Goal: Task Accomplishment & Management: Use online tool/utility

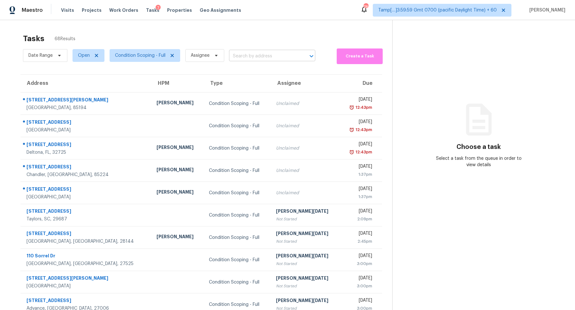
click at [239, 53] on input "text" at bounding box center [263, 56] width 68 height 10
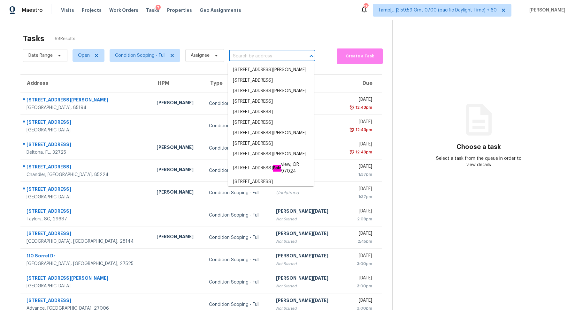
paste input "https://admin.opendoor.com/admin/properties/31433682/P3F5FKAGKFAN/60924386/repa…"
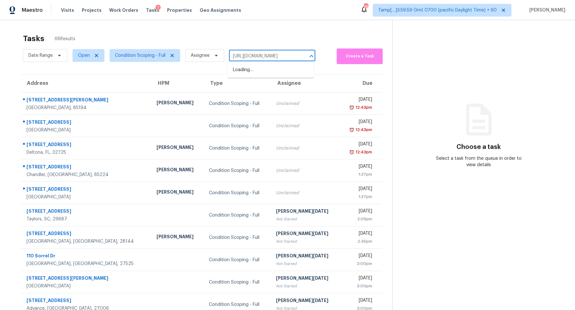
type input "https://admin.opendoor.com/admin/properties/31433682/P3F5FKAGKFAN/60924386/repa…"
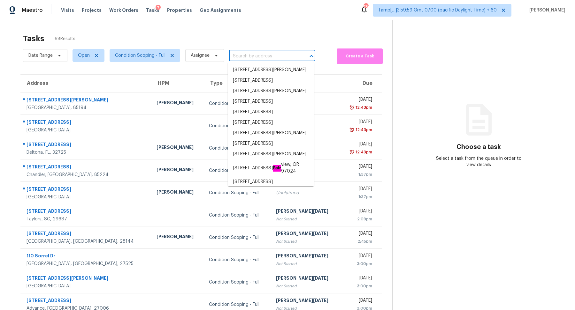
scroll to position [0, 0]
click at [254, 67] on li "[STREET_ADDRESS][PERSON_NAME]" at bounding box center [271, 70] width 86 height 11
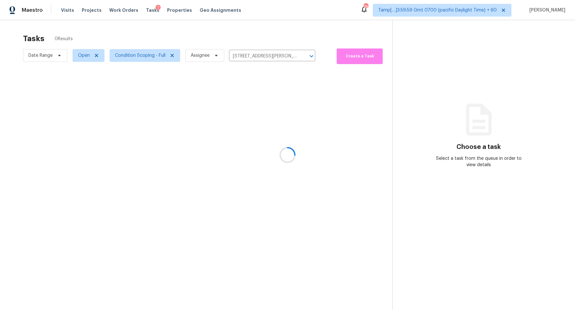
click at [260, 49] on div at bounding box center [287, 155] width 575 height 310
click at [260, 51] on input "[STREET_ADDRESS][PERSON_NAME]" at bounding box center [263, 56] width 68 height 10
paste input "0487 Stonewillow Dr, Parker, CO 80134"
type input "10487 Stonewillow Dr, Parker, CO 80134"
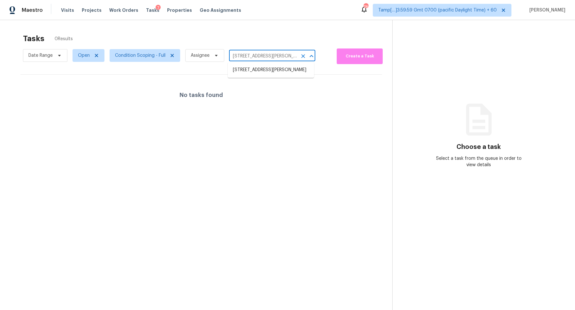
scroll to position [0, 19]
click at [277, 71] on li "10487 Stonewillow Dr, Parker, CO 80134" at bounding box center [271, 70] width 86 height 11
click at [87, 59] on span "Open" at bounding box center [88, 55] width 32 height 13
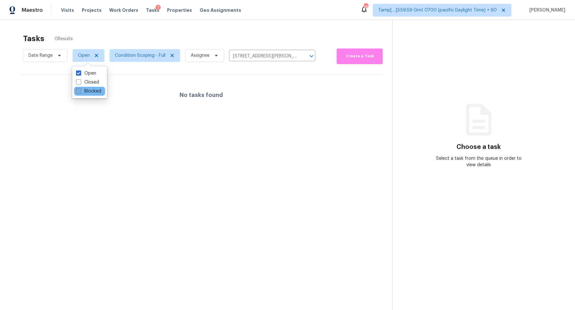
click at [91, 88] on label "Blocked" at bounding box center [88, 91] width 25 height 6
click at [80, 88] on input "Blocked" at bounding box center [78, 90] width 4 height 4
checkbox input "true"
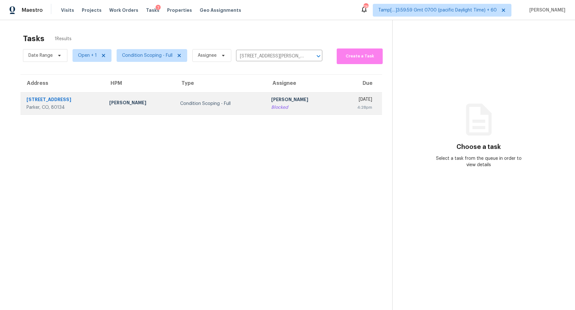
click at [223, 107] on td "Condition Scoping - Full" at bounding box center [220, 104] width 91 height 22
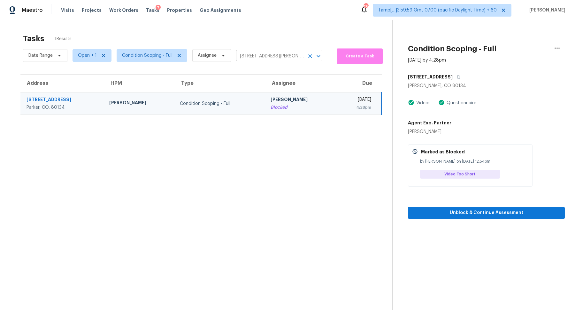
click at [272, 60] on input "10487 Stonewillow Dr, Parker, CO 80134" at bounding box center [270, 56] width 68 height 10
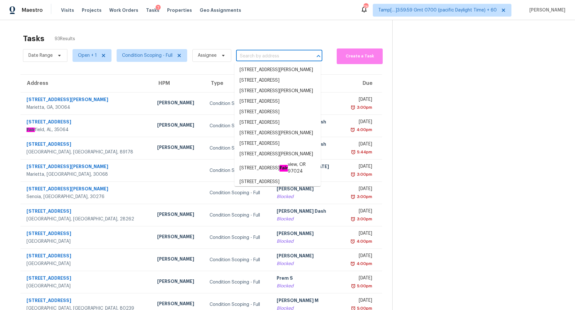
click at [257, 59] on input "text" at bounding box center [270, 56] width 68 height 10
paste input "13677 Crawford Ct Fontana, CA, 92336"
type input "13677 Crawford Ct Fontana, CA, 92336"
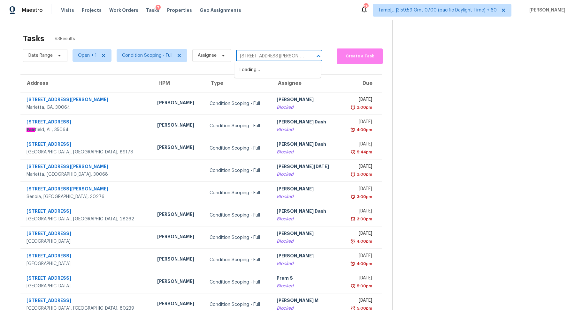
scroll to position [0, 16]
click at [258, 71] on li "13677 Crawford Ct, Fontana, CA 92336" at bounding box center [277, 70] width 86 height 11
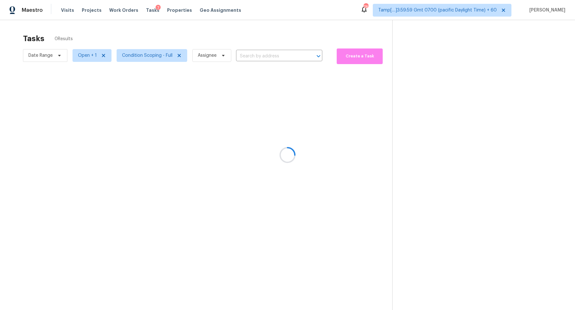
type input "13677 Crawford Ct, Fontana, CA 92336"
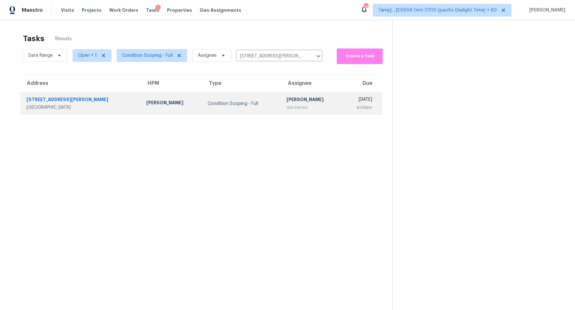
click at [211, 100] on td "Condition Scoping - Full" at bounding box center [241, 104] width 79 height 22
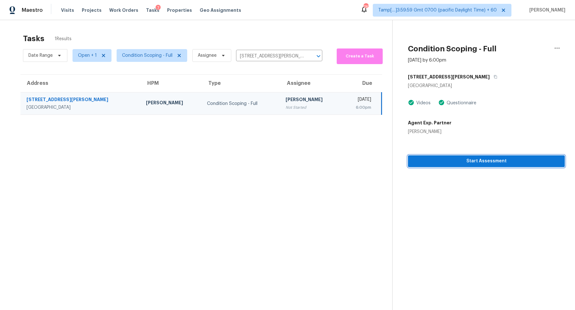
click at [442, 159] on span "Start Assessment" at bounding box center [486, 161] width 147 height 8
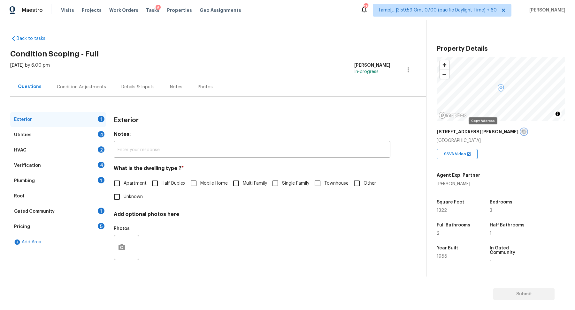
click at [522, 130] on icon "button" at bounding box center [523, 132] width 3 height 4
click at [522, 133] on icon "button" at bounding box center [524, 132] width 4 height 4
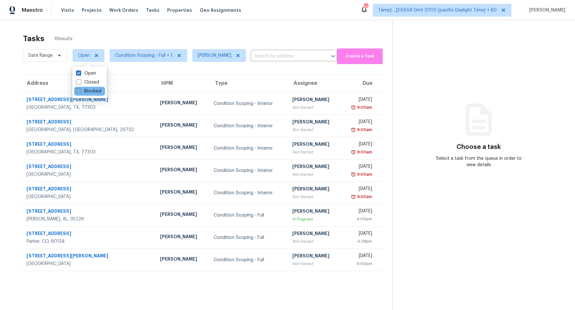
click at [82, 91] on label "Blocked" at bounding box center [88, 91] width 25 height 6
click at [80, 91] on input "Blocked" at bounding box center [78, 90] width 4 height 4
checkbox input "true"
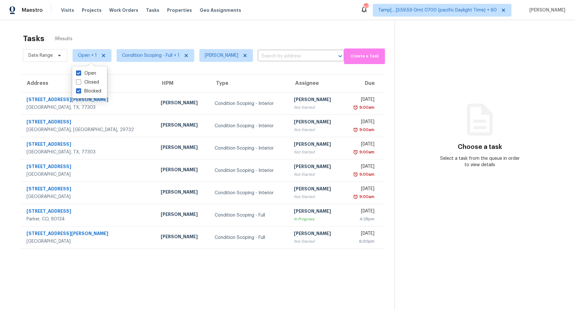
click at [254, 39] on div "Tasks 9 Results" at bounding box center [208, 38] width 371 height 17
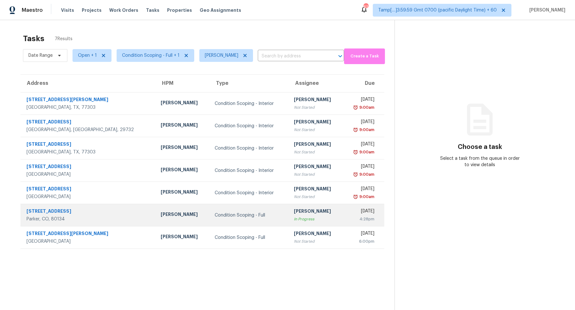
click at [294, 217] on div "In Progress" at bounding box center [316, 219] width 44 height 6
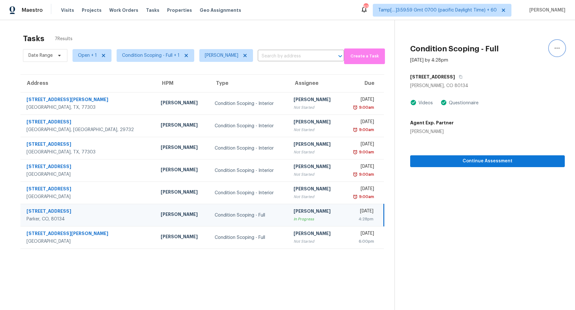
click at [552, 45] on button "button" at bounding box center [556, 48] width 15 height 15
click at [505, 52] on div "Mark as Blocked" at bounding box center [520, 49] width 50 height 6
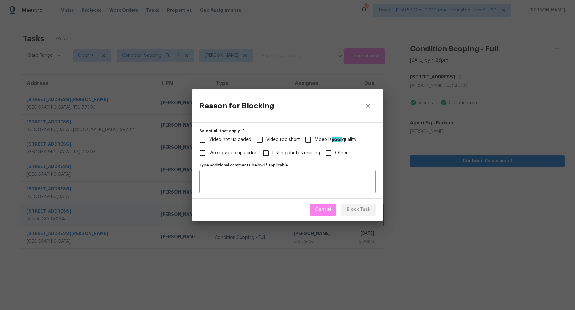
click at [269, 144] on label "Video too short" at bounding box center [276, 139] width 47 height 13
click at [266, 144] on input "Video too short" at bounding box center [259, 139] width 13 height 13
checkbox input "true"
click at [354, 208] on span "Block Task" at bounding box center [358, 210] width 24 height 8
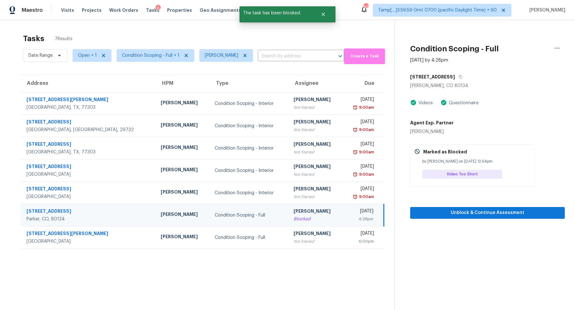
click at [347, 220] on div "4:28pm" at bounding box center [360, 219] width 26 height 6
click at [553, 44] on button "button" at bounding box center [556, 48] width 15 height 15
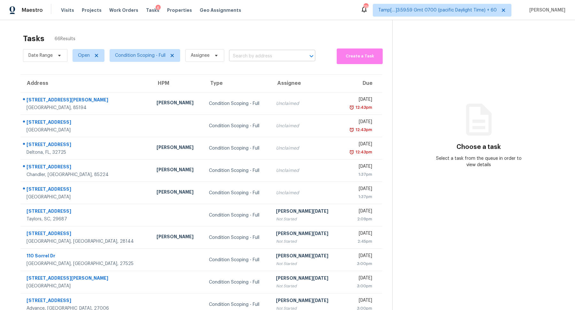
click at [263, 59] on input "text" at bounding box center [263, 56] width 68 height 10
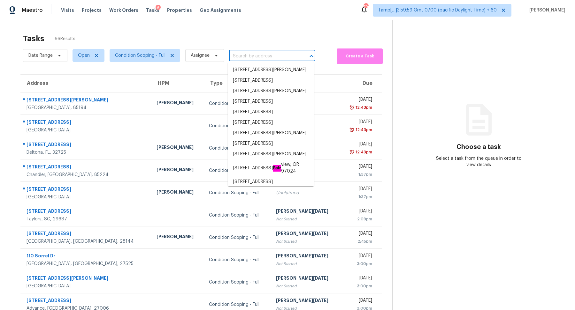
paste input "[STREET_ADDRESS][PERSON_NAME]"
type input "[STREET_ADDRESS][PERSON_NAME]"
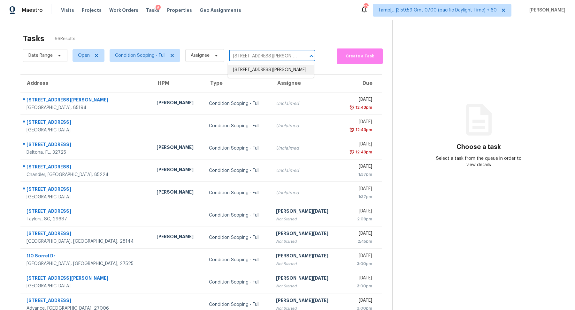
click at [258, 75] on li "[STREET_ADDRESS][PERSON_NAME]" at bounding box center [271, 70] width 86 height 11
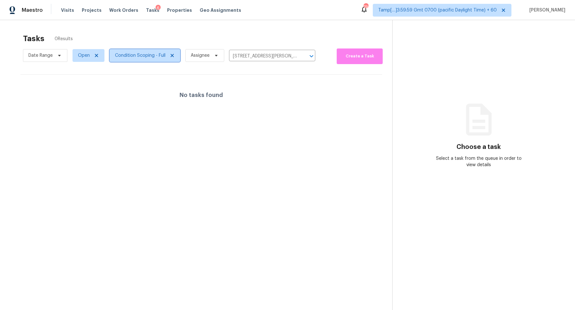
click at [123, 58] on span "Condition Scoping - Full" at bounding box center [140, 55] width 50 height 6
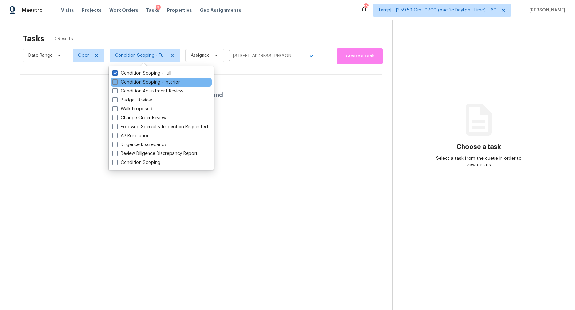
click at [138, 82] on label "Condition Scoping - Interior" at bounding box center [145, 82] width 67 height 6
click at [117, 82] on input "Condition Scoping - Interior" at bounding box center [114, 81] width 4 height 4
checkbox input "true"
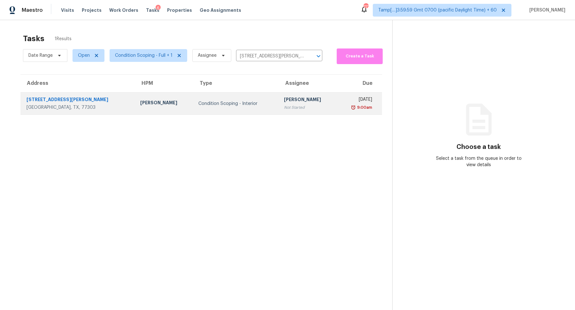
click at [279, 95] on td "[PERSON_NAME] Not Started" at bounding box center [308, 104] width 58 height 22
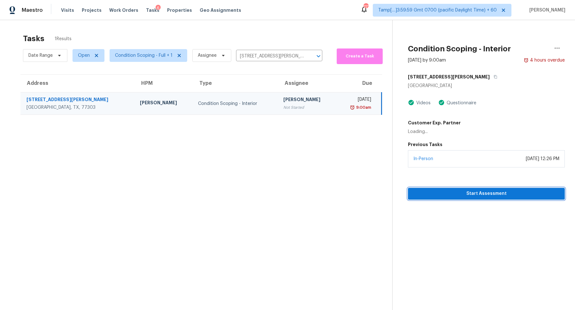
click at [497, 193] on span "Start Assessment" at bounding box center [486, 194] width 147 height 8
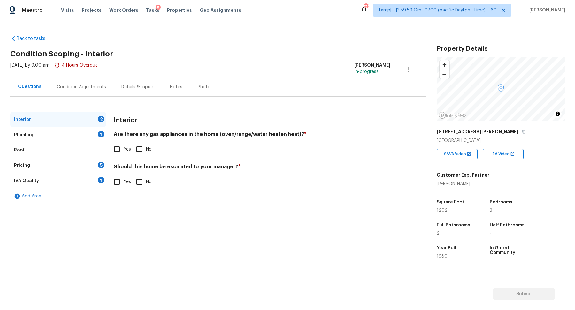
click at [281, 131] on h4 "Are there any gas appliances in the home (oven/range/water heater/heat)? *" at bounding box center [252, 135] width 276 height 9
click at [342, 146] on div "Yes No" at bounding box center [252, 149] width 276 height 13
click at [144, 146] on input "No" at bounding box center [138, 149] width 13 height 13
checkbox input "true"
click at [119, 176] on input "Yes" at bounding box center [116, 182] width 13 height 13
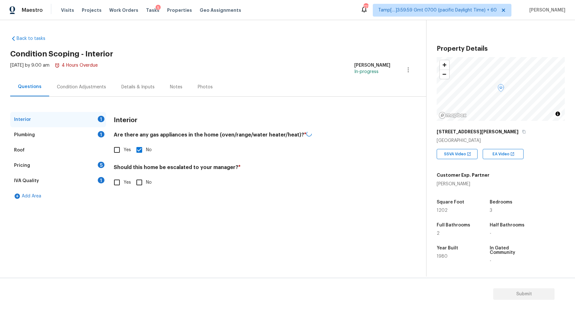
checkbox input "true"
click at [125, 218] on div "Photos" at bounding box center [127, 215] width 27 height 8
click at [124, 230] on icon "button" at bounding box center [121, 232] width 6 height 6
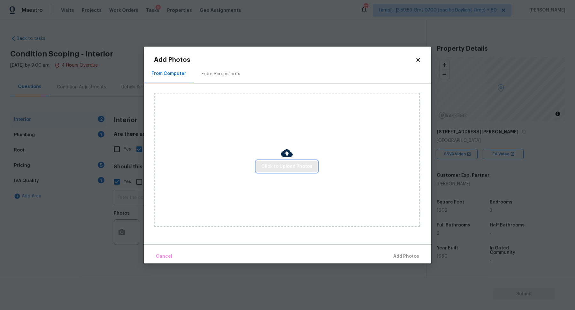
click at [303, 165] on span "Click to Upload Photos" at bounding box center [286, 167] width 51 height 8
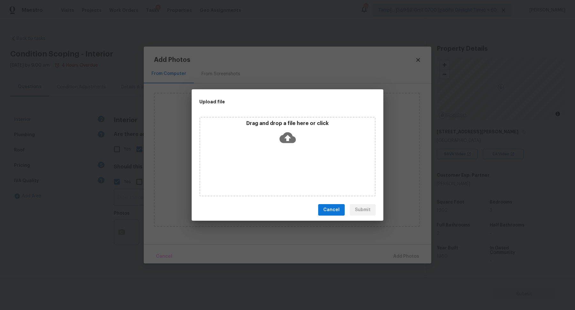
click at [288, 145] on icon at bounding box center [287, 138] width 16 height 16
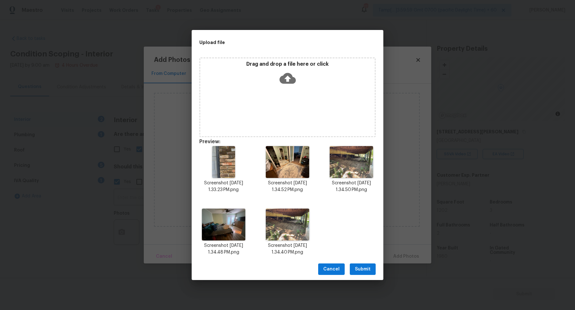
click at [362, 275] on button "Submit" at bounding box center [363, 270] width 26 height 12
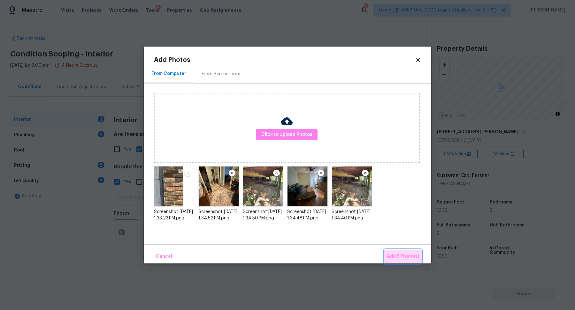
click at [401, 254] on span "Add 5 Photo(s)" at bounding box center [403, 257] width 32 height 8
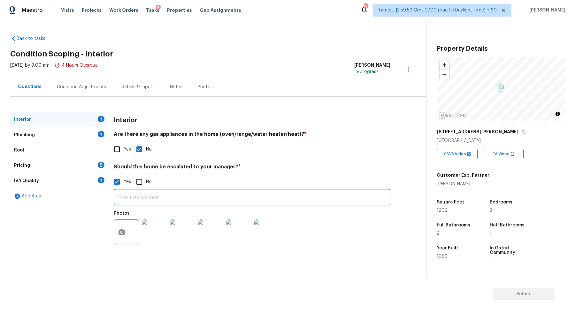
click at [179, 200] on input "text" at bounding box center [252, 198] width 276 height 15
paste input "Two different foundation types and associated walkability issues"
click at [150, 197] on input "The house has Two different foundation types and associated walkability issues" at bounding box center [252, 198] width 276 height 15
click at [291, 199] on input "The house has two different foundation types and associated walkability issues" at bounding box center [252, 198] width 276 height 15
type input "The house has two different foundation types and associated walkability issues."
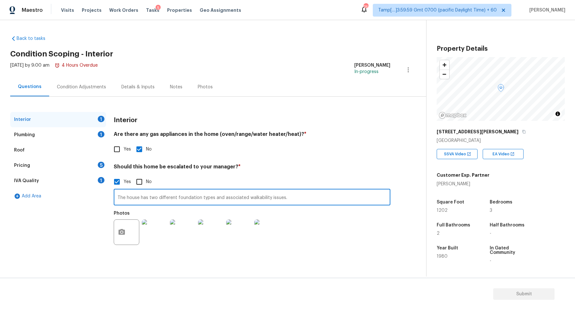
click at [374, 180] on div "Yes No" at bounding box center [252, 181] width 276 height 13
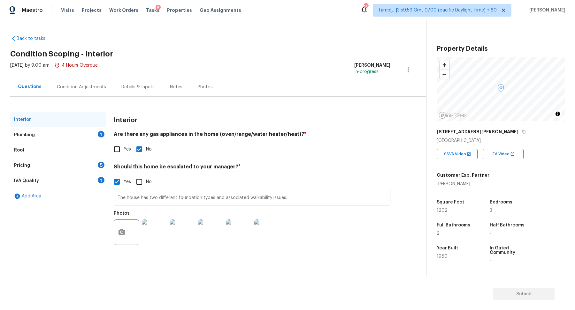
click at [94, 131] on div "Plumbing 1" at bounding box center [58, 134] width 96 height 15
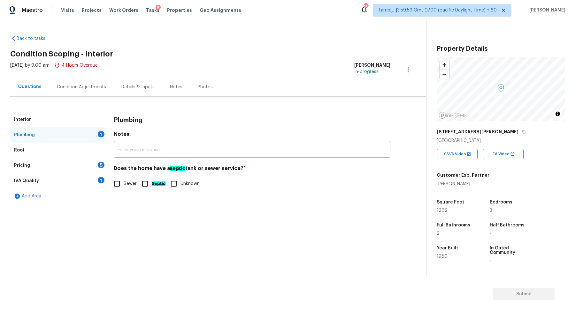
click at [146, 180] on input "Septic" at bounding box center [144, 183] width 13 height 13
checkbox input "true"
click at [123, 180] on input "Sewer" at bounding box center [116, 184] width 13 height 13
checkbox input "true"
checkbox input "false"
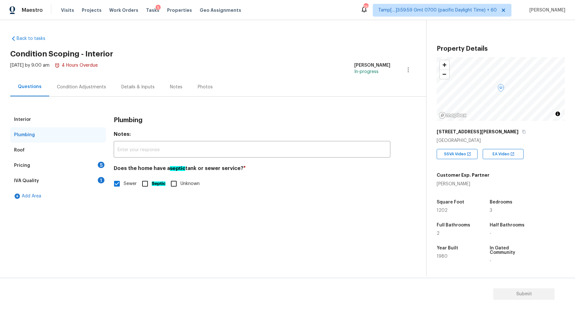
click at [96, 167] on div "Pricing 5" at bounding box center [58, 165] width 96 height 15
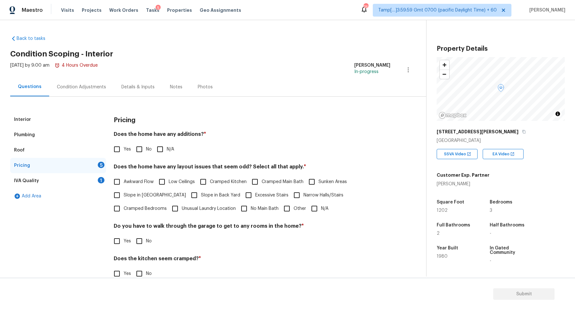
click at [139, 152] on input "No" at bounding box center [138, 149] width 13 height 13
checkbox input "true"
click at [116, 147] on input "Yes" at bounding box center [116, 149] width 13 height 13
checkbox input "true"
checkbox input "false"
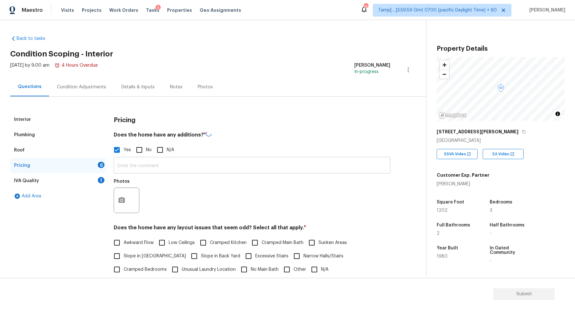
click at [169, 159] on input "text" at bounding box center [252, 166] width 276 height 15
click at [118, 202] on icon "button" at bounding box center [121, 200] width 6 height 6
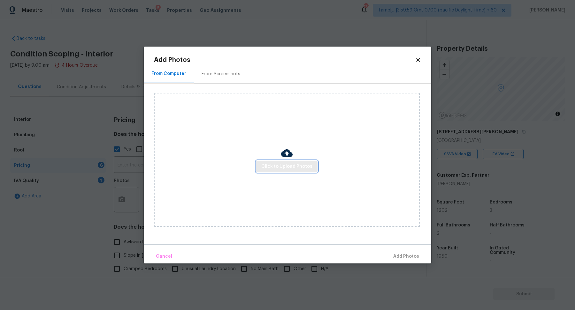
click at [258, 167] on button "Click to Upload Photos" at bounding box center [286, 167] width 61 height 12
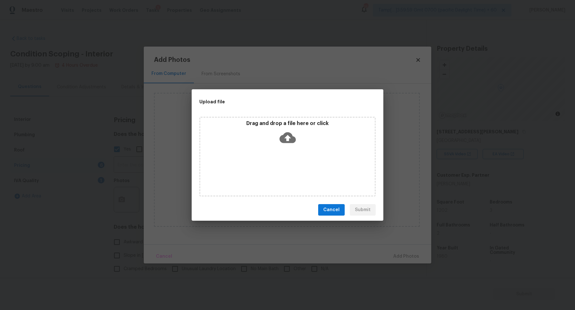
click at [291, 142] on icon at bounding box center [287, 137] width 16 height 11
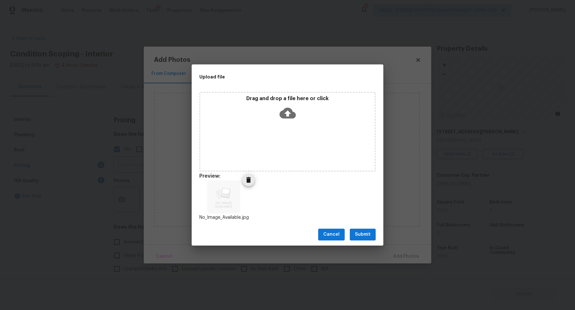
click at [247, 183] on icon "Delete" at bounding box center [249, 180] width 8 height 8
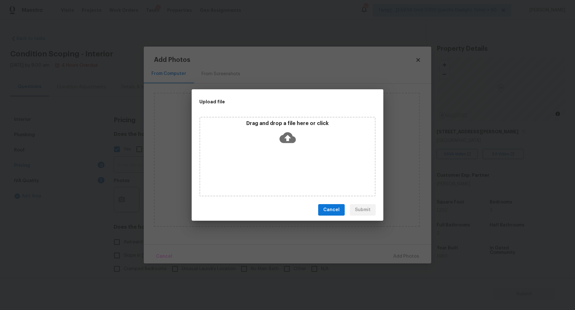
click at [285, 149] on div "Drag and drop a file here or click" at bounding box center [287, 157] width 176 height 80
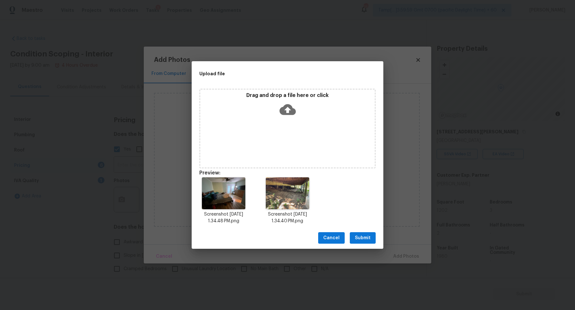
click at [371, 239] on button "Submit" at bounding box center [363, 238] width 26 height 12
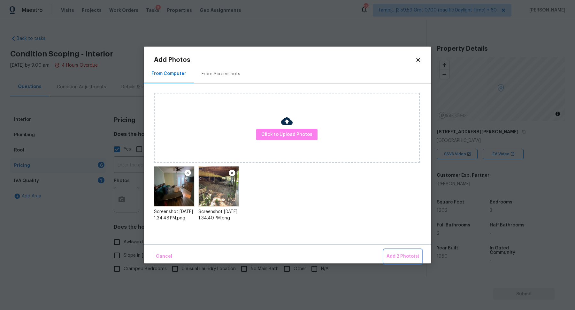
click at [391, 250] on button "Add 2 Photo(s)" at bounding box center [403, 257] width 38 height 14
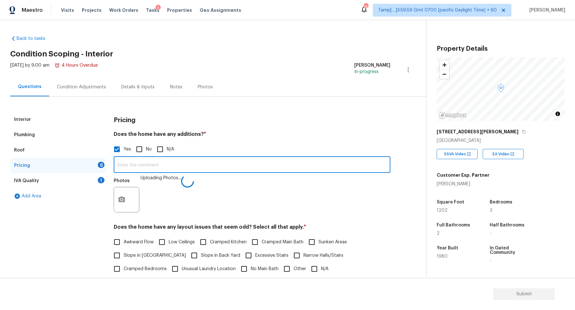
click at [269, 167] on input "text" at bounding box center [252, 165] width 276 height 15
click at [158, 168] on input "addition" at bounding box center [252, 165] width 276 height 15
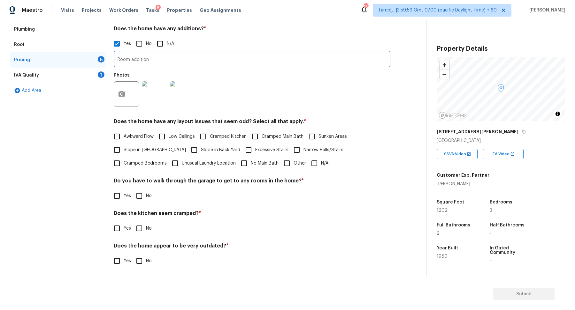
type input "Room addition"
click at [128, 149] on span "Slope in Front Yard" at bounding box center [155, 150] width 62 height 7
click at [124, 149] on input "Slope in Front Yard" at bounding box center [116, 149] width 13 height 13
checkbox input "true"
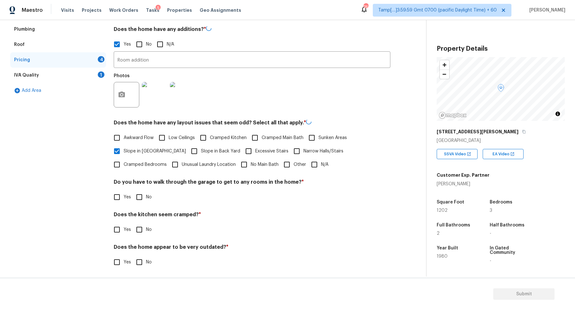
click at [201, 149] on span "Slope in Back Yard" at bounding box center [220, 151] width 39 height 7
click at [201, 149] on input "Slope in Back Yard" at bounding box center [193, 151] width 13 height 13
checkbox input "true"
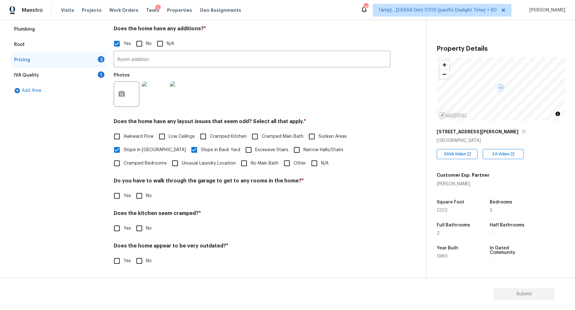
click at [150, 193] on span "No" at bounding box center [149, 196] width 6 height 7
click at [146, 192] on input "No" at bounding box center [138, 195] width 13 height 13
checkbox input "true"
click at [132, 223] on input "No" at bounding box center [138, 229] width 13 height 13
checkbox input "true"
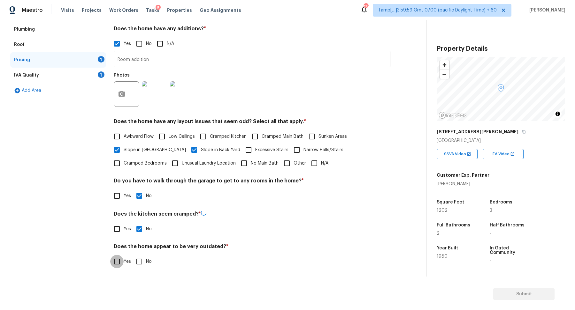
click at [132, 255] on input "No" at bounding box center [138, 261] width 13 height 13
checkbox input "true"
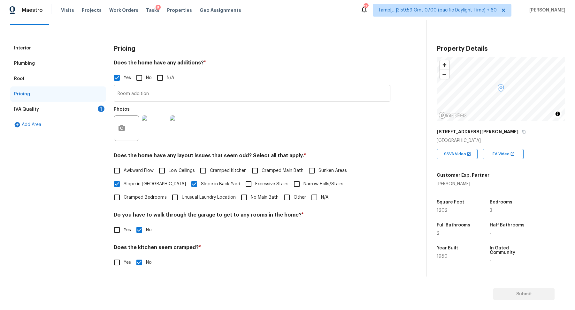
scroll to position [42, 0]
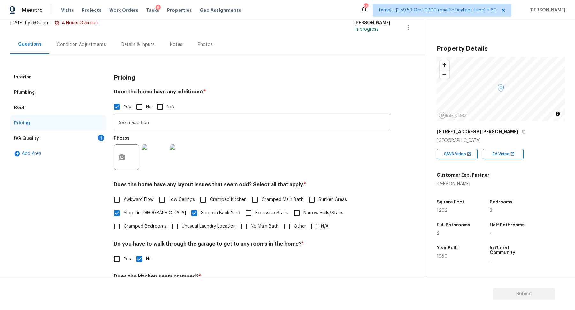
click at [104, 143] on div "IVA Quality 1" at bounding box center [58, 138] width 96 height 15
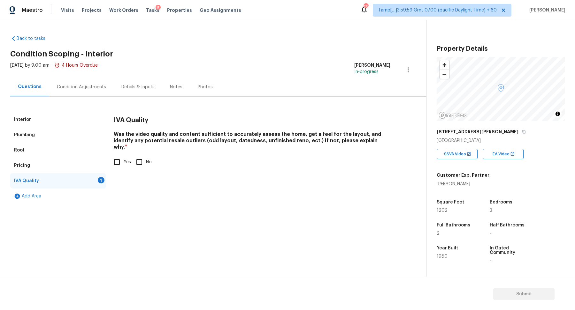
click at [120, 155] on input "Yes" at bounding box center [116, 161] width 13 height 13
checkbox input "true"
click at [93, 92] on div "Condition Adjustments" at bounding box center [81, 87] width 64 height 19
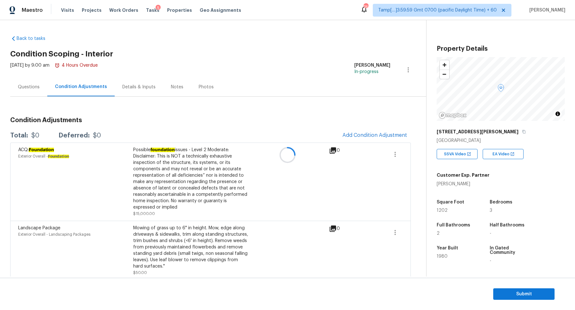
click at [366, 133] on div at bounding box center [287, 155] width 575 height 310
click at [361, 136] on span "Add Condition Adjustment" at bounding box center [374, 135] width 64 height 6
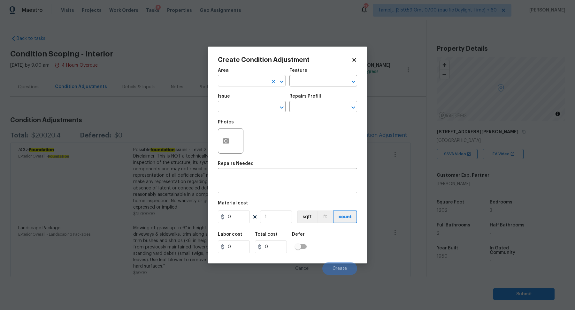
click at [247, 86] on body "Maestro Visits Projects Work Orders Tasks 5 Properties Geo Assignments 769 Tamp…" at bounding box center [287, 155] width 575 height 310
click at [255, 106] on li "Interior Overall" at bounding box center [252, 106] width 68 height 11
type input "Interior Overall"
click at [255, 106] on input "text" at bounding box center [243, 107] width 50 height 10
type input "o"
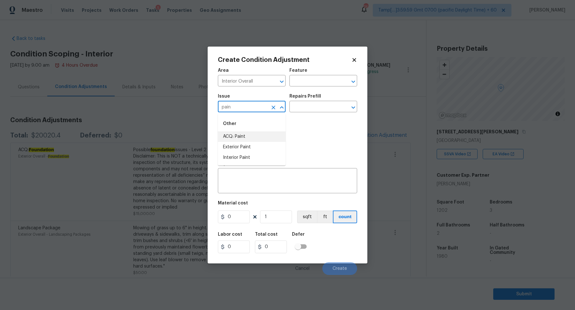
click at [265, 136] on li "ACQ: Paint" at bounding box center [252, 137] width 68 height 11
type input "ACQ: Paint"
click at [310, 109] on input "text" at bounding box center [314, 107] width 50 height 10
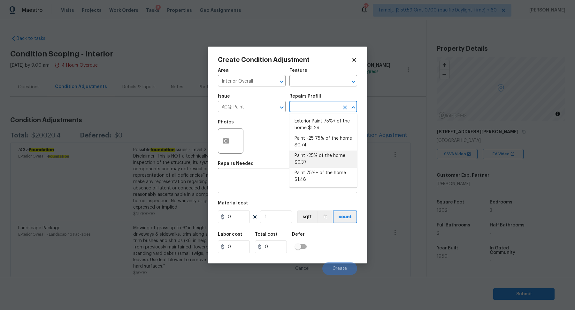
click at [325, 162] on li "Paint ~25% of the home $0.37" at bounding box center [323, 159] width 68 height 17
type input "Acquisition"
type textarea "Acquisition Scope: ~25% of the home needs interior paint"
type input "0.37"
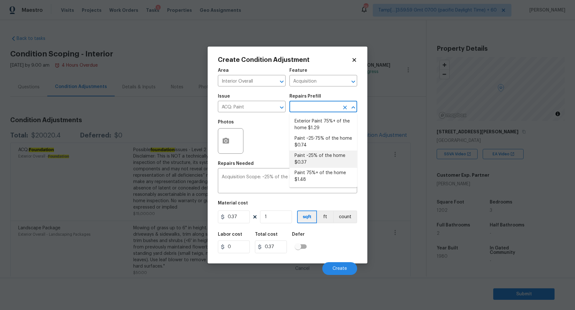
click at [311, 106] on input "text" at bounding box center [314, 107] width 50 height 10
click at [226, 147] on button "button" at bounding box center [225, 141] width 15 height 25
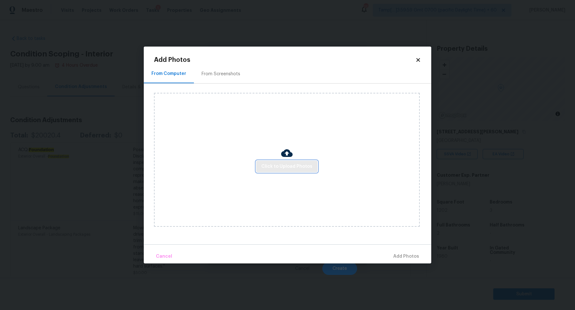
click at [264, 165] on span "Click to Upload Photos" at bounding box center [286, 167] width 51 height 8
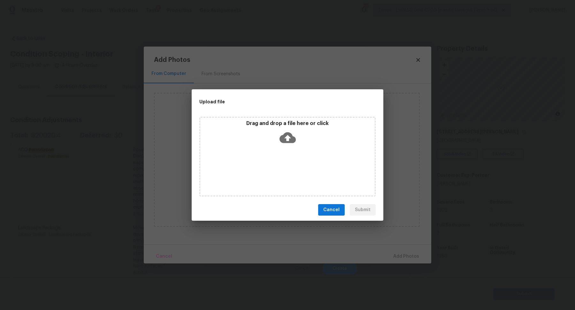
click at [295, 136] on div "Drag and drop a file here or click" at bounding box center [287, 133] width 174 height 27
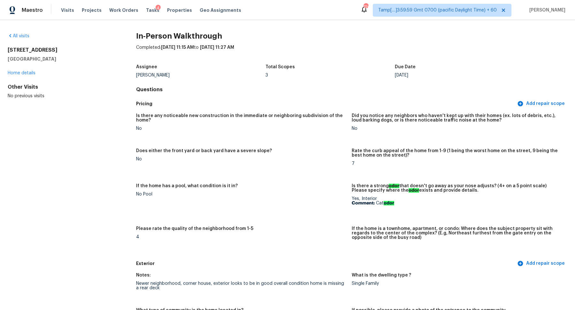
click at [24, 38] on div "All visits" at bounding box center [62, 36] width 108 height 6
click at [22, 36] on link "All visits" at bounding box center [19, 36] width 22 height 4
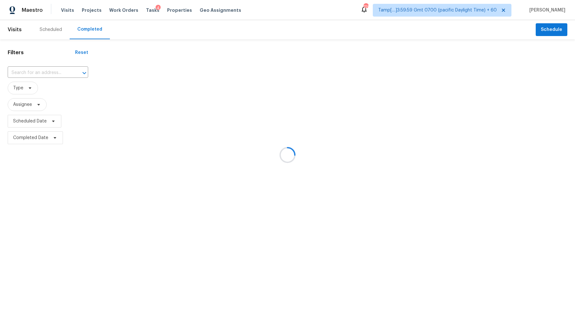
click at [41, 69] on div at bounding box center [287, 155] width 575 height 310
click at [61, 71] on div at bounding box center [287, 155] width 575 height 310
click at [39, 71] on div at bounding box center [287, 155] width 575 height 310
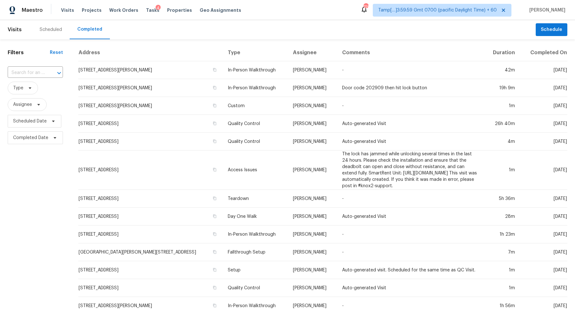
click at [39, 71] on input "text" at bounding box center [26, 73] width 37 height 10
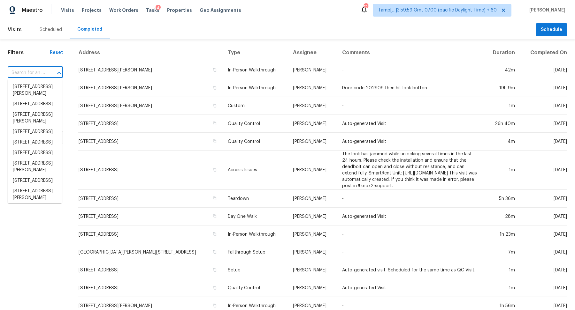
paste input "[STREET_ADDRESS][PERSON_NAME]"
type input "[STREET_ADDRESS][PERSON_NAME]"
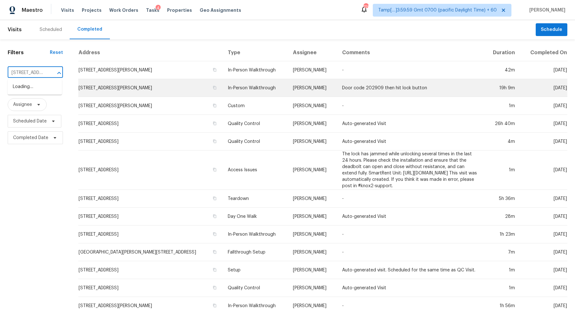
scroll to position [0, 26]
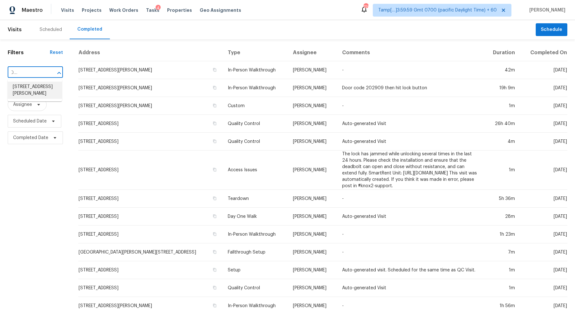
click at [28, 87] on li "[STREET_ADDRESS][PERSON_NAME]" at bounding box center [35, 90] width 54 height 17
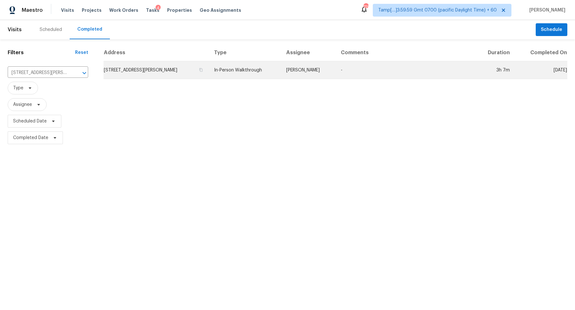
click at [159, 70] on td "[STREET_ADDRESS][PERSON_NAME]" at bounding box center [155, 70] width 105 height 18
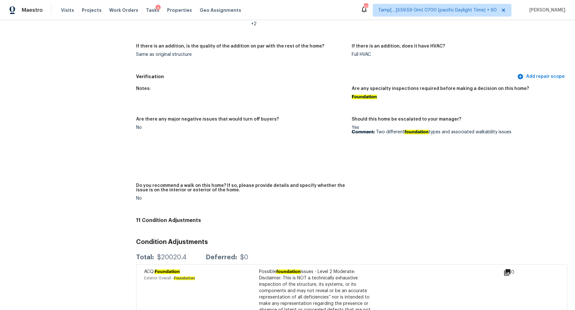
scroll to position [1296, 0]
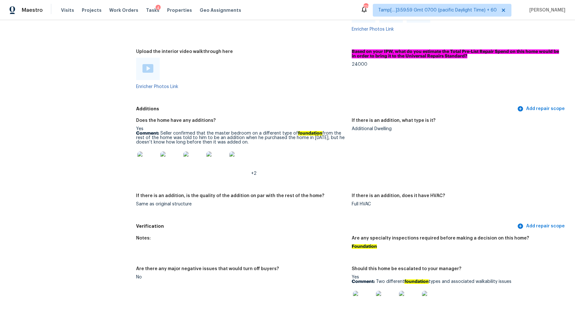
click at [147, 71] on img at bounding box center [147, 68] width 11 height 9
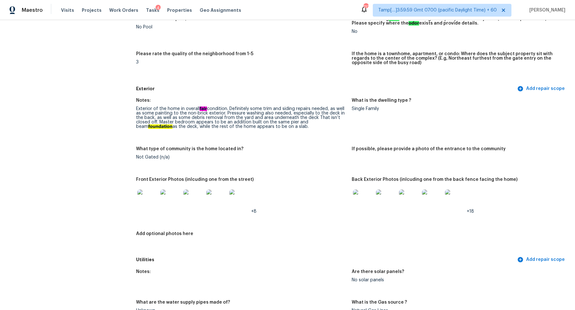
scroll to position [179, 0]
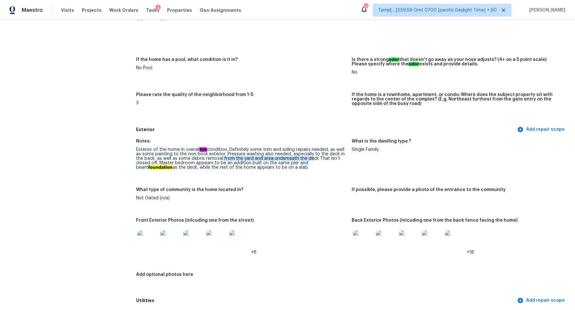
drag, startPoint x: 220, startPoint y: 158, endPoint x: 307, endPoint y: 158, distance: 87.5
click at [307, 158] on div "Exterior of the home in overall fair condition. Definitely some trim and siding…" at bounding box center [241, 158] width 210 height 22
drag, startPoint x: 244, startPoint y: 161, endPoint x: 318, endPoint y: 161, distance: 74.1
click at [318, 161] on div "Exterior of the home in overall fair condition. Definitely some trim and siding…" at bounding box center [241, 158] width 210 height 22
click at [278, 169] on div "Exterior of the home in overall fair condition. Definitely some trim and siding…" at bounding box center [241, 158] width 210 height 22
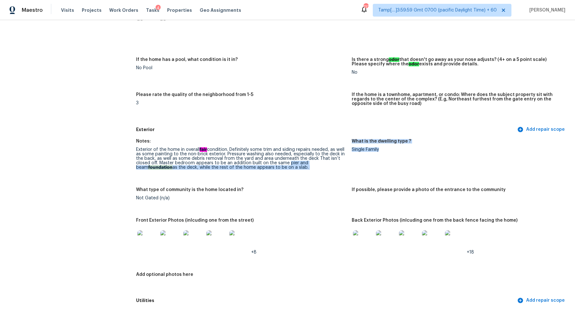
drag, startPoint x: 285, startPoint y: 164, endPoint x: 356, endPoint y: 164, distance: 70.6
click at [356, 164] on div "Notes: Exterior of the home in overall fair condition. Definitely some trim and…" at bounding box center [351, 215] width 431 height 160
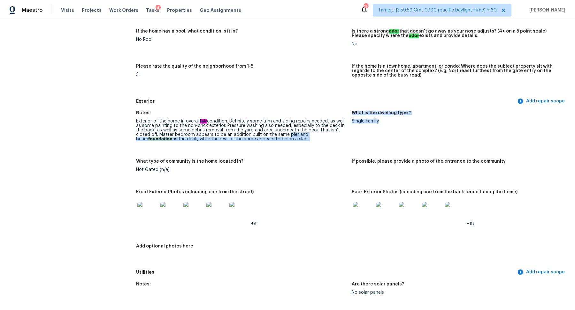
scroll to position [238, 0]
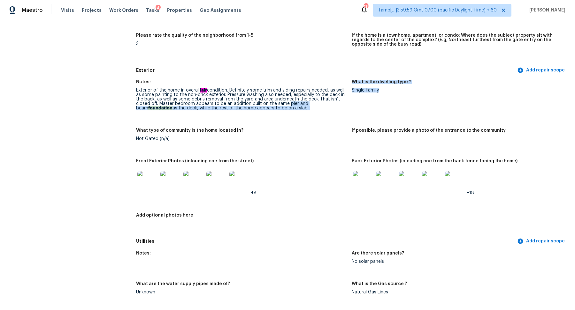
click at [156, 178] on img at bounding box center [147, 181] width 20 height 20
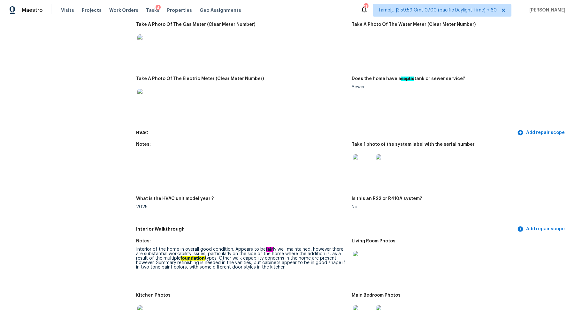
scroll to position [642, 0]
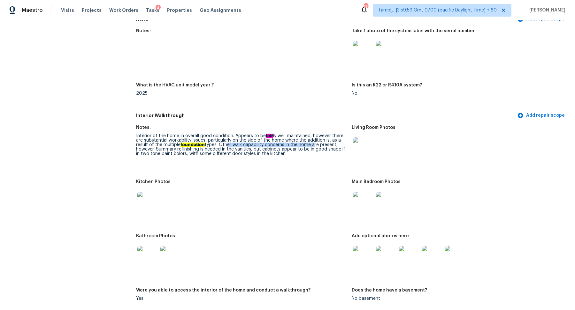
drag, startPoint x: 224, startPoint y: 147, endPoint x: 312, endPoint y: 147, distance: 87.2
click at [312, 147] on div "Interior of the home in overall good condition. Appears to be fair ly well main…" at bounding box center [241, 145] width 210 height 22
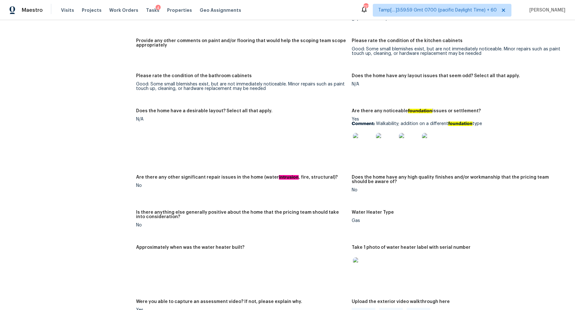
scroll to position [937, 0]
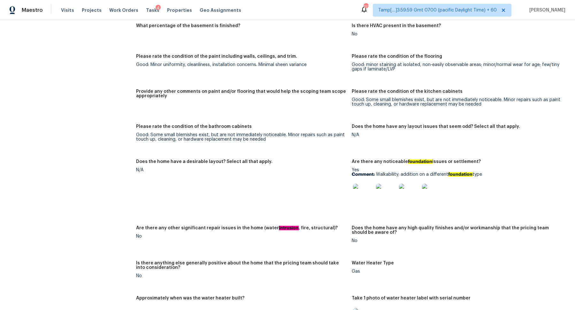
click at [366, 199] on img at bounding box center [363, 194] width 20 height 20
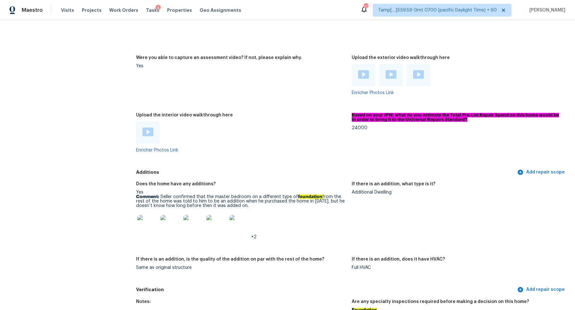
scroll to position [1241, 0]
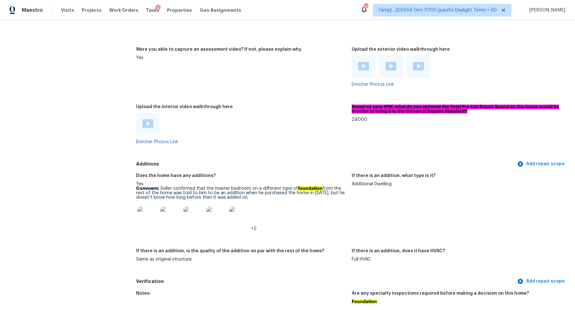
click at [150, 221] on img at bounding box center [147, 217] width 20 height 20
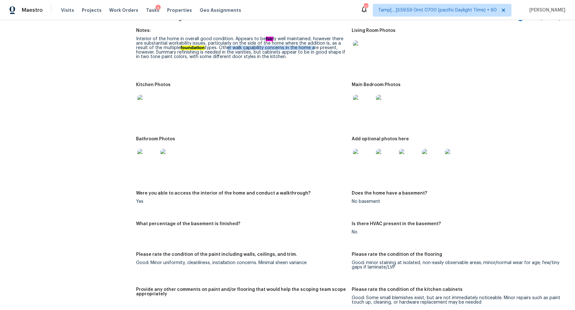
scroll to position [616, 0]
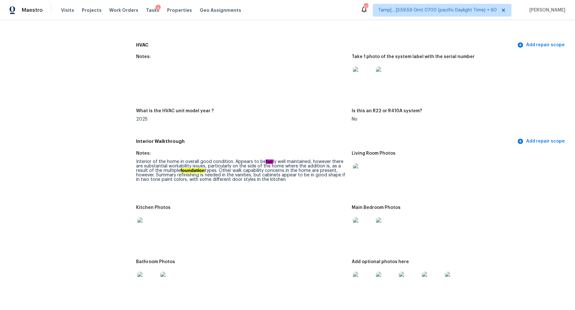
click at [333, 191] on figure "Notes: Interior of the home in overall good condition. Appears to be fair ly we…" at bounding box center [243, 174] width 215 height 47
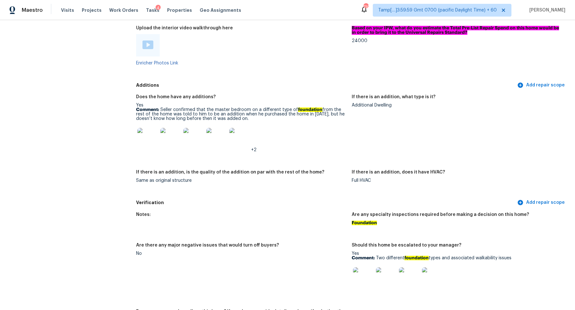
scroll to position [1409, 0]
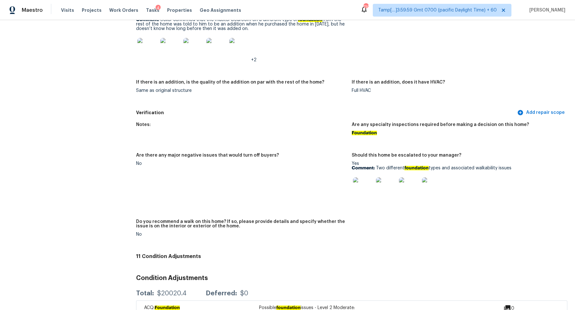
click at [382, 170] on p "Comment: Two different foundation types and associated walkability issues" at bounding box center [456, 168] width 210 height 4
copy p "Two different foundation types and associated walkability issues"
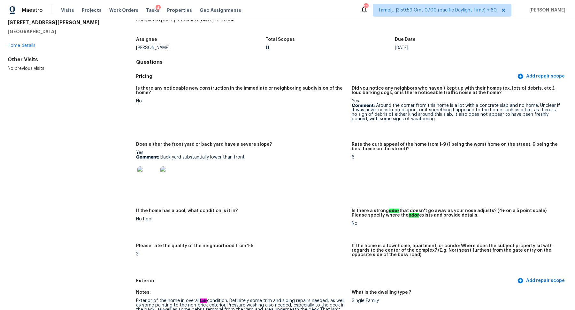
scroll to position [0, 0]
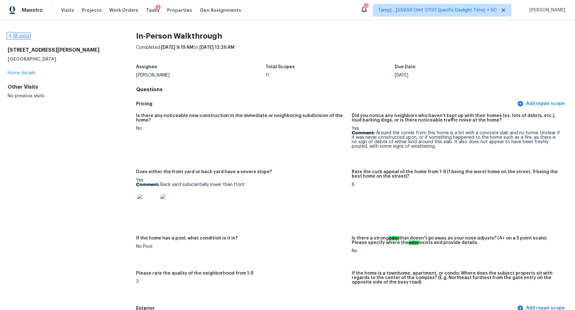
click at [22, 35] on link "All visits" at bounding box center [19, 36] width 22 height 4
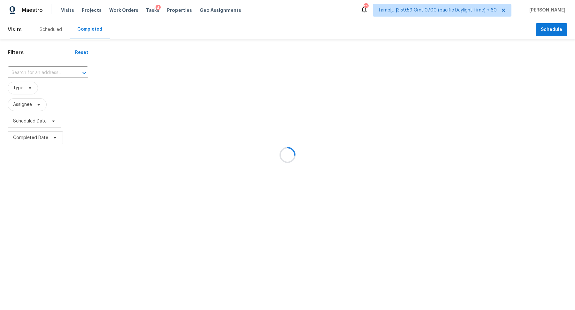
click at [44, 69] on div at bounding box center [287, 155] width 575 height 310
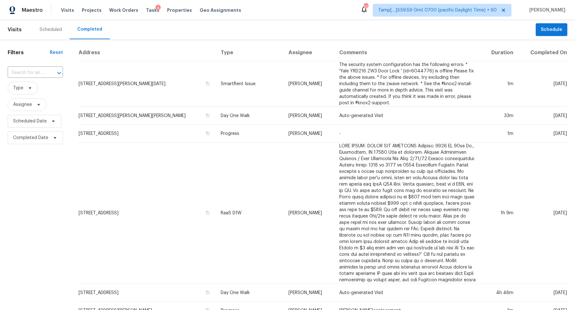
click at [44, 69] on div "​" at bounding box center [35, 73] width 55 height 10
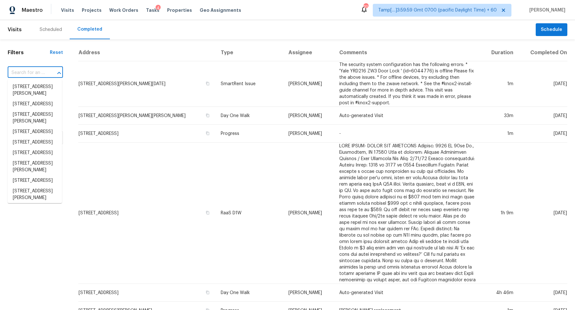
paste input "366 Vitorio St Punta Gorda FL 33983"
type input "366 Vitorio St Punta Gorda FL 33983"
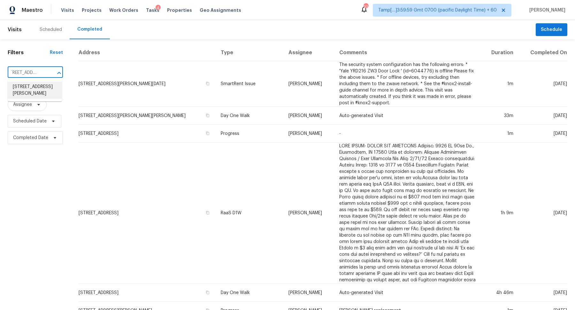
click at [51, 89] on li "366 Vitorio St, Punta Gorda, FL 33983" at bounding box center [35, 90] width 54 height 17
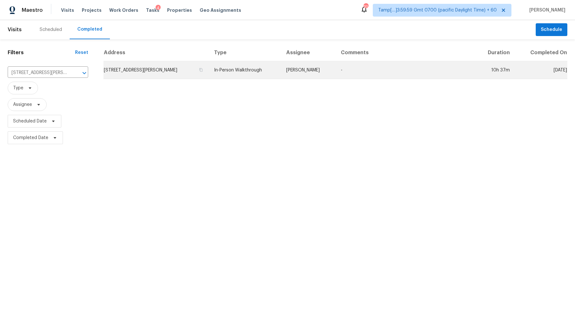
click at [142, 72] on td "366 Vitorio St, Punta Gorda, FL 33983" at bounding box center [155, 70] width 105 height 18
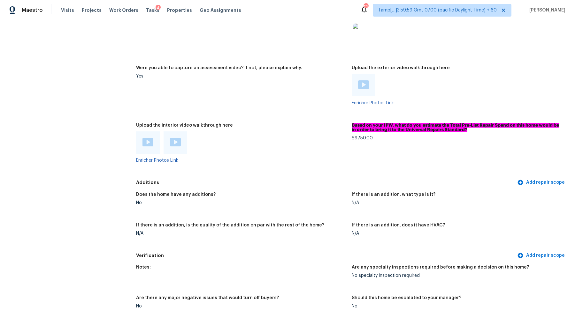
scroll to position [1258, 0]
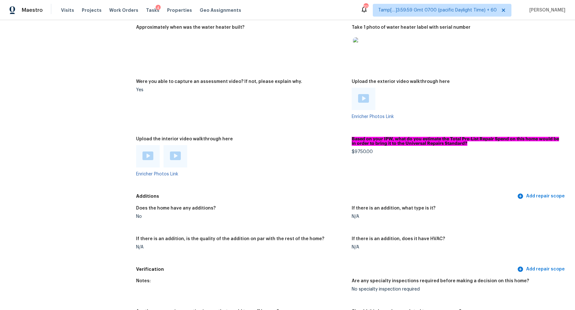
click at [152, 162] on div at bounding box center [148, 156] width 24 height 22
click at [146, 156] on img at bounding box center [147, 156] width 11 height 9
click at [175, 157] on img at bounding box center [175, 156] width 11 height 9
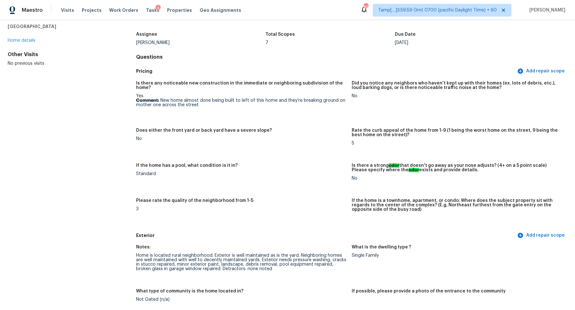
scroll to position [695, 0]
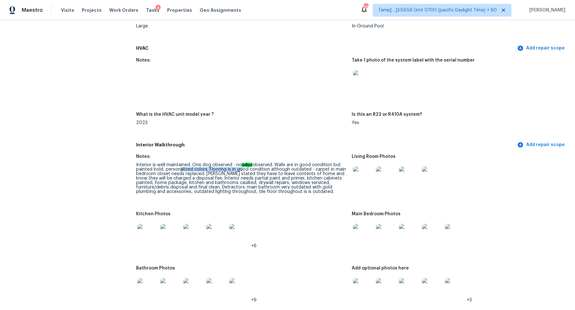
drag, startPoint x: 176, startPoint y: 168, endPoint x: 238, endPoint y: 168, distance: 62.9
click at [238, 168] on div "Interior is well maintained. One dog observed - no odor observed. Walls are in …" at bounding box center [241, 178] width 210 height 31
drag, startPoint x: 202, startPoint y: 172, endPoint x: 280, endPoint y: 181, distance: 78.1
click at [280, 181] on div "Interior is well maintained. One dog observed - no odor observed. Walls are in …" at bounding box center [241, 178] width 210 height 31
drag, startPoint x: 247, startPoint y: 179, endPoint x: 321, endPoint y: 180, distance: 74.4
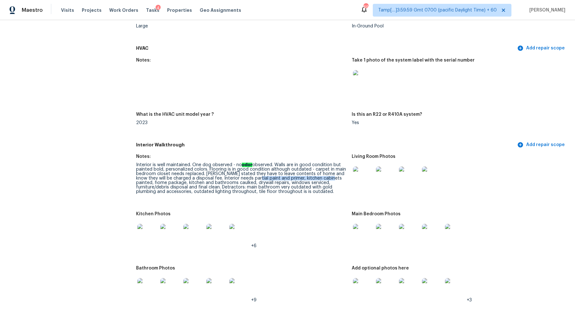
click at [322, 180] on div "Interior is well maintained. One dog observed - no odor observed. Walls are in …" at bounding box center [241, 178] width 210 height 31
click at [207, 181] on div "Interior is well maintained. One dog observed - no odor observed. Walls are in …" at bounding box center [241, 178] width 210 height 31
drag, startPoint x: 225, startPoint y: 180, endPoint x: 291, endPoint y: 180, distance: 66.1
click at [291, 180] on div "Interior is well maintained. One dog observed - no odor observed. Walls are in …" at bounding box center [241, 178] width 210 height 31
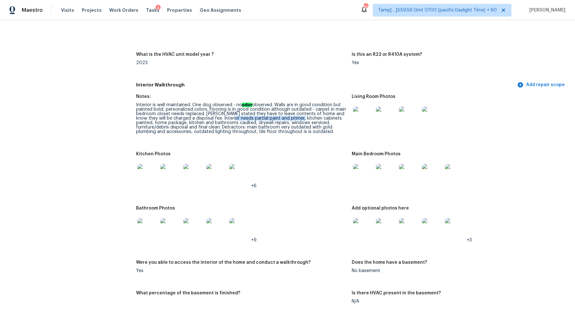
scroll to position [738, 0]
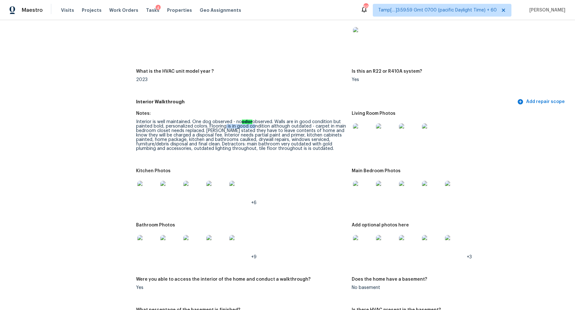
drag, startPoint x: 221, startPoint y: 129, endPoint x: 267, endPoint y: 130, distance: 45.7
click at [264, 130] on div "Interior is well maintained. One dog observed - no odor observed. Walls are in …" at bounding box center [241, 135] width 210 height 31
click at [289, 133] on div "Interior is well maintained. One dog observed - no odor observed. Walls are in …" at bounding box center [241, 135] width 210 height 31
drag, startPoint x: 230, startPoint y: 134, endPoint x: 308, endPoint y: 140, distance: 77.7
click at [308, 140] on div "Interior is well maintained. One dog observed - no odor observed. Walls are in …" at bounding box center [241, 135] width 210 height 31
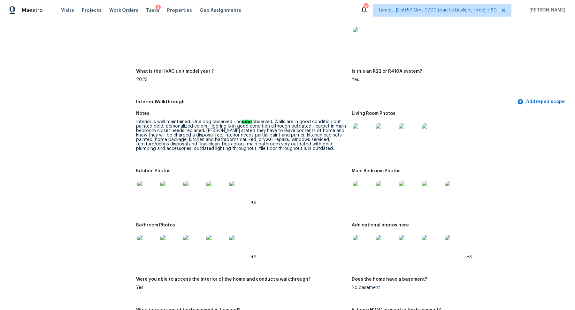
click at [301, 158] on figure "Notes: Interior is well maintained. One dog observed - no odor observed. Walls …" at bounding box center [243, 136] width 215 height 50
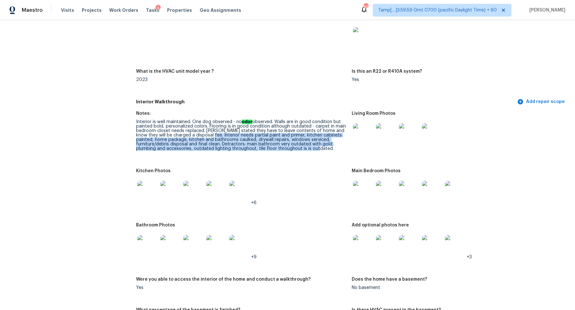
drag, startPoint x: 201, startPoint y: 136, endPoint x: 295, endPoint y: 154, distance: 95.9
click at [295, 154] on figure "Notes: Interior is well maintained. One dog observed - no odor observed. Walls …" at bounding box center [243, 136] width 215 height 50
click at [361, 135] on img at bounding box center [363, 134] width 20 height 20
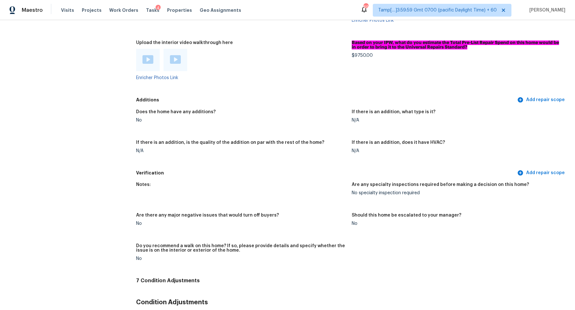
scroll to position [1376, 0]
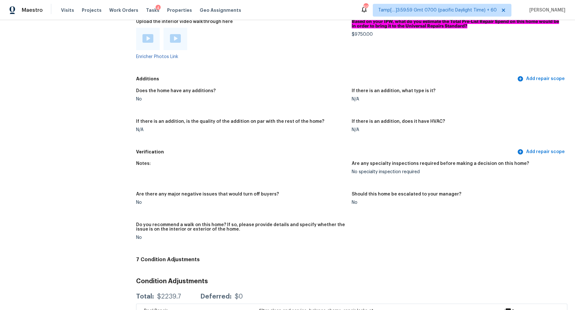
click at [171, 43] on img at bounding box center [175, 38] width 11 height 9
click at [153, 41] on div at bounding box center [148, 39] width 24 height 22
click at [147, 40] on img at bounding box center [147, 38] width 11 height 9
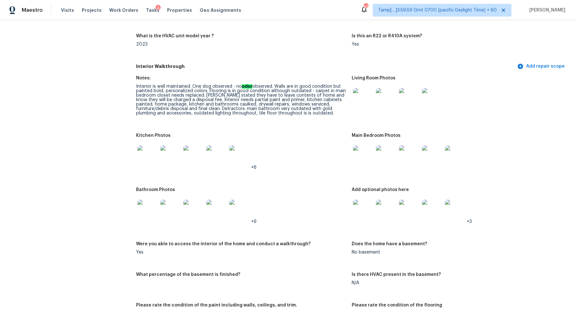
scroll to position [760, 0]
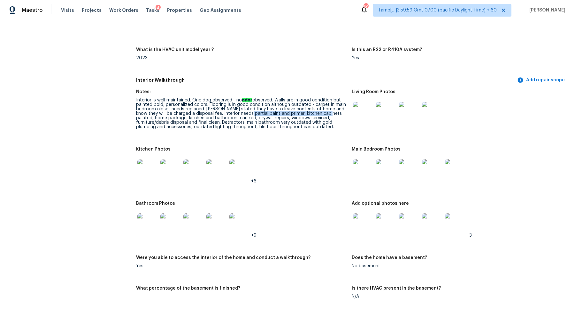
drag, startPoint x: 240, startPoint y: 113, endPoint x: 325, endPoint y: 113, distance: 84.6
click at [325, 113] on div "Interior is well maintained. One dog observed - no odor observed. Walls are in …" at bounding box center [241, 113] width 210 height 31
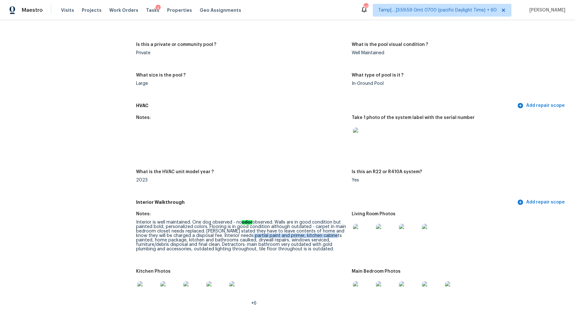
scroll to position [705, 0]
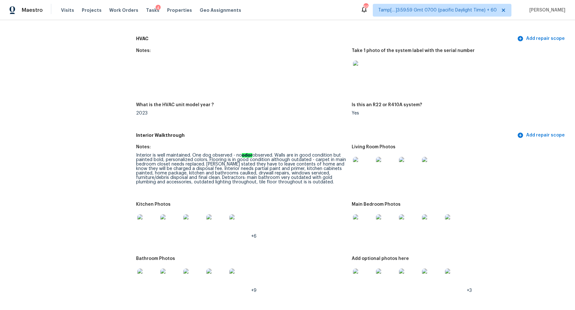
click at [291, 179] on div "Interior is well maintained. One dog observed - no odor observed. Walls are in …" at bounding box center [241, 168] width 210 height 31
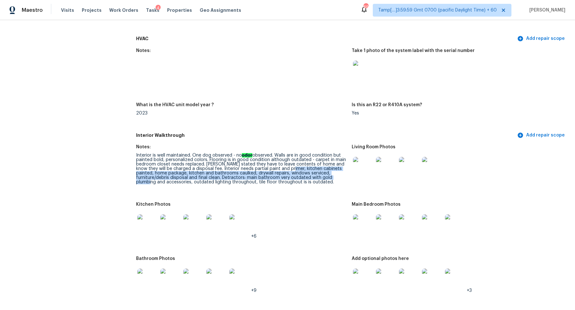
drag, startPoint x: 283, startPoint y: 170, endPoint x: 345, endPoint y: 178, distance: 63.4
click at [345, 178] on div "Interior is well maintained. One dog observed - no odor observed. Walls are in …" at bounding box center [241, 168] width 210 height 31
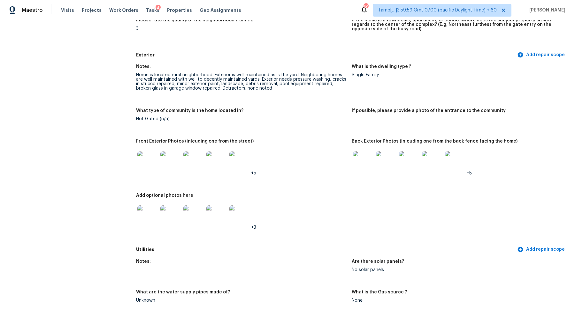
scroll to position [193, 0]
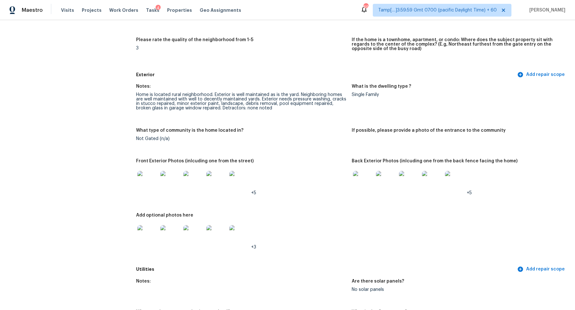
click at [150, 187] on img at bounding box center [147, 181] width 20 height 20
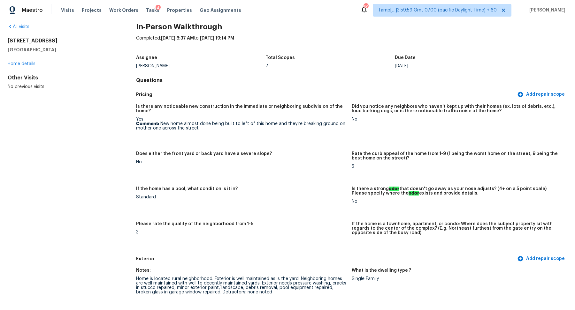
scroll to position [0, 0]
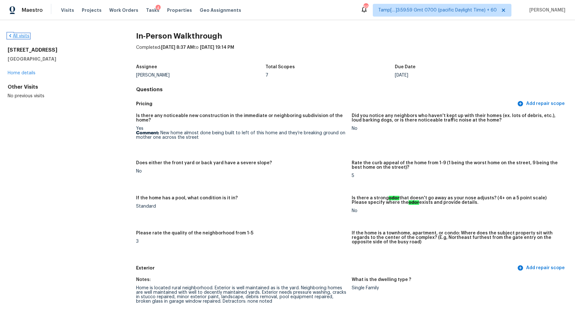
click at [23, 37] on link "All visits" at bounding box center [19, 36] width 22 height 4
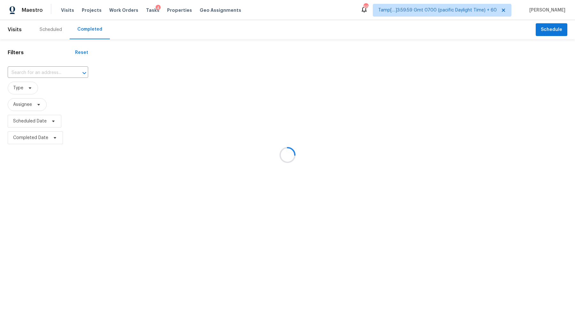
click at [40, 70] on div at bounding box center [287, 155] width 575 height 310
click at [46, 73] on div at bounding box center [287, 155] width 575 height 310
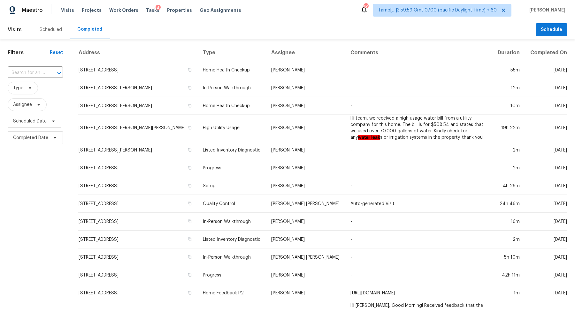
click at [46, 73] on div at bounding box center [54, 73] width 17 height 9
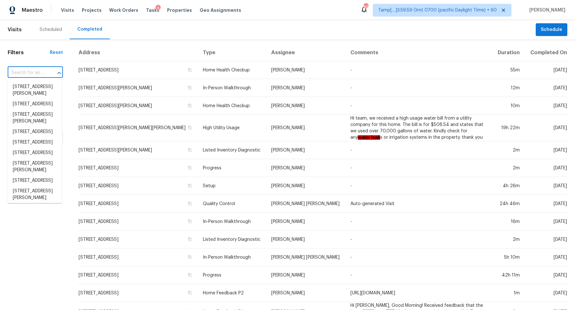
paste input "342 Kenmar Dr San Antonio TX 78220"
type input "342 Kenmar Dr San Antonio TX 78220"
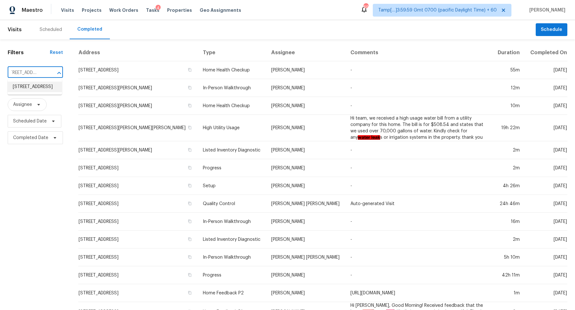
click at [34, 88] on li "342 Kenmar Dr, San Antonio, TX 78220" at bounding box center [35, 87] width 54 height 11
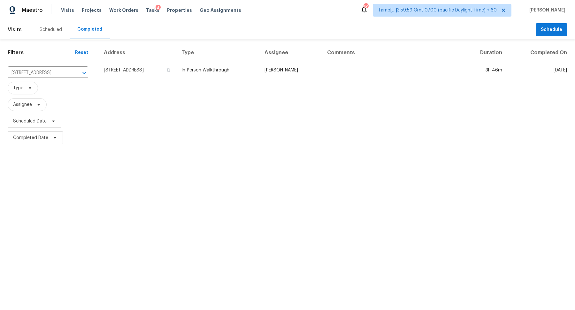
click at [164, 77] on td "342 Kenmar Dr, San Antonio, TX 78220" at bounding box center [139, 70] width 73 height 18
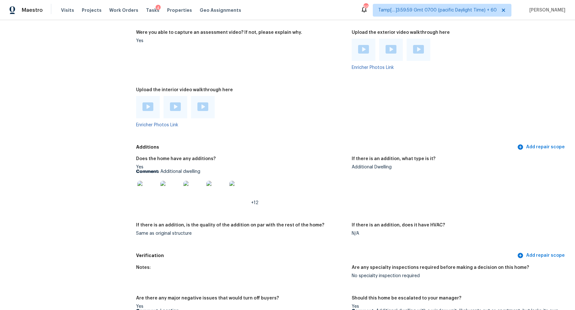
scroll to position [1288, 0]
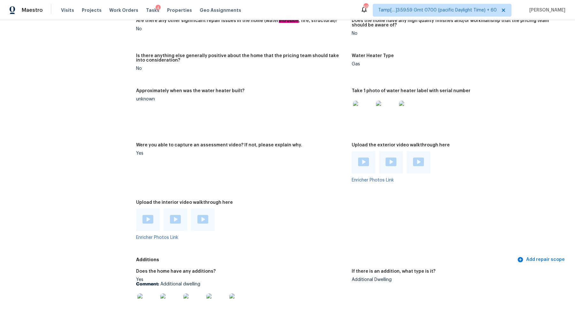
click at [149, 216] on img at bounding box center [147, 219] width 11 height 9
click at [184, 216] on div at bounding box center [175, 220] width 24 height 22
click at [180, 216] on img at bounding box center [175, 219] width 11 height 9
click at [204, 216] on img at bounding box center [202, 219] width 11 height 9
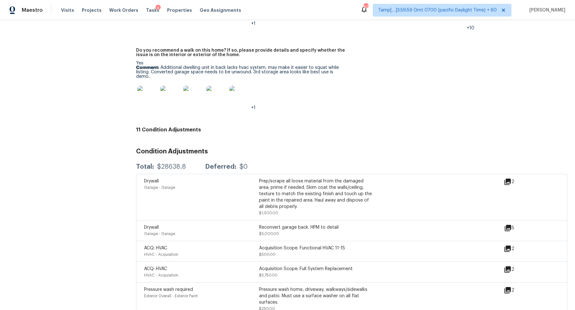
scroll to position [1698, 0]
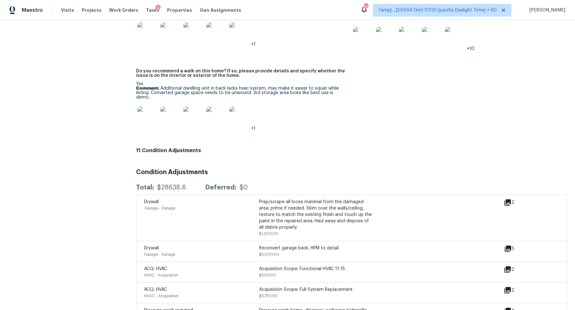
click at [151, 114] on img at bounding box center [147, 117] width 20 height 20
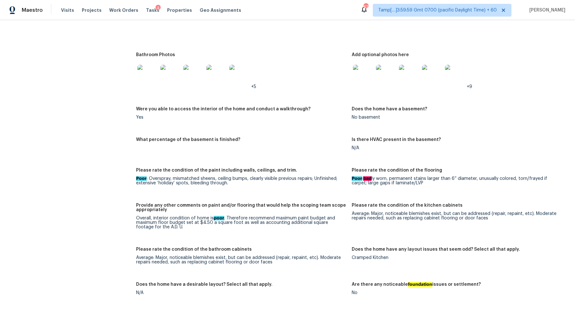
scroll to position [948, 0]
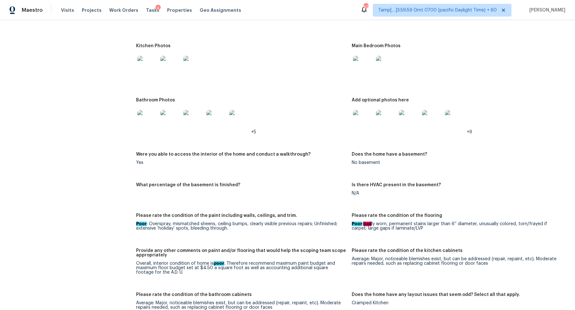
click at [149, 115] on img at bounding box center [147, 120] width 20 height 20
click at [355, 106] on div at bounding box center [362, 120] width 23 height 28
click at [361, 110] on img at bounding box center [363, 120] width 20 height 20
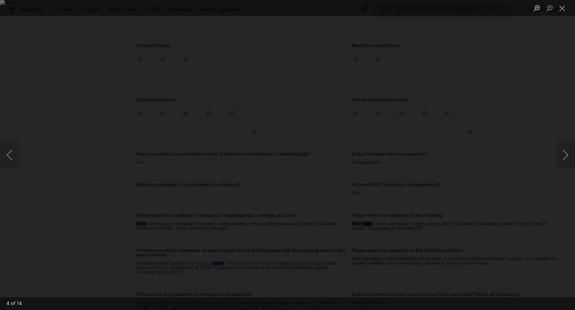
click at [483, 152] on div "Lightbox" at bounding box center [287, 155] width 575 height 310
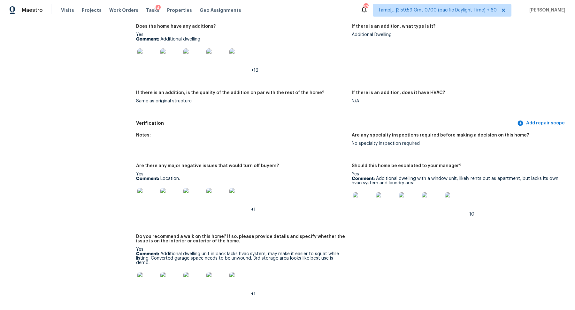
scroll to position [1577, 0]
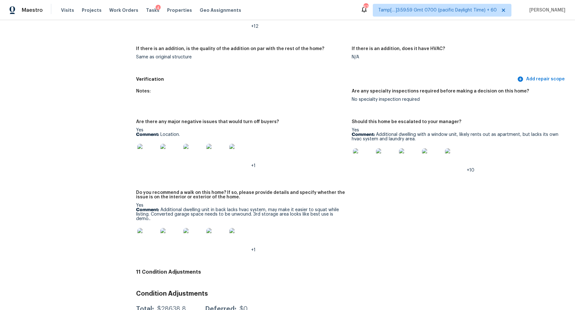
click at [177, 208] on p "Comment: Additional dwelling unit in back lacks hvac system, may make it easier…" at bounding box center [241, 214] width 210 height 13
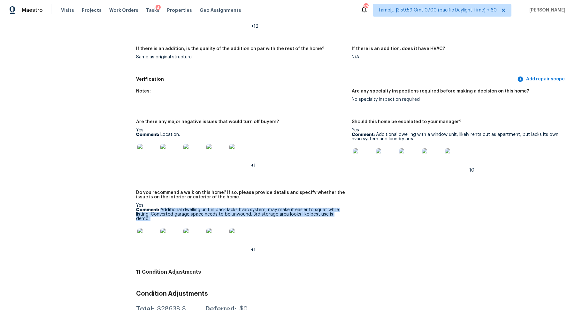
copy p "Additional dwelling unit in back lacks hvac system, may make it easier to squat…"
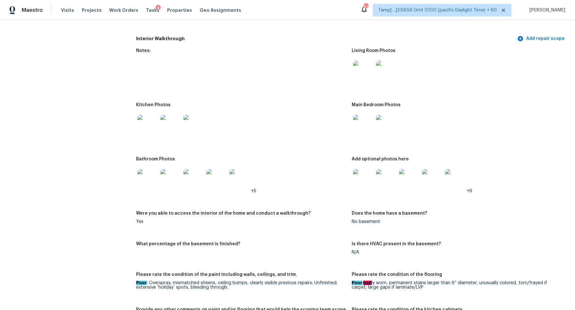
scroll to position [836, 0]
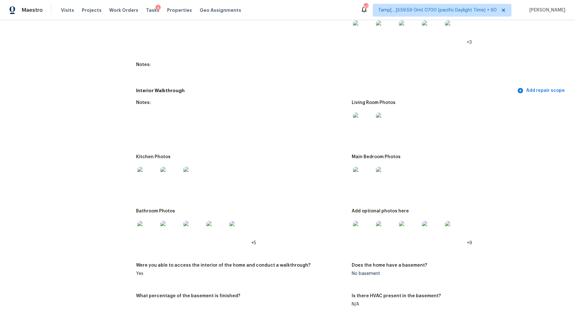
click at [362, 127] on img at bounding box center [363, 123] width 20 height 20
click at [144, 173] on img at bounding box center [147, 177] width 20 height 20
click at [365, 172] on img at bounding box center [363, 177] width 20 height 20
click at [152, 230] on img at bounding box center [147, 231] width 20 height 20
click at [377, 223] on img at bounding box center [386, 231] width 20 height 20
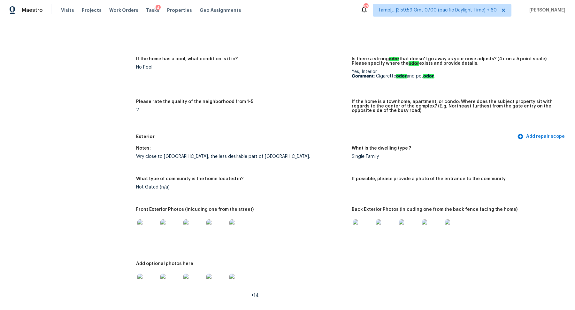
scroll to position [0, 0]
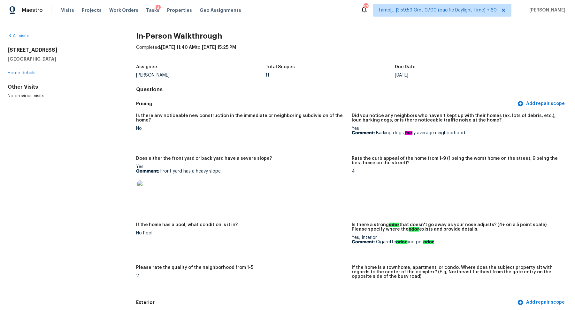
click at [18, 32] on div "All visits 342 Kenmar Dr San Antonio, TX 78220 Home details Other Visits No pre…" at bounding box center [287, 165] width 575 height 290
click at [19, 33] on div "All visits" at bounding box center [62, 36] width 108 height 6
click at [20, 34] on link "All visits" at bounding box center [19, 36] width 22 height 4
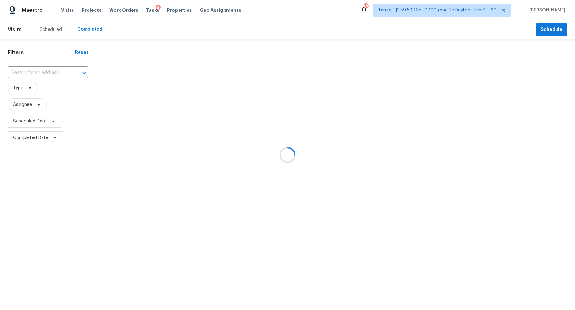
click at [45, 80] on div at bounding box center [287, 155] width 575 height 310
click at [45, 77] on div at bounding box center [287, 155] width 575 height 310
click at [52, 73] on div at bounding box center [287, 155] width 575 height 310
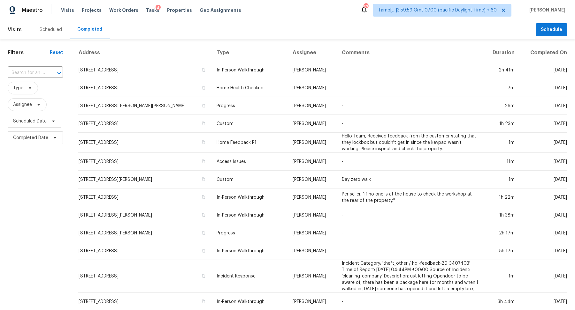
click at [52, 73] on div at bounding box center [54, 73] width 17 height 9
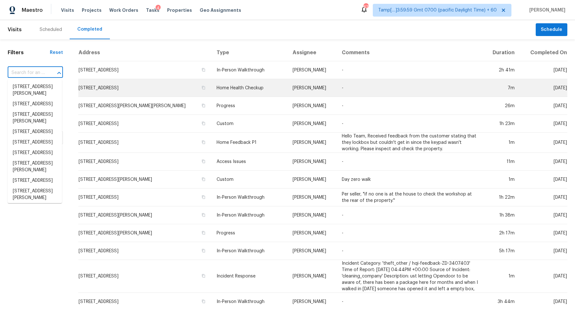
paste input "353 Timberwood Dr Woodruff SC 29388"
type input "353 Timberwood Dr Woodruff SC 29388"
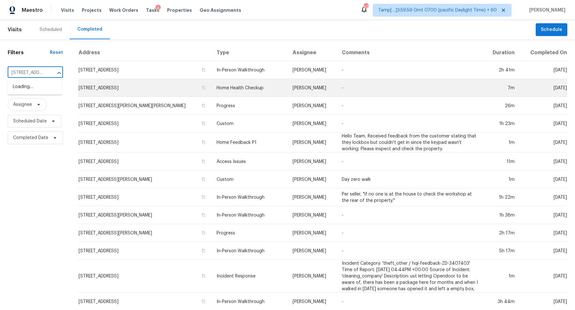
scroll to position [0, 51]
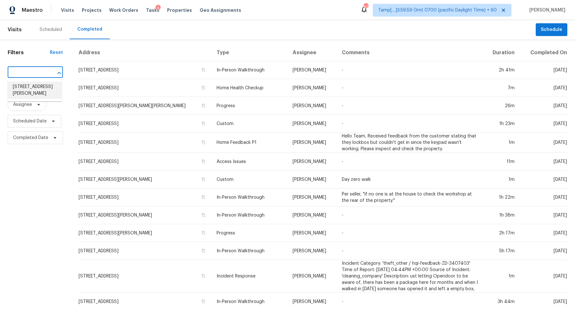
click at [24, 88] on li "353 Timberwood Dr, Woodruff, SC 29388" at bounding box center [35, 90] width 54 height 17
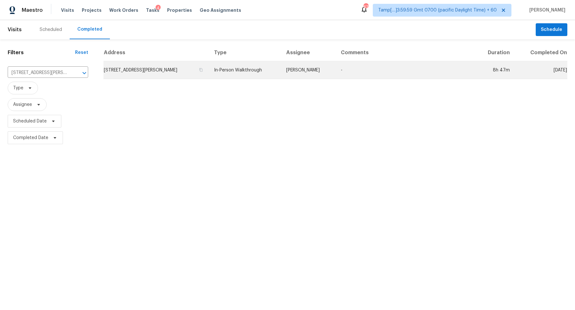
click at [140, 70] on td "353 Timberwood Dr, Woodruff, SC 29388" at bounding box center [155, 70] width 105 height 18
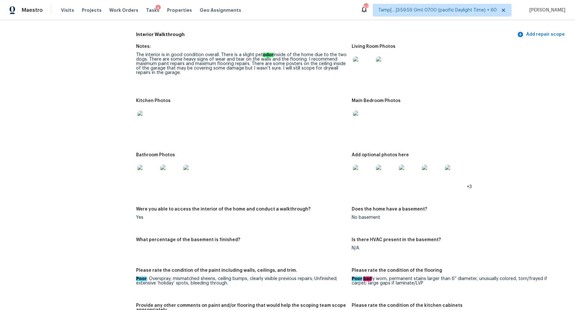
scroll to position [867, 0]
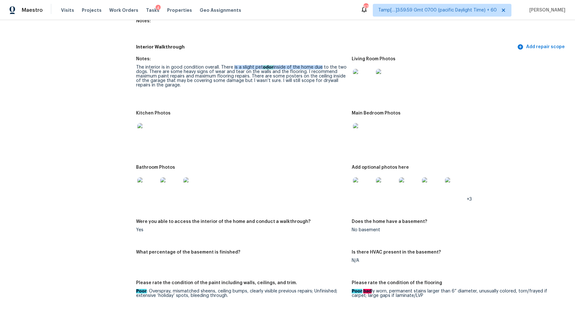
drag, startPoint x: 233, startPoint y: 63, endPoint x: 319, endPoint y: 64, distance: 85.9
click at [319, 65] on div "The interior is in good condition overall. There is a slight pet odor inside of…" at bounding box center [241, 76] width 210 height 22
drag, startPoint x: 225, startPoint y: 69, endPoint x: 301, endPoint y: 69, distance: 75.7
click at [301, 69] on div "The interior is in good condition overall. There is a slight pet odor inside of…" at bounding box center [241, 76] width 210 height 22
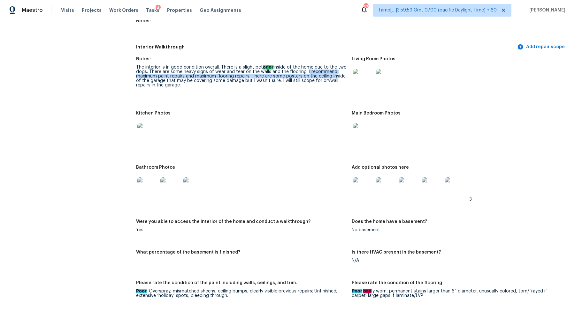
drag, startPoint x: 305, startPoint y: 67, endPoint x: 331, endPoint y: 72, distance: 26.8
click at [331, 72] on div "The interior is in good condition overall. There is a slight pet odor inside of…" at bounding box center [241, 76] width 210 height 22
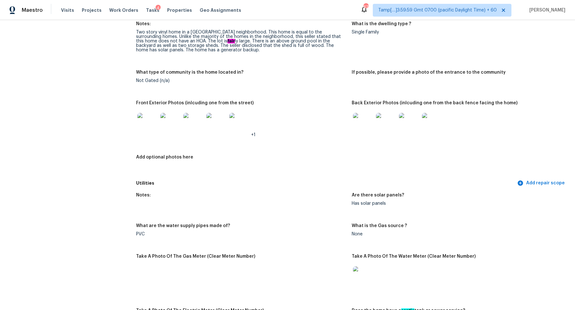
scroll to position [234, 0]
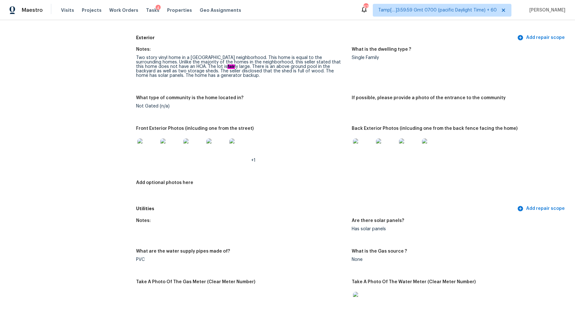
click at [147, 144] on img at bounding box center [147, 149] width 20 height 20
click at [351, 150] on figure "Front Exterior Photos (inlcuding one from the street) +1" at bounding box center [243, 149] width 215 height 47
click at [356, 150] on img at bounding box center [363, 149] width 20 height 20
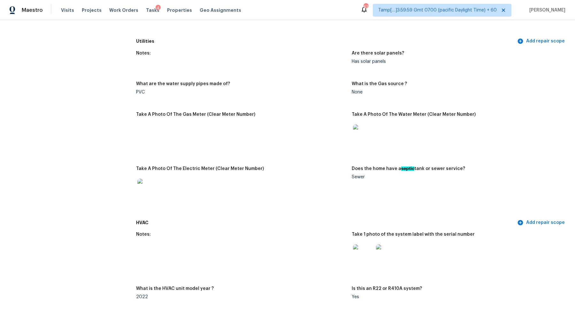
scroll to position [468, 0]
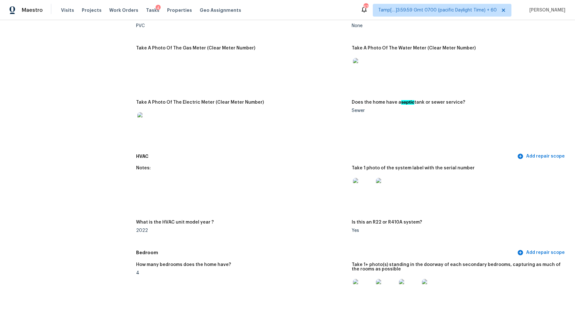
click at [360, 78] on img at bounding box center [363, 68] width 20 height 20
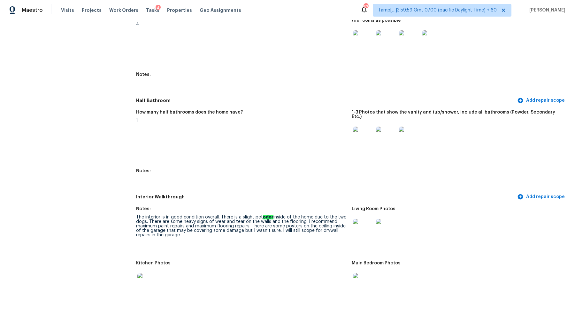
scroll to position [856, 0]
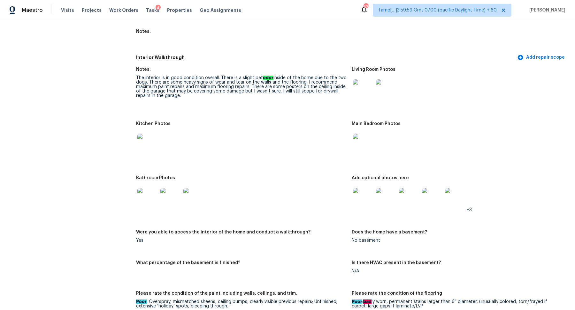
click at [370, 86] on img at bounding box center [363, 89] width 20 height 20
click at [154, 145] on img at bounding box center [147, 144] width 20 height 20
click at [153, 188] on img at bounding box center [147, 198] width 20 height 20
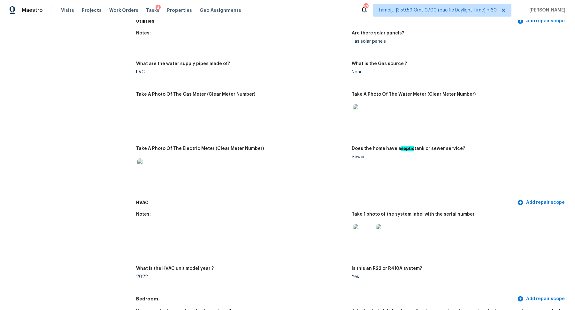
scroll to position [577, 0]
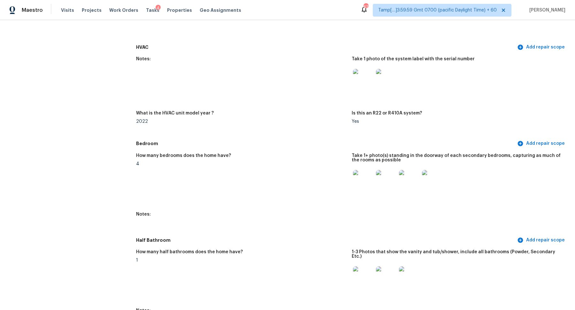
click at [367, 179] on img at bounding box center [363, 180] width 20 height 20
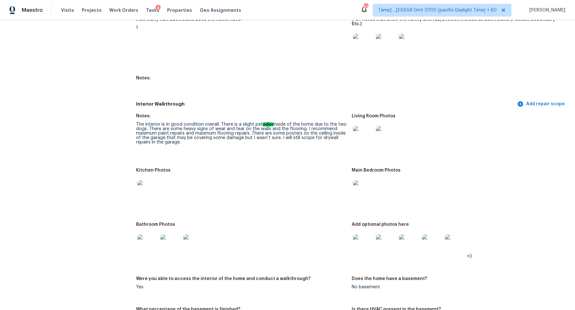
scroll to position [834, 0]
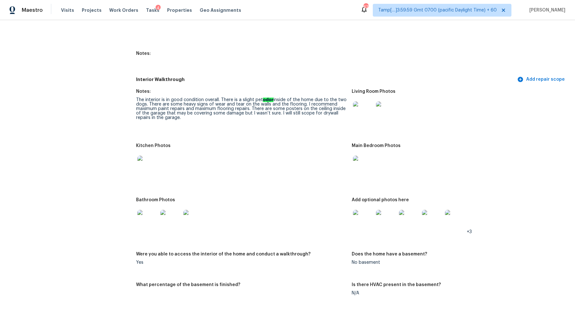
click at [153, 206] on div at bounding box center [147, 220] width 23 height 28
click at [154, 217] on img at bounding box center [147, 220] width 20 height 20
click at [365, 216] on img at bounding box center [363, 220] width 20 height 20
drag, startPoint x: 251, startPoint y: 104, endPoint x: 240, endPoint y: 109, distance: 12.6
click at [240, 109] on div "The interior is in good condition overall. There is a slight pet odor inside of…" at bounding box center [241, 109] width 210 height 22
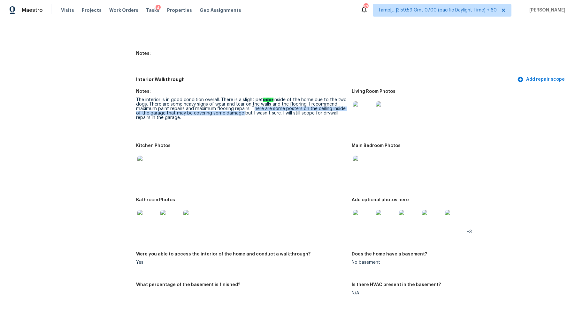
copy div "There are some posters on the ceiling inside of the garage that may be covering…"
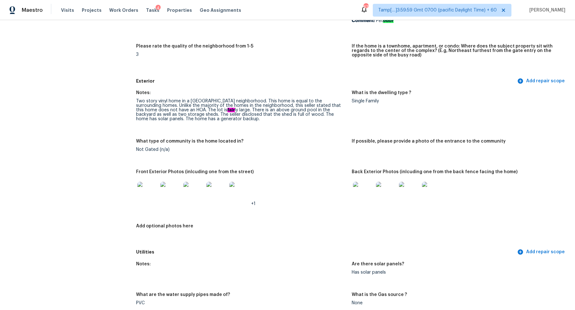
scroll to position [0, 0]
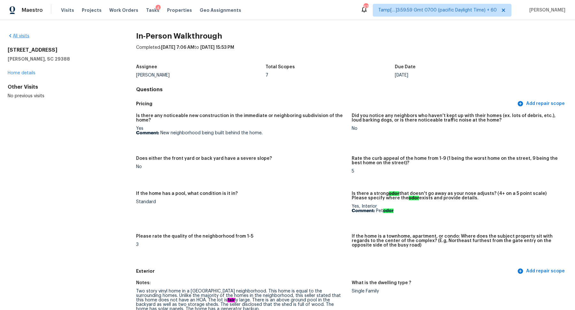
click at [27, 38] on div "All visits" at bounding box center [62, 36] width 108 height 6
click at [19, 36] on link "All visits" at bounding box center [19, 36] width 22 height 4
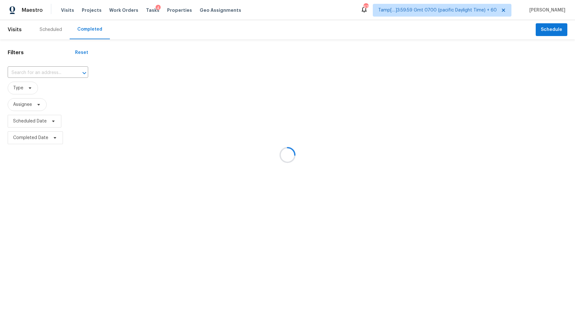
click at [62, 66] on div at bounding box center [287, 155] width 575 height 310
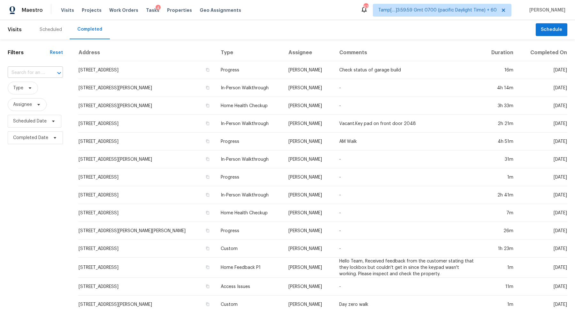
click at [52, 72] on div at bounding box center [54, 73] width 17 height 9
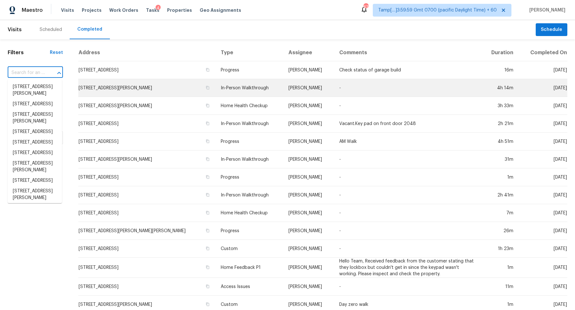
paste input "7505 Amber Ln Brecksville OH 44141"
type input "7505 Amber Ln Brecksville OH 44141"
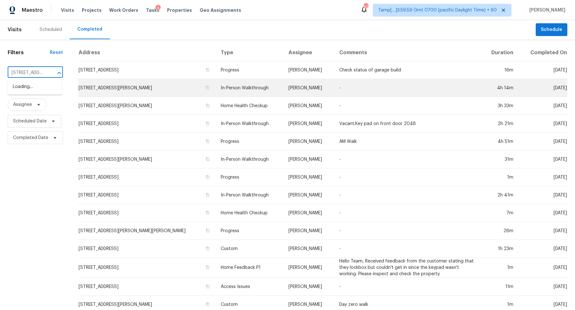
scroll to position [0, 44]
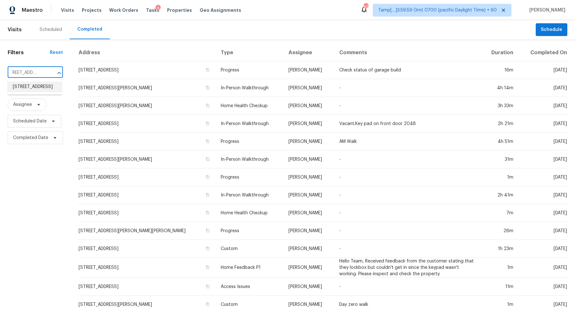
click at [19, 92] on li "7505 Amber Ln, Brecksville, OH 44141" at bounding box center [35, 87] width 54 height 11
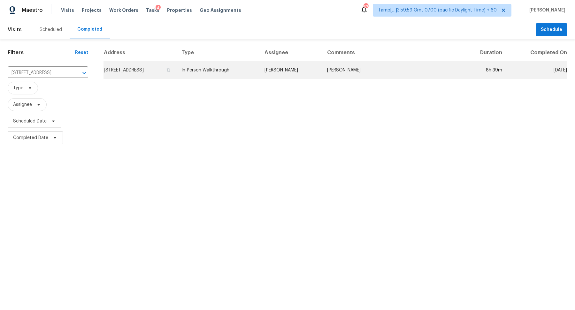
click at [139, 75] on td "7505 Amber Ln, Brecksville, OH 44141" at bounding box center [139, 70] width 73 height 18
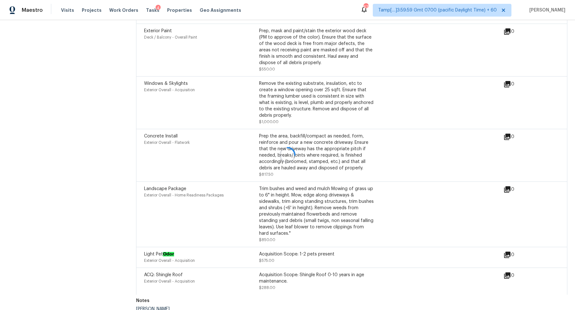
scroll to position [52, 0]
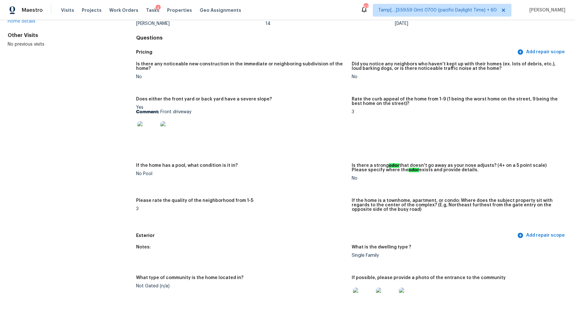
click at [268, 211] on div "3" at bounding box center [241, 209] width 210 height 4
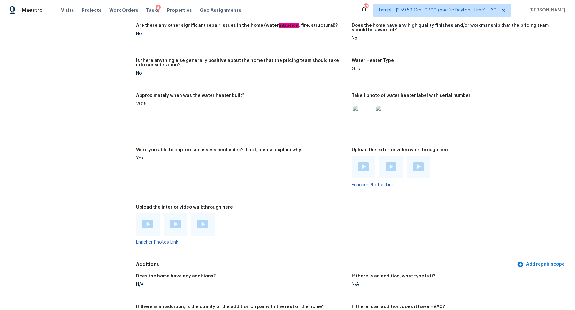
scroll to position [1193, 0]
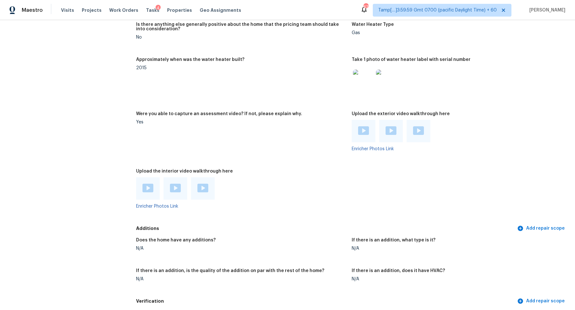
click at [148, 187] on img at bounding box center [147, 188] width 11 height 9
click at [174, 183] on div at bounding box center [175, 189] width 24 height 22
click at [174, 185] on img at bounding box center [175, 188] width 11 height 9
click at [200, 185] on img at bounding box center [202, 188] width 11 height 9
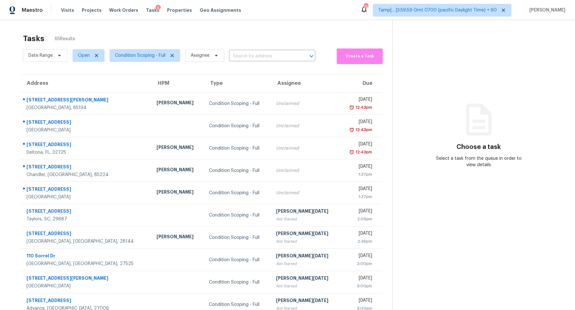
click at [247, 65] on section "Tasks 65 Results Date Range Open Condition Scoping - Full Assignee ​ Create a T…" at bounding box center [201, 181] width 382 height 303
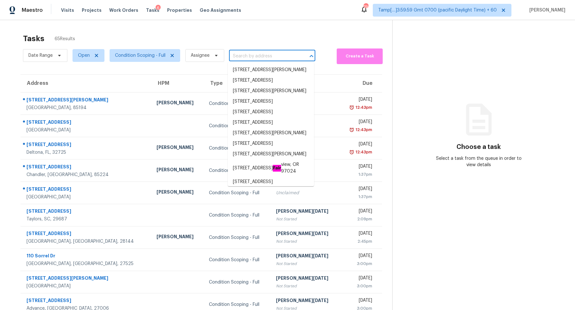
click at [260, 56] on input "text" at bounding box center [263, 56] width 68 height 10
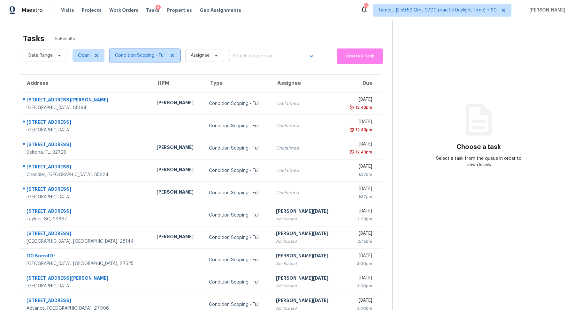
click at [119, 59] on span "Condition Scoping - Full" at bounding box center [145, 55] width 71 height 13
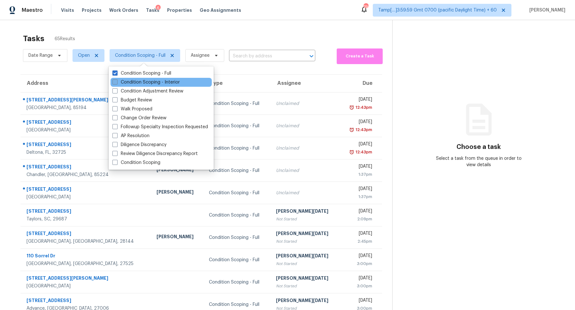
click at [153, 85] on label "Condition Scoping - Interior" at bounding box center [145, 82] width 67 height 6
click at [117, 83] on input "Condition Scoping - Interior" at bounding box center [114, 81] width 4 height 4
checkbox input "true"
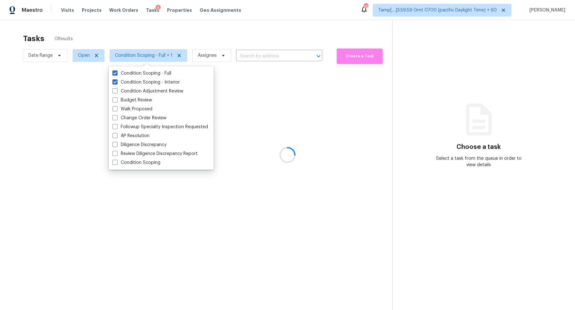
click at [255, 58] on div at bounding box center [287, 155] width 575 height 310
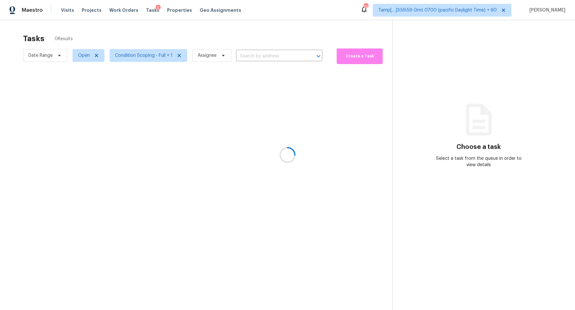
click at [264, 55] on div at bounding box center [287, 155] width 575 height 310
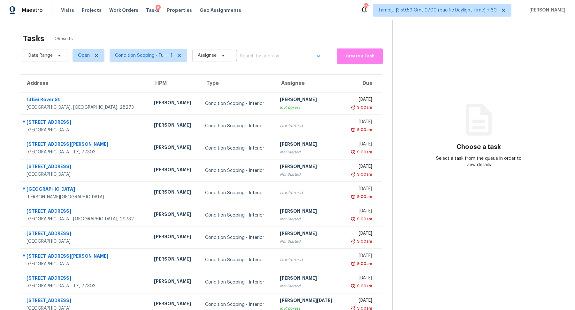
click at [272, 55] on input "text" at bounding box center [270, 56] width 68 height 10
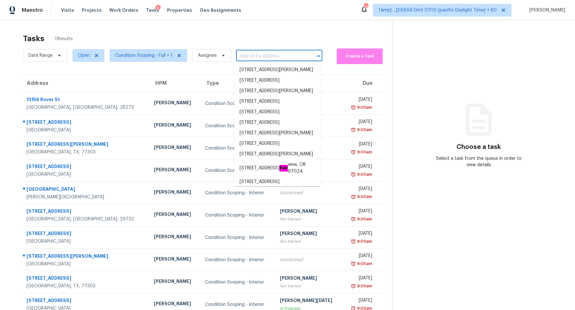
paste input "1651 Sandpiper Dr Rock Hill SC 29732"
type input "1651 Sandpiper Dr Rock Hill SC 29732"
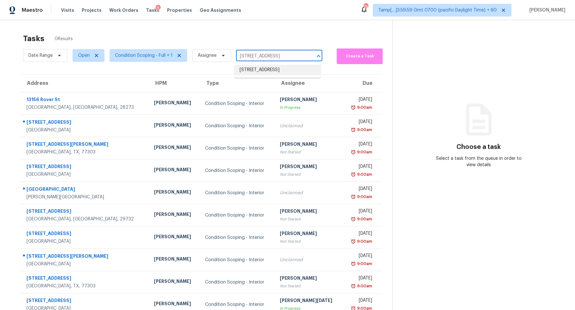
click at [268, 66] on li "1651 Sandpiper Dr, Rock Hill, SC 29732" at bounding box center [277, 70] width 86 height 11
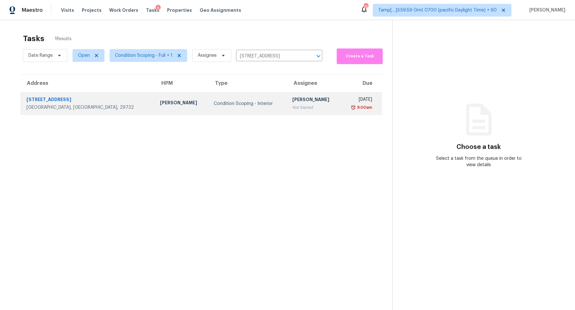
click at [300, 108] on td "Hariharan GV Not Started" at bounding box center [314, 104] width 54 height 22
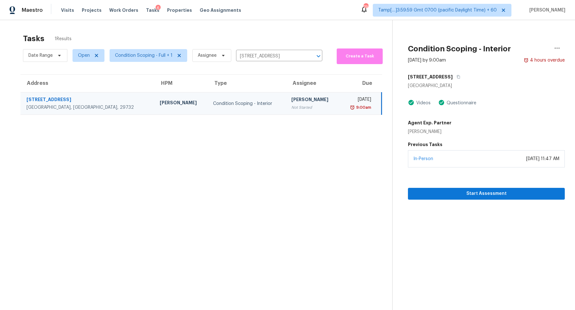
click at [459, 161] on div "In-Person August 13, 2025 at 11:47 AM" at bounding box center [486, 158] width 157 height 17
click at [456, 191] on span "Start Assessment" at bounding box center [486, 194] width 147 height 8
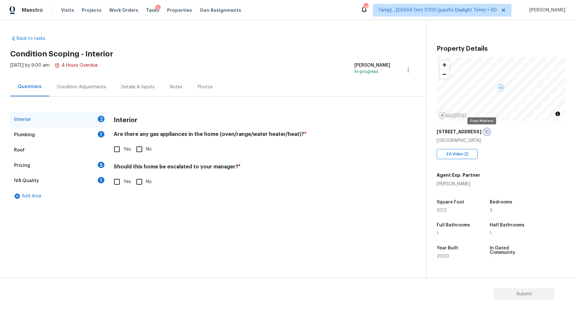
click at [485, 131] on icon "button" at bounding box center [486, 132] width 3 height 4
click at [141, 153] on input "No" at bounding box center [138, 149] width 13 height 13
checkbox input "true"
click at [135, 183] on input "No" at bounding box center [138, 181] width 13 height 13
checkbox input "true"
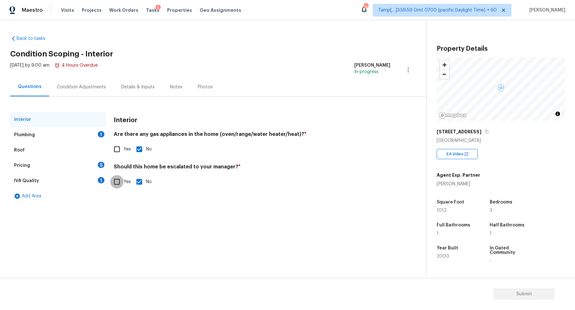
click at [112, 185] on input "Yes" at bounding box center [116, 181] width 13 height 13
checkbox input "true"
checkbox input "false"
click at [119, 233] on icon "button" at bounding box center [121, 232] width 6 height 6
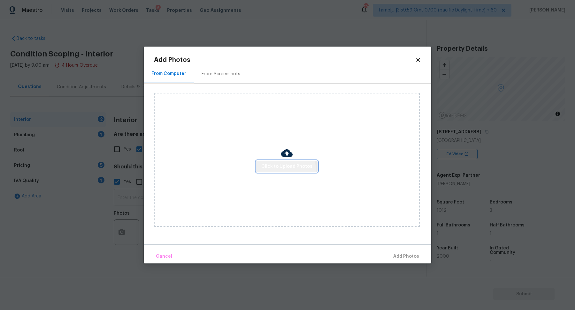
click at [261, 171] on button "Click to Upload Photos" at bounding box center [286, 167] width 61 height 12
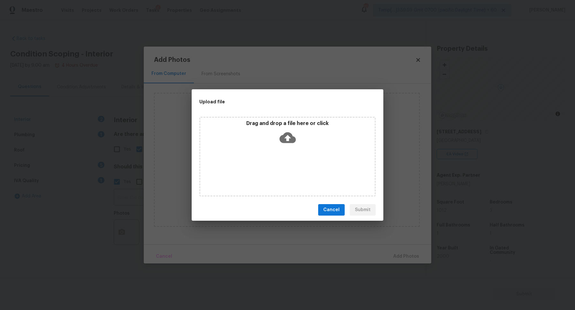
click at [289, 148] on div "Drag and drop a file here or click" at bounding box center [287, 157] width 176 height 80
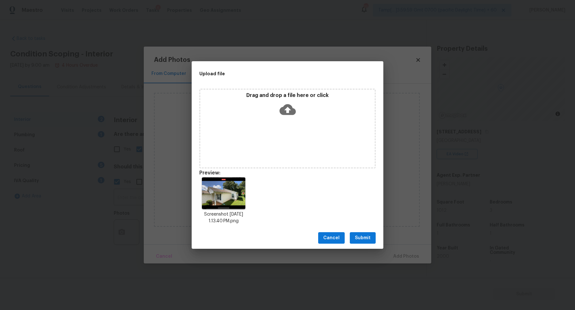
click at [356, 234] on button "Submit" at bounding box center [363, 238] width 26 height 12
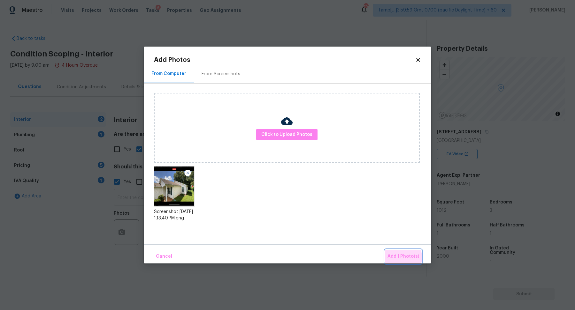
click at [399, 258] on span "Add 1 Photo(s)" at bounding box center [403, 257] width 32 height 8
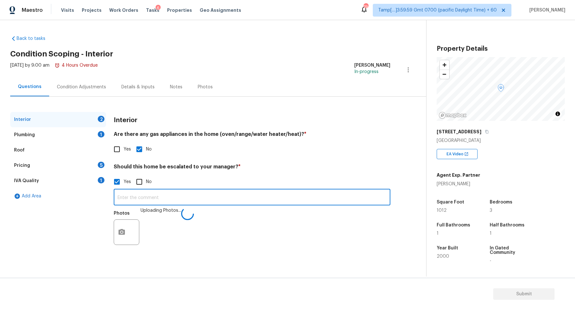
click at [273, 199] on input "text" at bounding box center [252, 198] width 276 height 15
paste input "water damage at front posts to patio"
type input "The house has some water damage at front posts to patio, needs review."
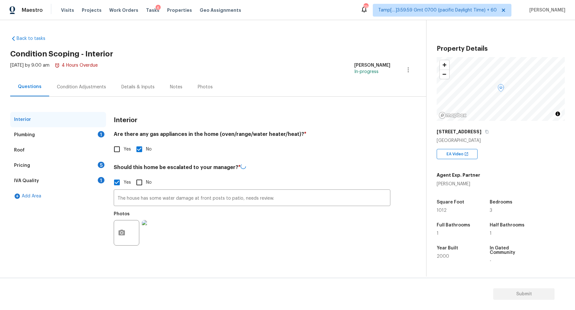
click at [83, 141] on div "Plumbing 1" at bounding box center [58, 134] width 96 height 15
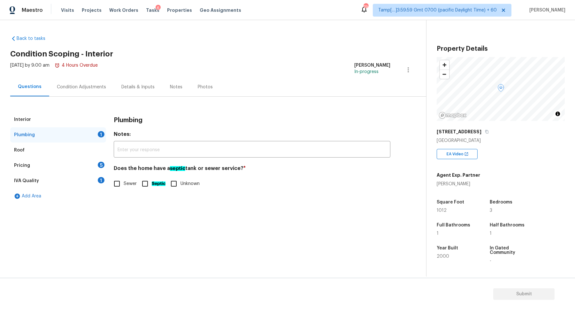
click at [123, 187] on input "Sewer" at bounding box center [116, 183] width 13 height 13
checkbox input "true"
click at [96, 164] on div "Pricing 5" at bounding box center [58, 165] width 96 height 15
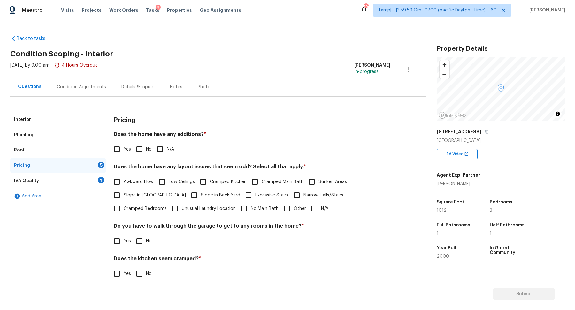
click at [137, 150] on input "No" at bounding box center [138, 149] width 13 height 13
checkbox input "true"
click at [138, 193] on span "Slope in Front Yard" at bounding box center [155, 196] width 62 height 7
click at [124, 193] on input "Slope in Front Yard" at bounding box center [116, 195] width 13 height 13
checkbox input "true"
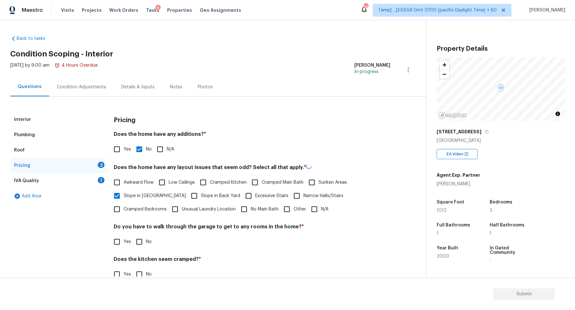
click at [237, 203] on label "No Main Bath" at bounding box center [257, 209] width 41 height 13
click at [237, 203] on input "No Main Bath" at bounding box center [243, 209] width 13 height 13
checkbox input "true"
click at [201, 195] on span "Slope in Back Yard" at bounding box center [220, 196] width 39 height 7
click at [194, 195] on input "Slope in Back Yard" at bounding box center [193, 195] width 13 height 13
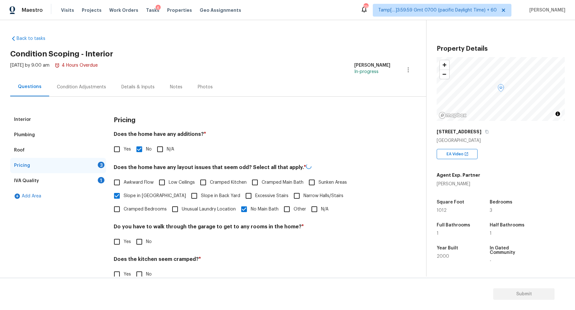
checkbox input "true"
click at [193, 216] on div "Pricing Does the home have any additions? * Yes No N/A Does the home have any l…" at bounding box center [252, 216] width 276 height 209
click at [237, 214] on label "No Main Bath" at bounding box center [257, 208] width 41 height 13
click at [237, 214] on input "No Main Bath" at bounding box center [243, 208] width 13 height 13
checkbox input "false"
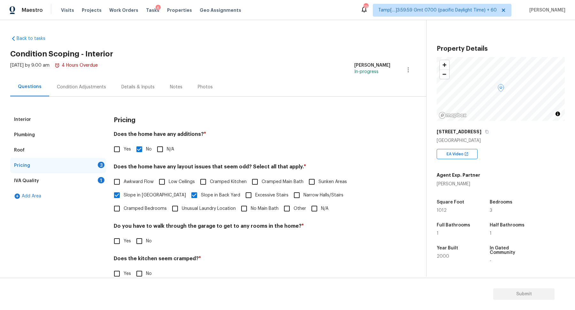
click at [136, 244] on input "No" at bounding box center [138, 241] width 13 height 13
checkbox input "true"
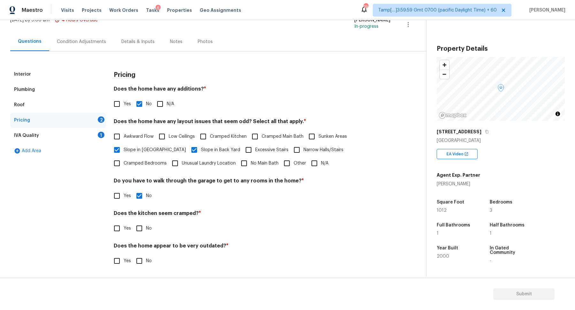
click at [117, 233] on input "Yes" at bounding box center [116, 228] width 13 height 13
checkbox input "true"
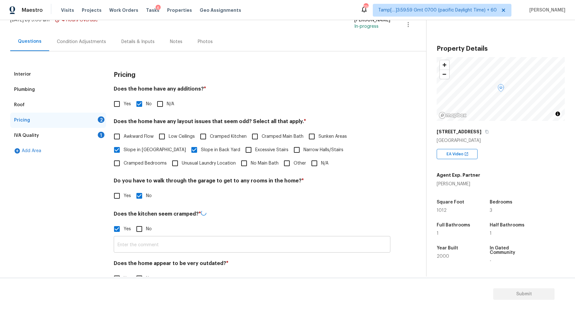
click at [142, 247] on input "text" at bounding box center [252, 245] width 276 height 15
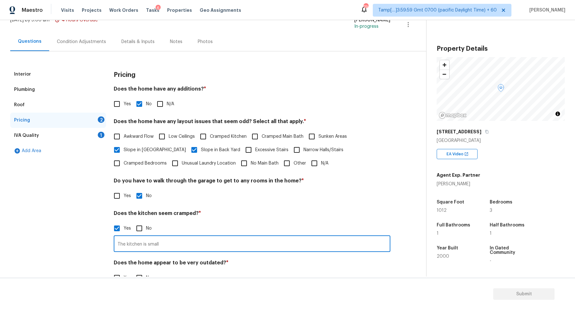
scroll to position [62, 0]
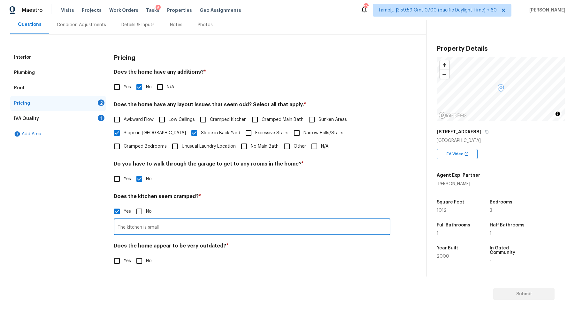
type input "The kitchen is small"
click at [137, 265] on input "No" at bounding box center [138, 260] width 13 height 13
checkbox input "true"
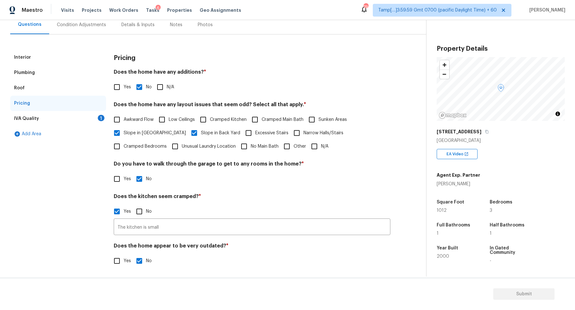
click at [214, 121] on span "Cramped Kitchen" at bounding box center [228, 120] width 37 height 7
click at [210, 121] on input "Cramped Kitchen" at bounding box center [202, 119] width 13 height 13
checkbox input "true"
click at [87, 114] on div "IVA Quality 1" at bounding box center [58, 118] width 96 height 15
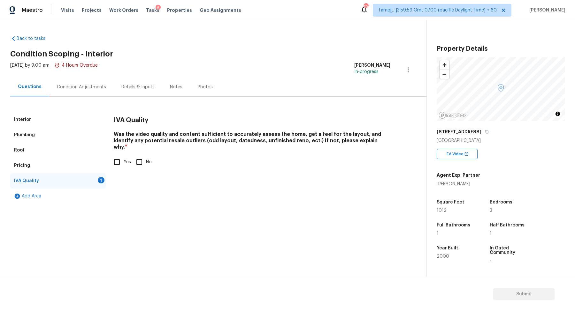
scroll to position [0, 0]
click at [120, 156] on input "Yes" at bounding box center [116, 161] width 13 height 13
checkbox input "true"
click at [89, 100] on div "Interior Plumbing Roof Pricing IVA Quality Add Area IVA Quality Was the video q…" at bounding box center [210, 150] width 400 height 107
click at [92, 91] on div "Condition Adjustments" at bounding box center [81, 87] width 64 height 19
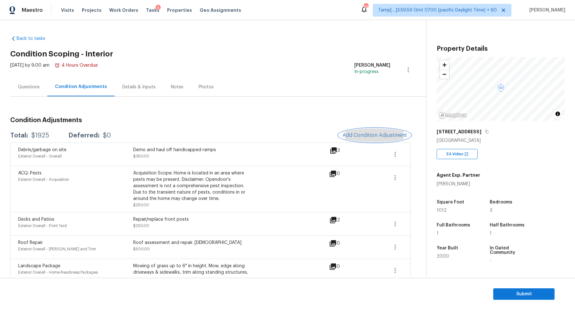
click at [353, 132] on span "Add Condition Adjustment" at bounding box center [374, 135] width 64 height 6
click at [135, 152] on body "Maestro Visits Projects Work Orders Tasks 6 Properties Geo Assignments 796 Tamp…" at bounding box center [287, 155] width 575 height 310
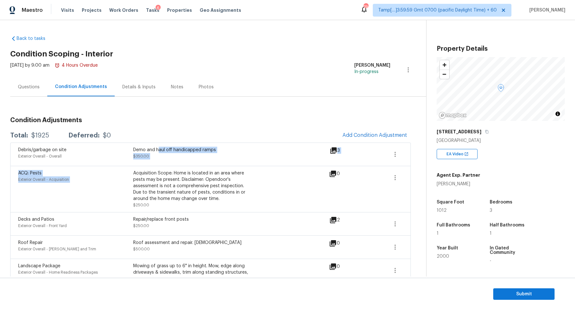
drag, startPoint x: 158, startPoint y: 152, endPoint x: 342, endPoint y: 172, distance: 185.0
click at [340, 172] on div "Debris/garbage on site Exterior Overall - Overall Demo and haul off handicapped…" at bounding box center [210, 244] width 400 height 203
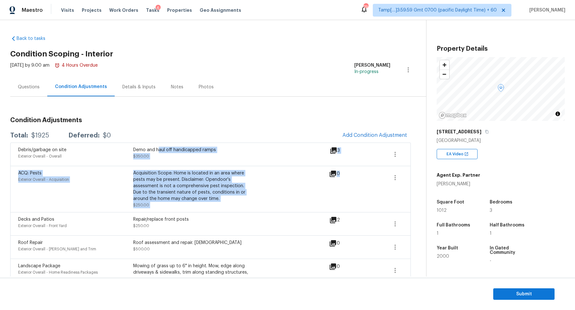
click at [335, 152] on icon at bounding box center [333, 150] width 6 height 6
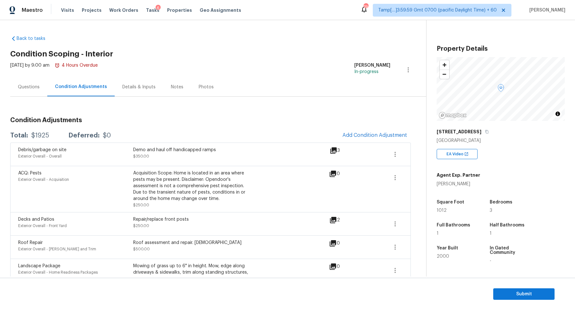
click at [253, 146] on div "Debris/garbage on site Exterior Overall - Overall Demo and haul off handicapped…" at bounding box center [210, 154] width 400 height 23
drag, startPoint x: 189, startPoint y: 147, endPoint x: 271, endPoint y: 150, distance: 82.4
click at [271, 150] on div "Debris/garbage on site Exterior Overall - Overall Demo and haul off handicapped…" at bounding box center [173, 154] width 311 height 15
click at [37, 80] on div "Questions" at bounding box center [28, 87] width 37 height 19
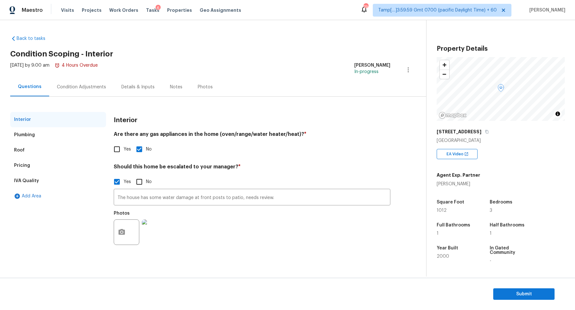
click at [37, 170] on div "Pricing" at bounding box center [58, 165] width 96 height 15
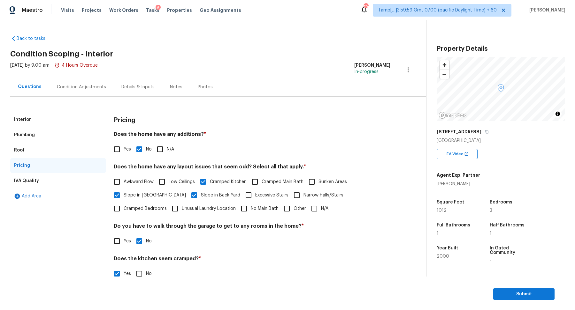
scroll to position [62, 0]
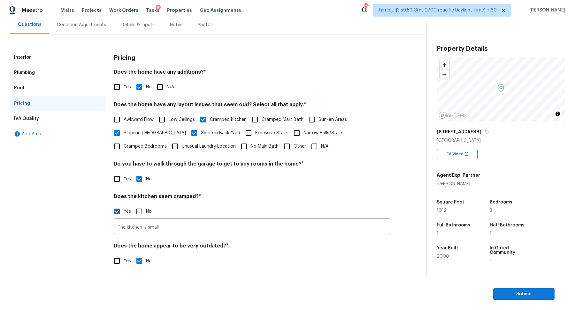
click at [280, 148] on input "Other" at bounding box center [286, 146] width 13 height 13
checkbox input "true"
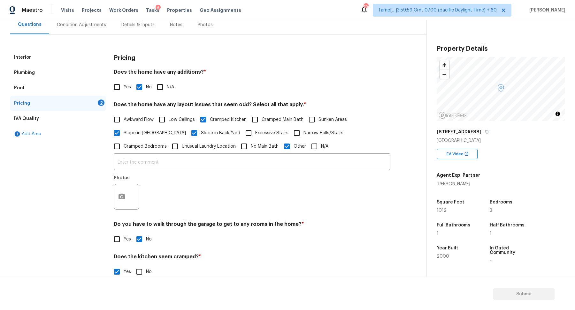
click at [114, 206] on div at bounding box center [127, 197] width 26 height 26
click at [121, 200] on icon "button" at bounding box center [122, 197] width 8 height 8
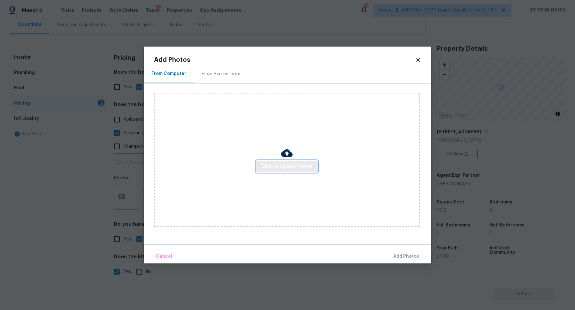
click at [274, 161] on button "Click to Upload Photos" at bounding box center [286, 167] width 61 height 12
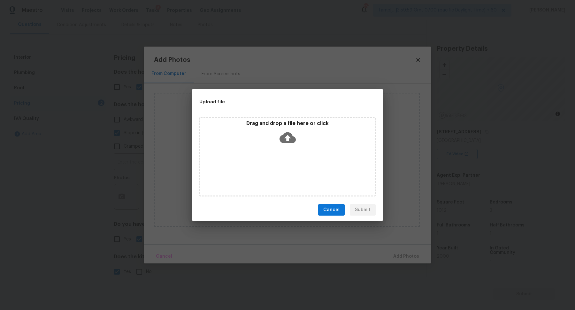
click at [284, 148] on div "Drag and drop a file here or click" at bounding box center [287, 157] width 176 height 80
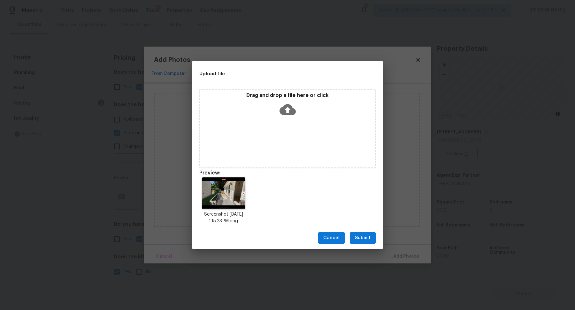
click at [366, 245] on div "Cancel Submit" at bounding box center [288, 238] width 192 height 22
click at [366, 243] on button "Submit" at bounding box center [363, 238] width 26 height 12
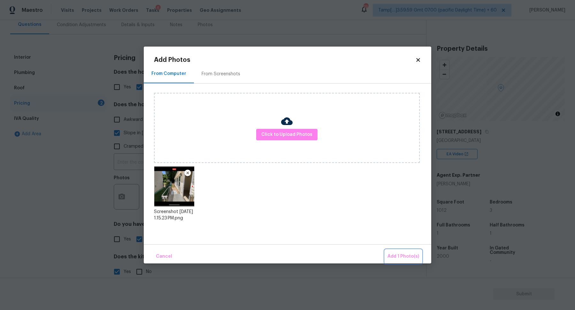
click at [399, 258] on span "Add 1 Photo(s)" at bounding box center [403, 257] width 32 height 8
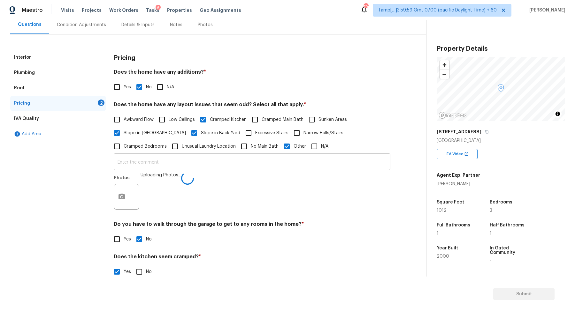
click at [251, 168] on input "text" at bounding box center [252, 162] width 276 height 15
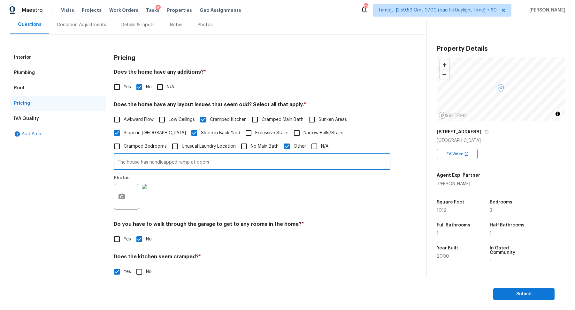
click at [285, 159] on input "The house has handicapped ramp at doors" at bounding box center [252, 162] width 276 height 15
type input "The house has handicapped ramp at doors"
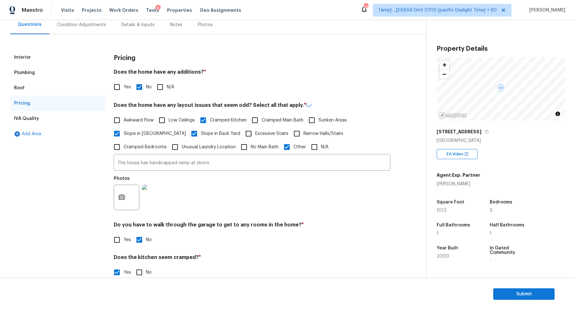
click at [283, 174] on div "Photos" at bounding box center [252, 194] width 276 height 42
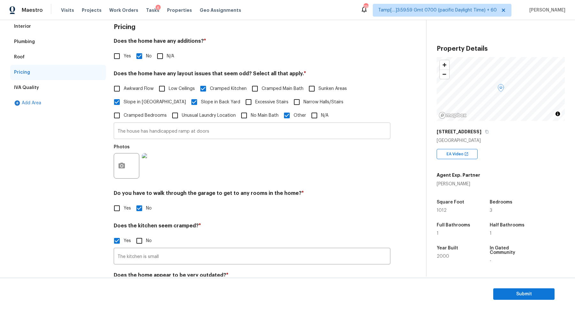
scroll to position [49, 0]
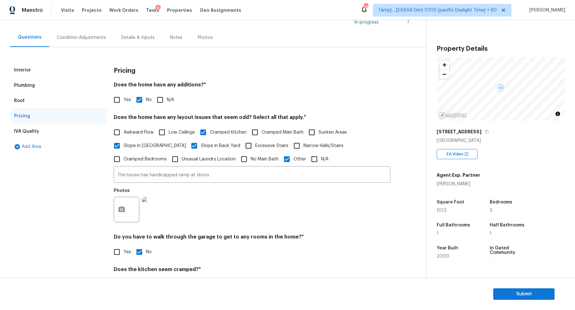
click at [92, 48] on div "Interior Plumbing Roof Pricing IVA Quality Add Area Pricing Does the home have …" at bounding box center [210, 197] width 400 height 301
click at [81, 47] on div "Condition Adjustments" at bounding box center [81, 37] width 64 height 19
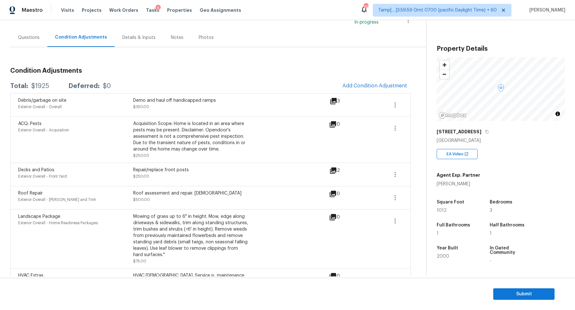
scroll to position [66, 0]
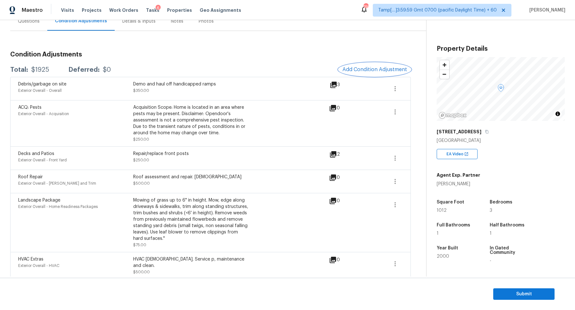
click at [366, 69] on span "Add Condition Adjustment" at bounding box center [374, 70] width 64 height 6
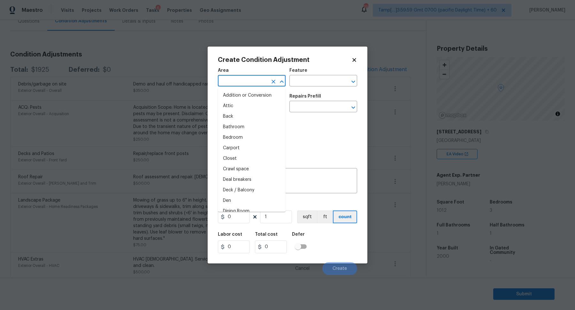
click at [251, 80] on input "text" at bounding box center [243, 82] width 50 height 10
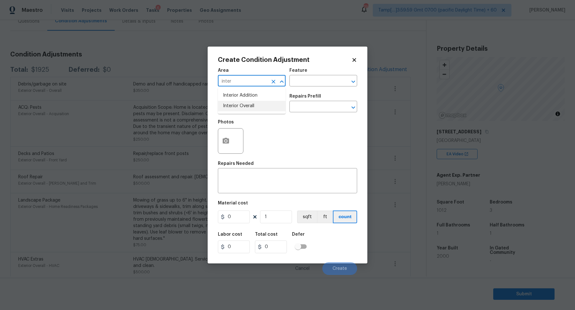
click at [241, 110] on li "Interior Overall" at bounding box center [252, 106] width 68 height 11
type input "Interior Overall"
click at [241, 110] on input "text" at bounding box center [243, 107] width 50 height 10
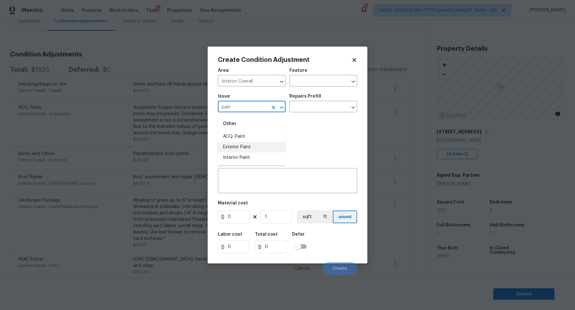
click at [256, 142] on li "Exterior Paint" at bounding box center [252, 147] width 68 height 11
click at [258, 141] on div "Photos" at bounding box center [287, 137] width 139 height 42
click at [244, 106] on input "Exterior Paint" at bounding box center [243, 107] width 50 height 10
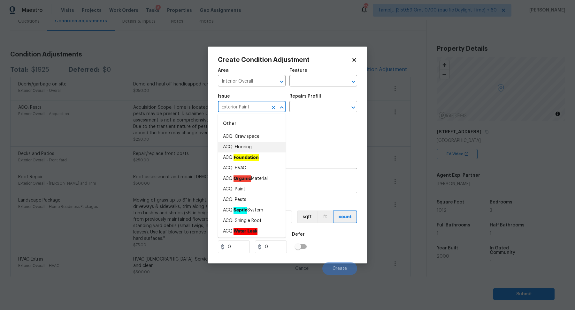
click at [244, 106] on input "Exterior Paint" at bounding box center [243, 107] width 50 height 10
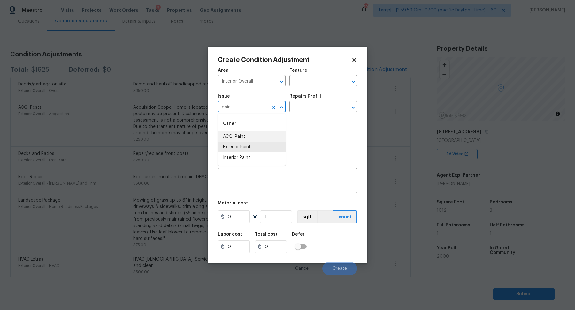
click at [252, 137] on li "ACQ: Paint" at bounding box center [252, 137] width 68 height 11
type input "ACQ: Paint"
click at [325, 108] on input "text" at bounding box center [314, 107] width 50 height 10
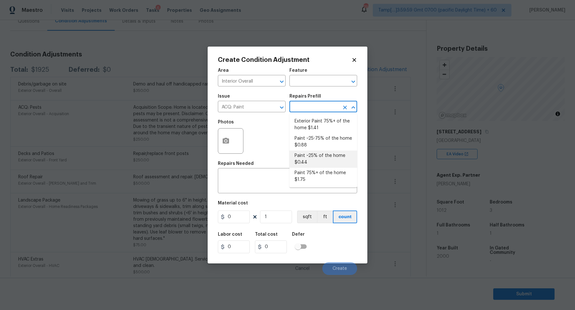
click at [320, 161] on li "Paint ~25% of the home $0.44" at bounding box center [323, 159] width 68 height 17
type input "Acquisition"
type textarea "Acquisition Scope: ~25% of the home needs interior paint"
type input "0.44"
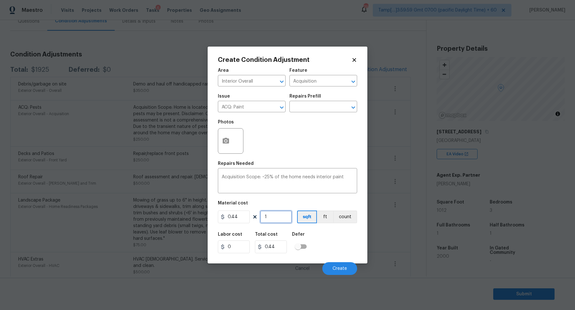
click at [284, 217] on input "1" at bounding box center [276, 217] width 32 height 13
type input "10"
type input "4.4"
type input "101"
type input "44.44"
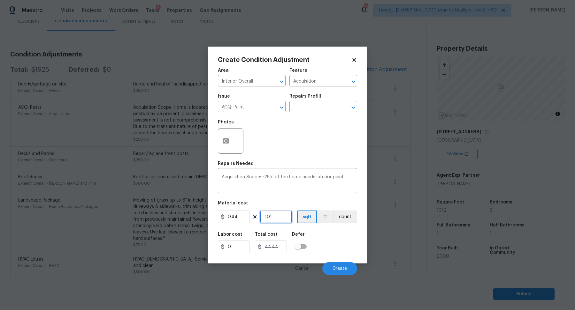
type input "1013"
type input "445.72"
type input "101"
type input "44.44"
type input "1012"
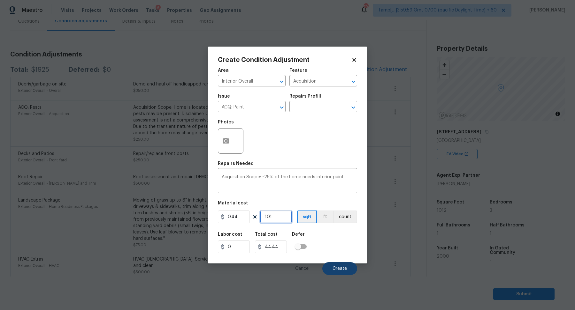
type input "445.28"
type input "1012"
click at [337, 268] on span "Create" at bounding box center [339, 269] width 14 height 5
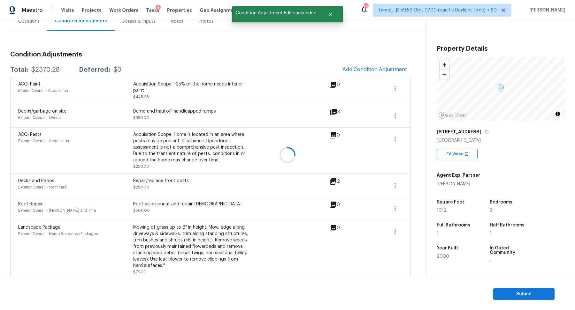
click at [371, 74] on div at bounding box center [287, 155] width 575 height 310
click at [369, 71] on span "Add Condition Adjustment" at bounding box center [374, 70] width 64 height 6
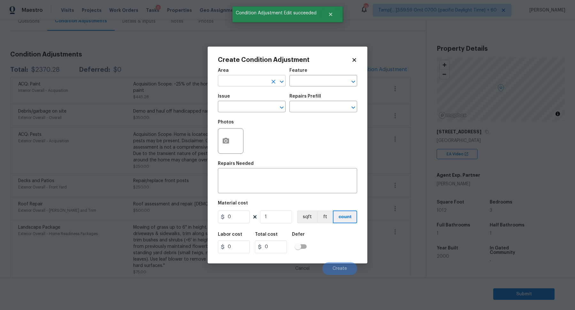
click at [242, 79] on input "text" at bounding box center [243, 82] width 50 height 10
click at [243, 103] on li "Interior Overall" at bounding box center [252, 106] width 68 height 11
type input "Interior Overall"
click at [243, 103] on input "text" at bounding box center [243, 107] width 50 height 10
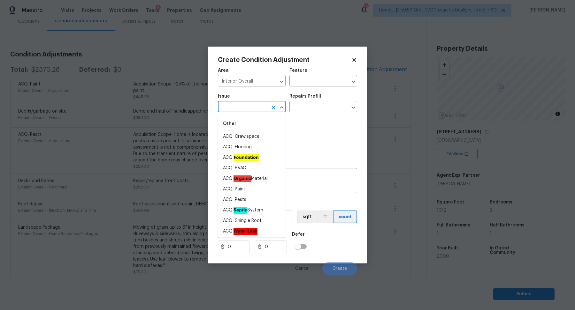
type input "d"
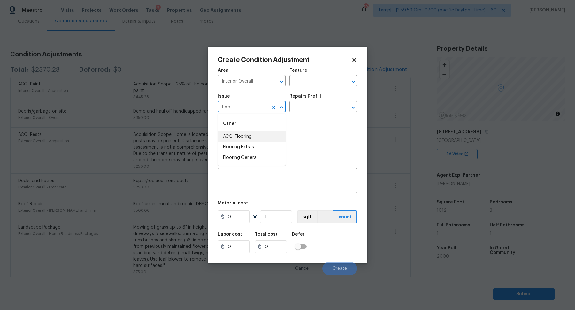
click at [248, 140] on li "ACQ: Flooring" at bounding box center [252, 137] width 68 height 11
type input "ACQ: Flooring"
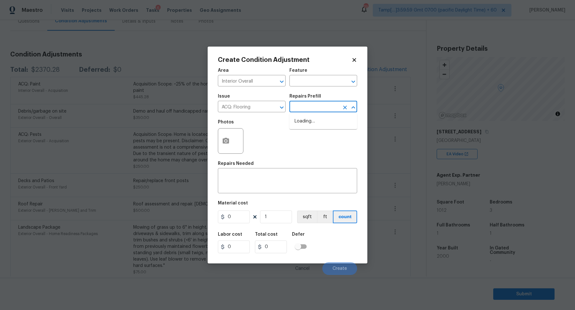
click at [327, 106] on input "text" at bounding box center [314, 107] width 50 height 10
click at [315, 143] on li "Minimum Flooring Repairs $0.20" at bounding box center [323, 141] width 68 height 17
type input "Acquisition"
type textarea "Acquisition Scope: Minimum flooring repairs"
type input "0.2"
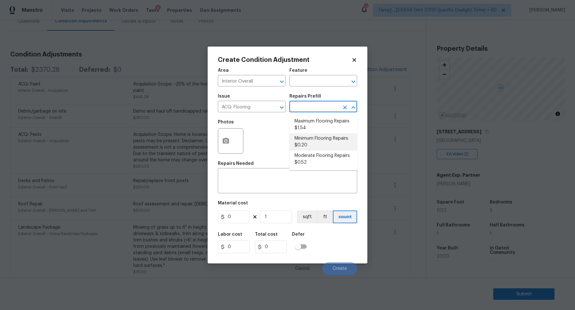
type input "0.2"
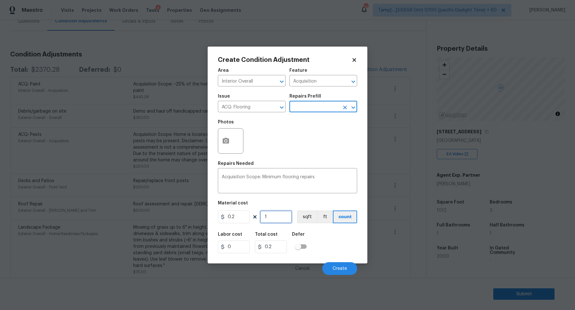
click at [284, 219] on input "1" at bounding box center [276, 217] width 32 height 13
type input "10"
type input "2"
type input "101"
type input "20.2"
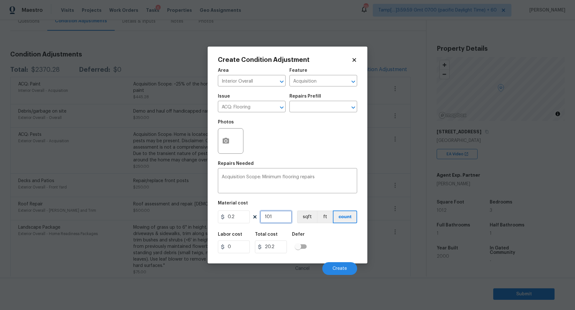
type input "1012"
type input "202.4"
type input "1012"
click at [343, 267] on span "Create" at bounding box center [339, 269] width 14 height 5
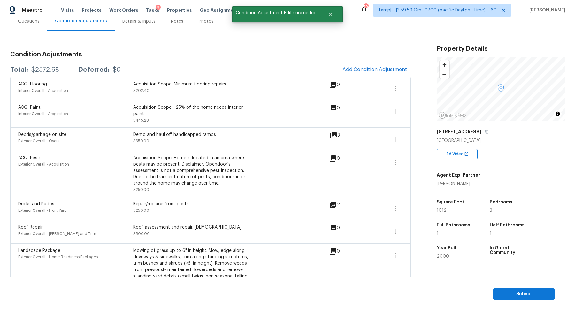
click at [52, 64] on div "Total: $2572.68 Deferred: $0 Add Condition Adjustment" at bounding box center [210, 70] width 400 height 14
copy div "$2572.68"
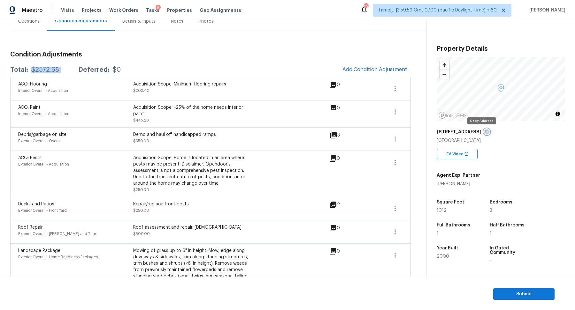
click at [485, 130] on icon "button" at bounding box center [487, 132] width 4 height 4
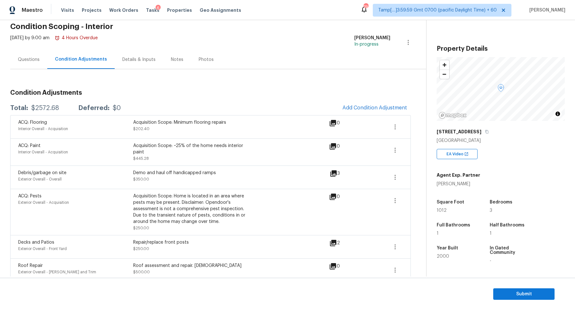
click at [32, 67] on div "Questions" at bounding box center [28, 59] width 37 height 19
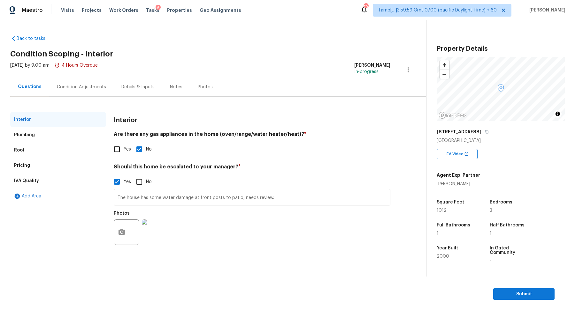
click at [288, 190] on div "The house has some water damage at front posts to patio, needs review. ​ Photos" at bounding box center [252, 219] width 276 height 60
click at [279, 208] on div "Photos" at bounding box center [252, 229] width 276 height 42
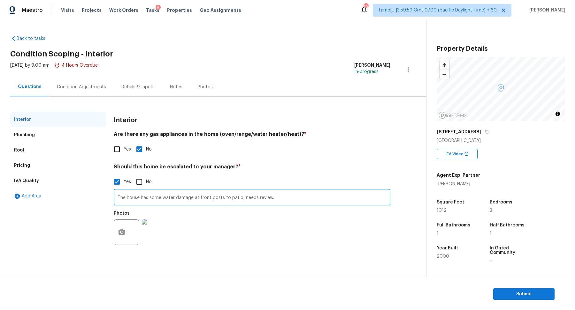
click at [284, 200] on input "The house has some water damage at front posts to patio, needs review." at bounding box center [252, 198] width 276 height 15
paste input "HPM Scope Adjustment is negative; please remove $XXX from scope"
click at [356, 196] on input "The house has some water damage at front posts to patio, needs review and the H…" at bounding box center [252, 198] width 276 height 15
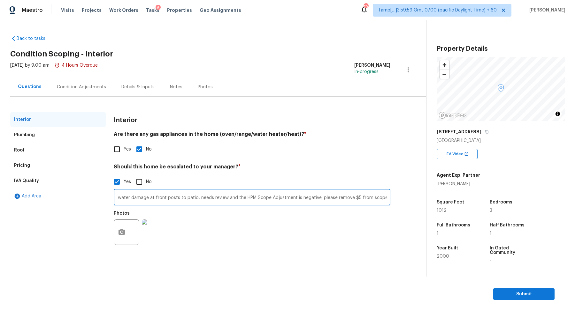
scroll to position [0, 39]
type input "The house has some water damage at front posts to patio, needs review and the H…"
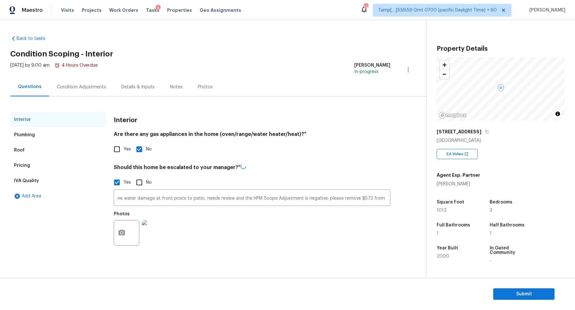
click at [372, 158] on div "Interior Are there any gas appliances in the home (oven/range/water heater/heat…" at bounding box center [252, 184] width 276 height 145
click at [96, 83] on div "Condition Adjustments" at bounding box center [81, 87] width 64 height 19
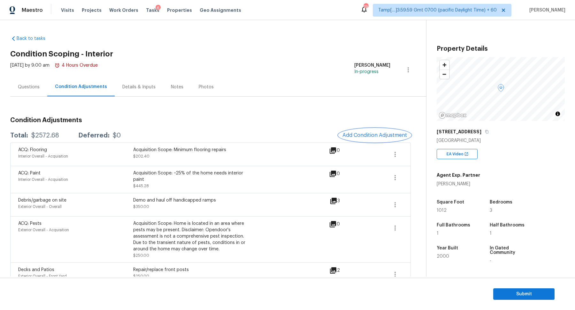
click at [365, 137] on span "Add Condition Adjustment" at bounding box center [374, 135] width 64 height 6
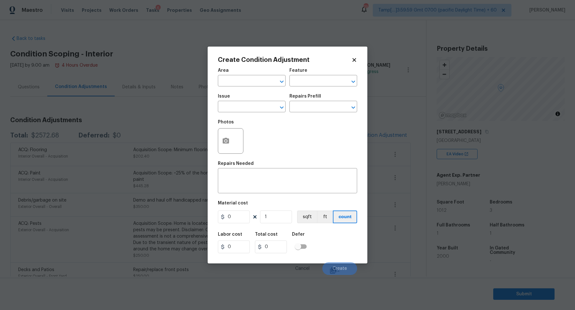
click at [230, 90] on span "Area ​" at bounding box center [252, 77] width 68 height 26
click at [230, 87] on span "Area ​" at bounding box center [252, 77] width 68 height 26
click at [243, 64] on span "Area ​" at bounding box center [252, 77] width 68 height 26
click at [244, 79] on input "text" at bounding box center [243, 82] width 50 height 10
click at [246, 107] on li "Interior Overall" at bounding box center [252, 106] width 68 height 11
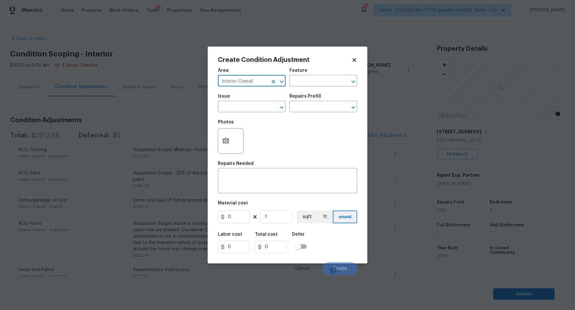
type input "Interior Overall"
click at [246, 107] on input "text" at bounding box center [243, 107] width 50 height 10
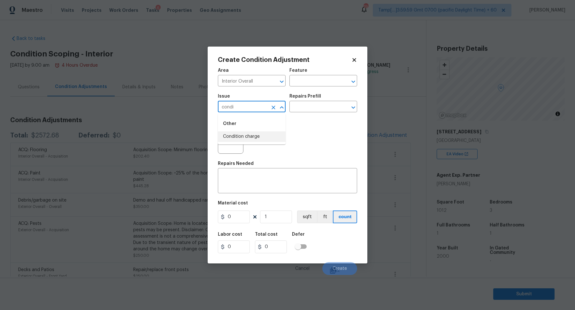
click at [232, 136] on li "Condition charge" at bounding box center [252, 137] width 68 height 11
type input "Condition charge"
click at [307, 111] on input "text" at bounding box center [314, 107] width 50 height 10
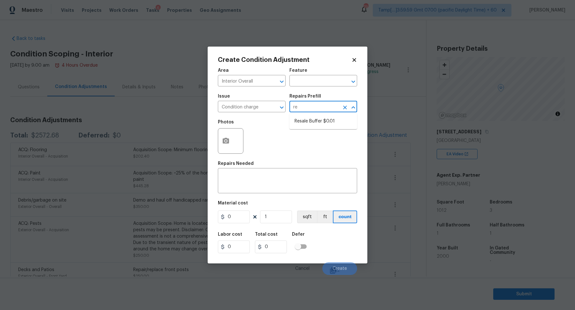
type input "res"
click at [301, 123] on li "Resale Buffer $0.01" at bounding box center [323, 121] width 68 height 11
type input "Home Readiness Packages"
type textarea "Resale Buffer"
type input "0.01"
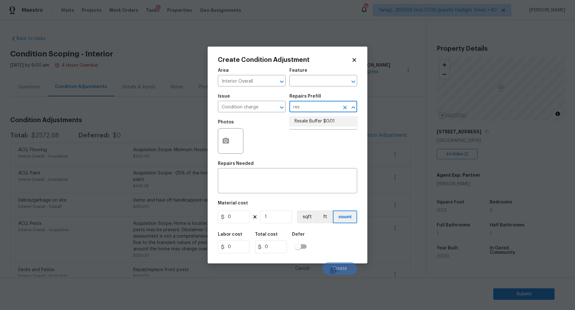
type input "0.01"
click at [240, 217] on input "0.01" at bounding box center [234, 217] width 32 height 13
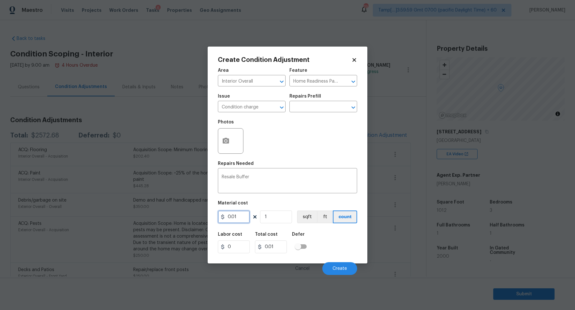
click at [240, 217] on input "0.01" at bounding box center [234, 217] width 32 height 13
type input "4600"
click at [331, 263] on button "Create" at bounding box center [339, 268] width 35 height 13
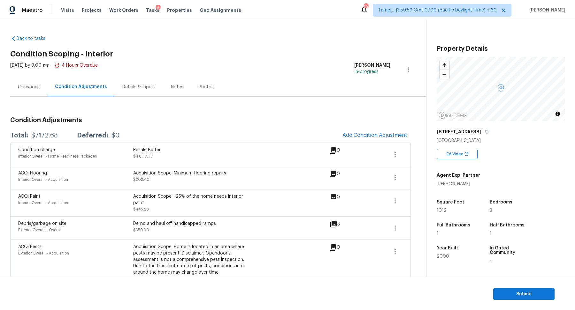
click at [44, 134] on div "$7172.68" at bounding box center [44, 135] width 26 height 6
copy div "$7172.68"
click at [27, 95] on div "Questions" at bounding box center [28, 87] width 37 height 19
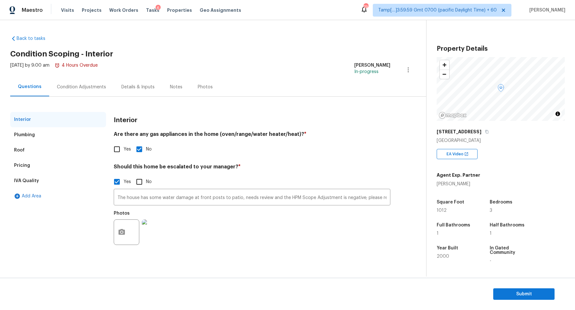
click at [31, 170] on div "Pricing" at bounding box center [58, 165] width 96 height 15
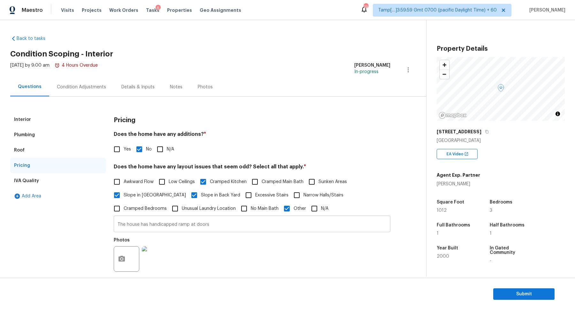
click at [128, 226] on input "The house has handicapped ramp at doors" at bounding box center [252, 224] width 276 height 15
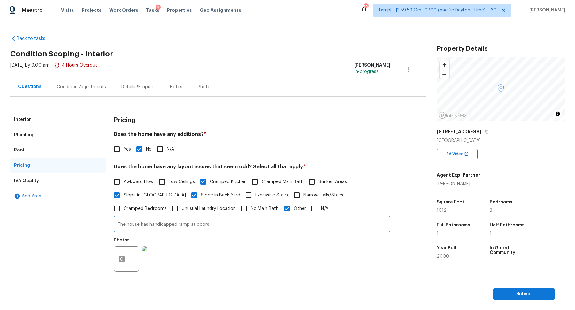
click at [49, 120] on div "Interior" at bounding box center [58, 119] width 96 height 15
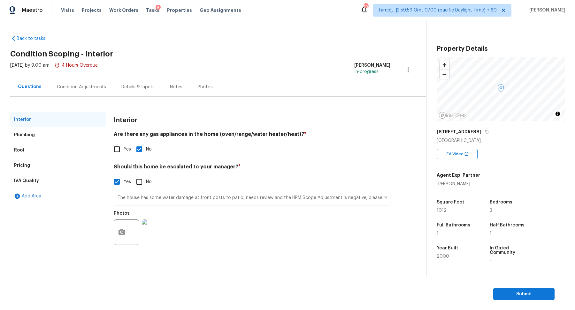
click at [131, 199] on input "The house has some water damage at front posts to patio, needs review and the H…" at bounding box center [252, 198] width 276 height 15
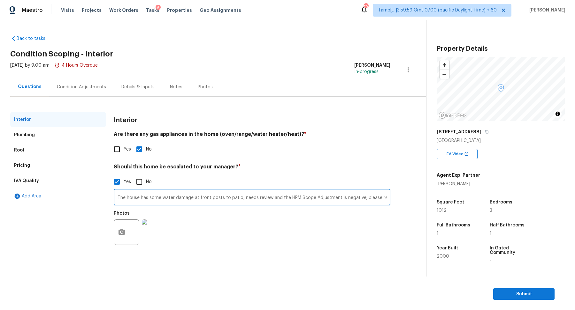
click at [131, 199] on input "The house has some water damage at front posts to patio, needs review and the H…" at bounding box center [252, 198] width 276 height 15
click at [101, 87] on div "Condition Adjustments" at bounding box center [81, 87] width 49 height 6
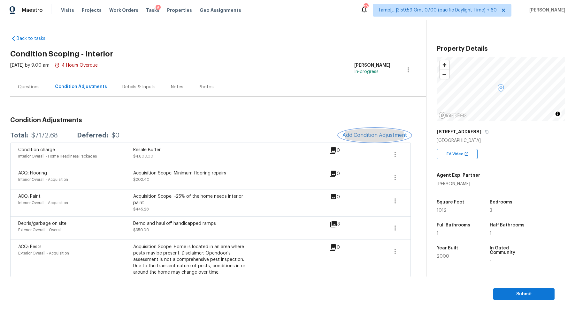
click at [371, 140] on button "Add Condition Adjustment" at bounding box center [374, 135] width 72 height 13
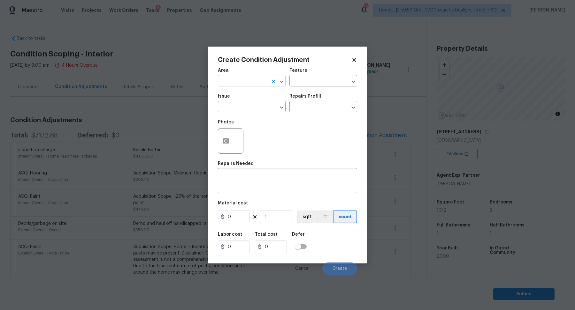
click at [251, 81] on input "text" at bounding box center [243, 82] width 50 height 10
click at [246, 110] on li "Interior Overall" at bounding box center [252, 106] width 68 height 11
type input "Interior Overall"
click at [246, 110] on input "text" at bounding box center [243, 107] width 50 height 10
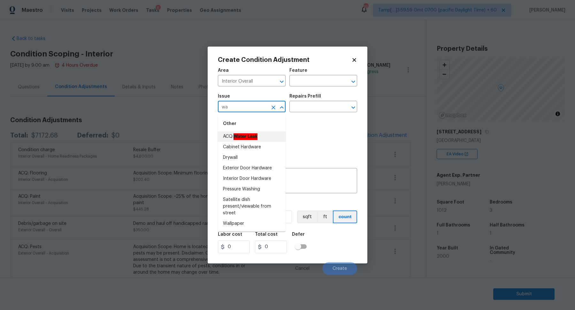
click at [247, 135] on ah_el_jm_1744356582284 "Water Leak" at bounding box center [245, 136] width 24 height 7
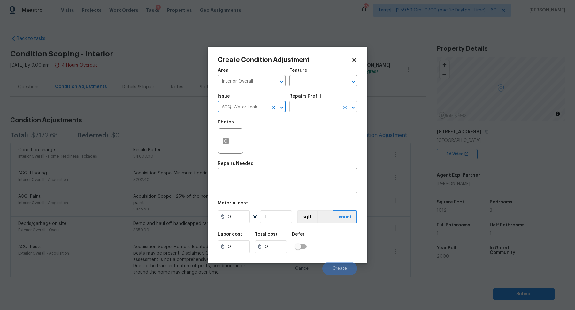
type input "ACQ: Water Leak"
click at [314, 107] on input "text" at bounding box center [314, 107] width 50 height 10
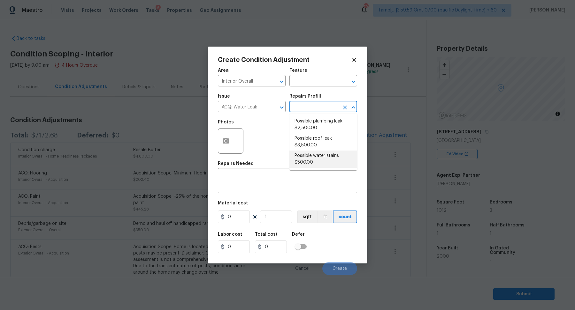
click at [316, 157] on li "Possible water stains $500.00" at bounding box center [323, 159] width 68 height 17
type input "Acquisition"
type textarea "Acquisition Scope: Possible water stains"
type input "500"
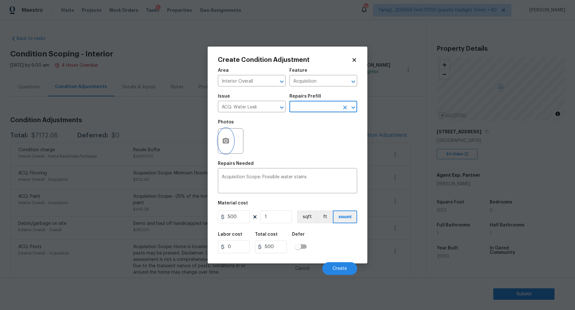
click at [230, 142] on button "button" at bounding box center [225, 141] width 15 height 25
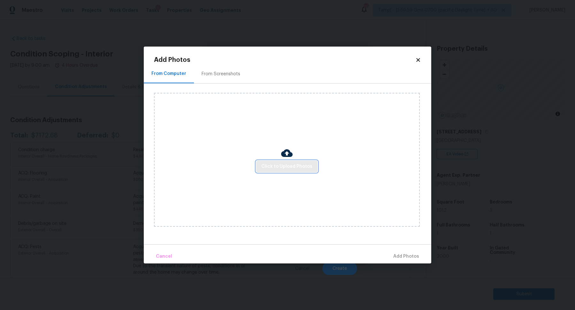
click at [263, 166] on span "Click to Upload Photos" at bounding box center [286, 167] width 51 height 8
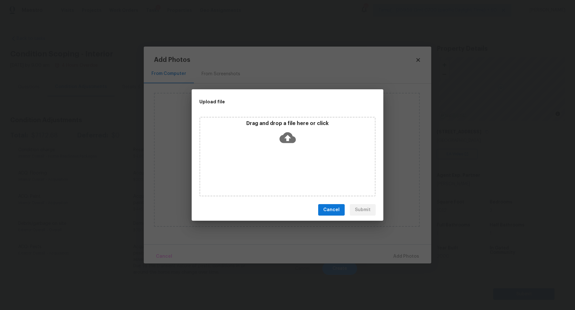
click at [297, 147] on div "Drag and drop a file here or click" at bounding box center [287, 157] width 176 height 80
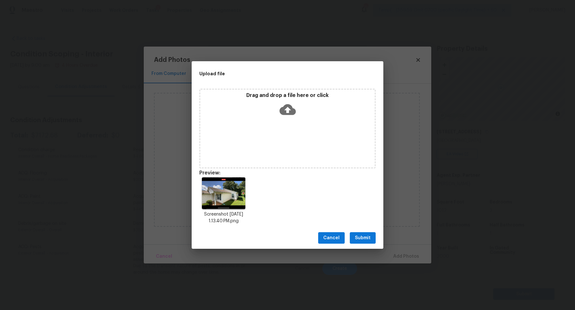
click at [359, 235] on span "Submit" at bounding box center [363, 238] width 16 height 8
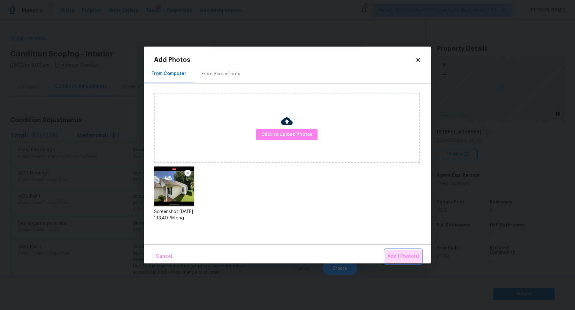
click at [401, 254] on span "Add 1 Photo(s)" at bounding box center [403, 257] width 32 height 8
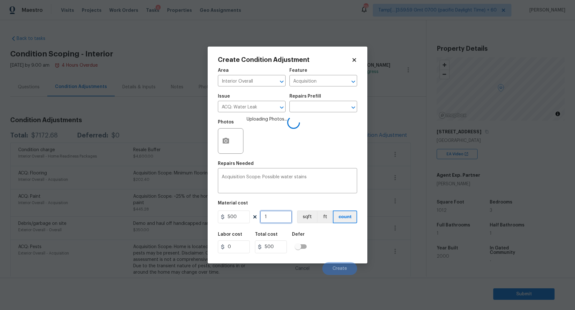
click at [285, 217] on input "1" at bounding box center [276, 217] width 32 height 13
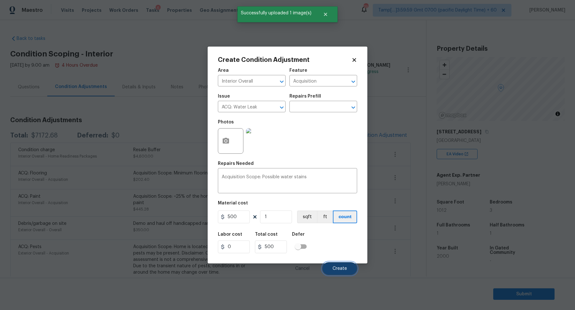
click at [335, 266] on button "Create" at bounding box center [339, 268] width 35 height 13
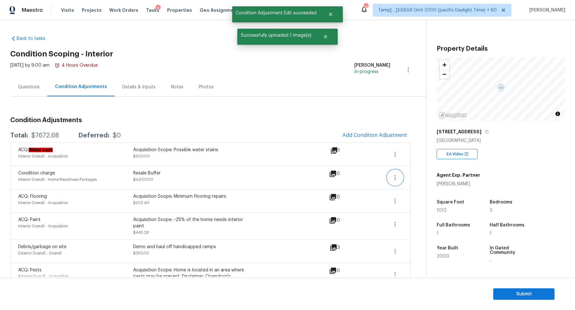
click at [397, 181] on button "button" at bounding box center [394, 177] width 15 height 15
click at [412, 178] on div "Edit" at bounding box center [431, 176] width 50 height 6
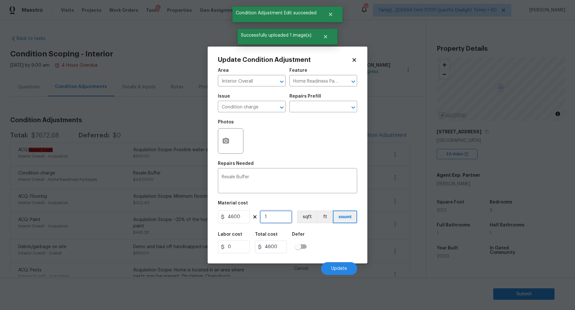
click at [263, 221] on input "1" at bounding box center [276, 217] width 32 height 13
type input "0"
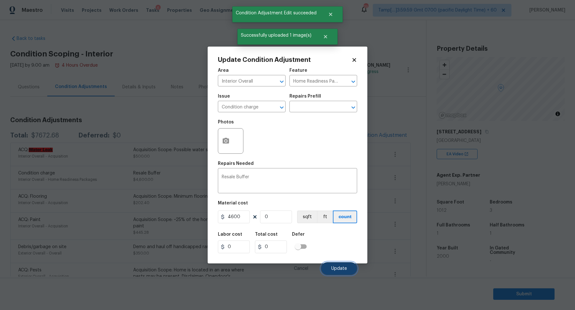
click at [339, 264] on button "Update" at bounding box center [339, 268] width 36 height 13
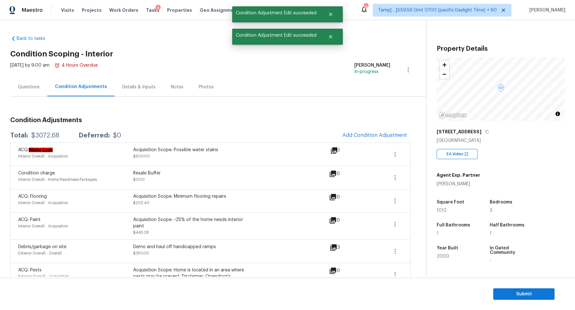
click at [43, 131] on div "Total: $3072.68 Deferred: $0 Add Condition Adjustment" at bounding box center [210, 136] width 400 height 14
copy div "$3072.68"
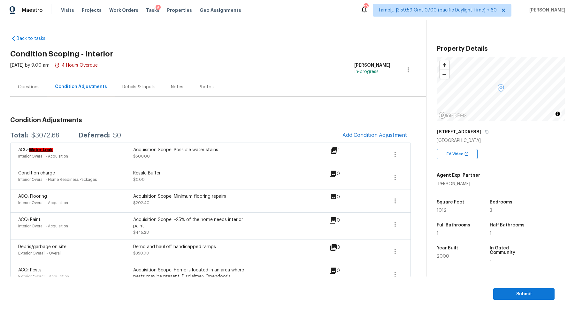
click at [31, 90] on div "Questions" at bounding box center [28, 87] width 37 height 19
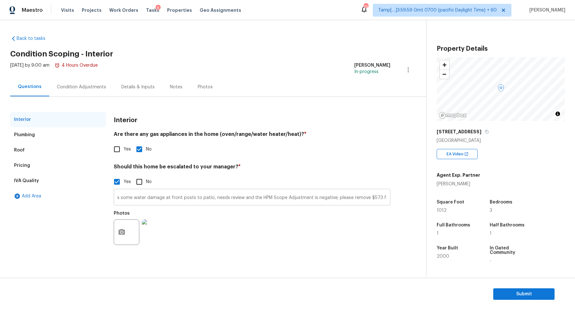
scroll to position [0, 43]
click at [356, 198] on input "The house has some water damage at front posts to patio, needs review and the H…" at bounding box center [252, 198] width 276 height 15
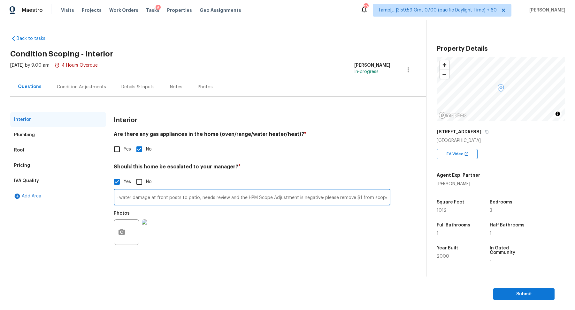
scroll to position [0, 38]
type input "The house has some water damage at front posts to patio, needs review and the H…"
click at [153, 200] on input "The house has some water damage at front posts to patio, needs review and the H…" at bounding box center [252, 198] width 276 height 15
click at [132, 199] on input "The house has some water damage at front posts to patio, needs review and the H…" at bounding box center [252, 198] width 276 height 15
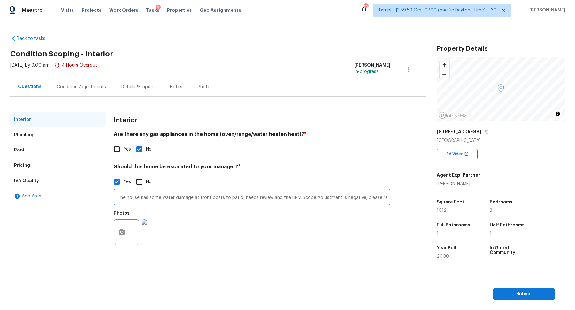
click at [132, 199] on input "The house has some water damage at front posts to patio, needs review and the H…" at bounding box center [252, 198] width 276 height 15
click at [514, 287] on section "Submit" at bounding box center [287, 294] width 575 height 33
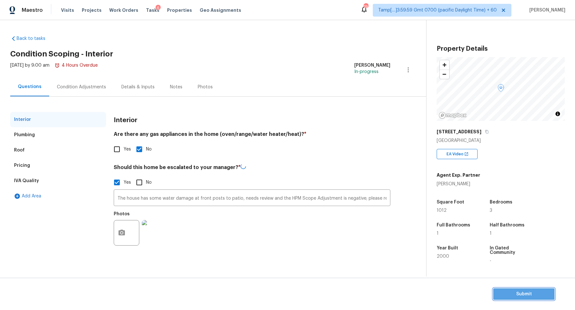
click at [514, 289] on button "Submit" at bounding box center [523, 295] width 61 height 12
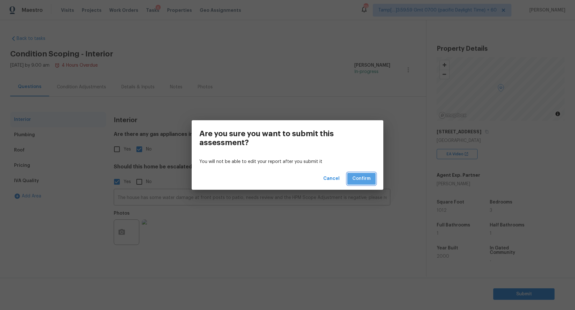
click at [358, 179] on span "Confirm" at bounding box center [361, 179] width 18 height 8
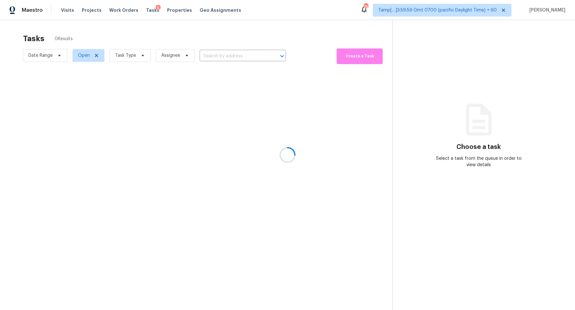
click at [205, 49] on div at bounding box center [287, 155] width 575 height 310
click at [214, 51] on div at bounding box center [287, 155] width 575 height 310
click at [219, 54] on div at bounding box center [287, 155] width 575 height 310
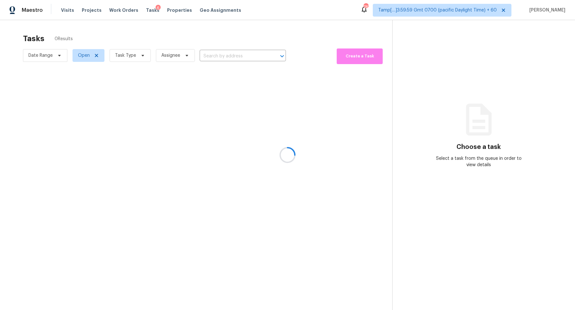
click at [227, 54] on div at bounding box center [287, 155] width 575 height 310
click at [238, 54] on div at bounding box center [287, 155] width 575 height 310
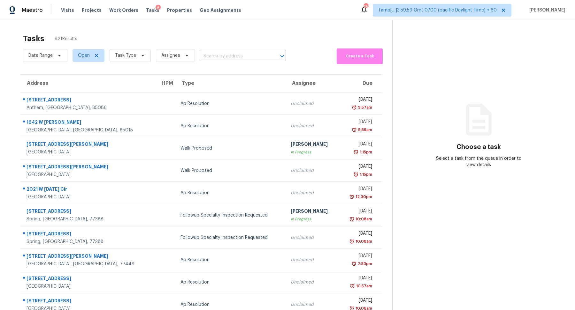
click at [222, 55] on input "text" at bounding box center [234, 56] width 68 height 10
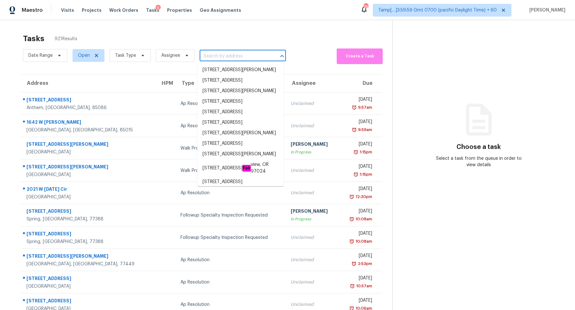
paste input "10740 Royal York Dr Conroe TX 77303"
type input "10740 Royal York Dr Conroe TX 77303"
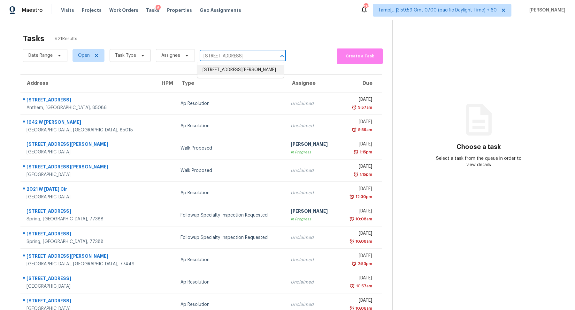
click at [215, 74] on li "10740 Royal York Dr, Conroe, TX 77303" at bounding box center [240, 70] width 86 height 11
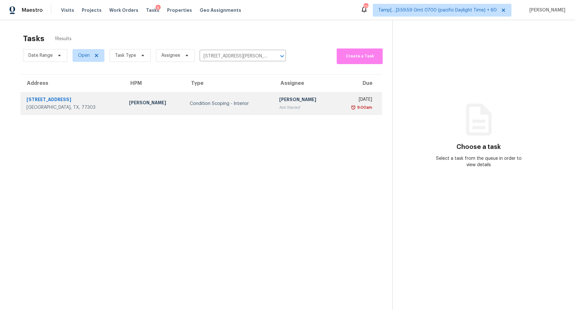
click at [216, 111] on td "Condition Scoping - Interior" at bounding box center [229, 104] width 89 height 22
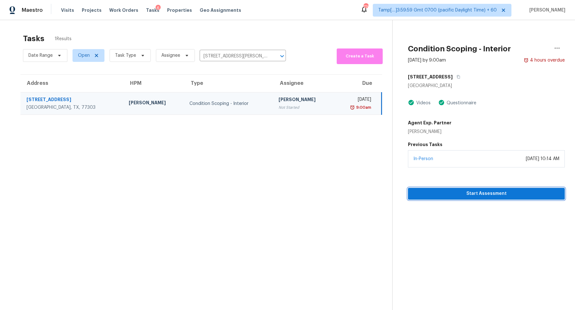
click at [468, 194] on span "Start Assessment" at bounding box center [486, 194] width 147 height 8
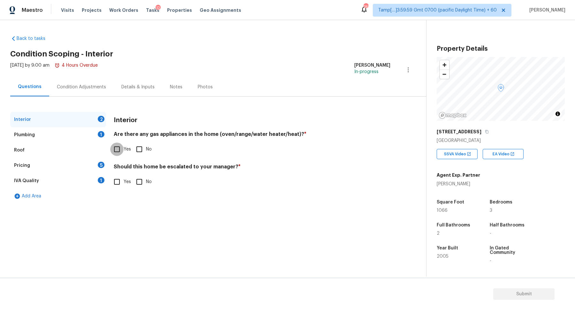
click at [121, 148] on input "Yes" at bounding box center [116, 149] width 13 height 13
checkbox input "true"
click at [141, 179] on input "No" at bounding box center [138, 181] width 13 height 13
checkbox input "true"
click at [81, 125] on div "Interior" at bounding box center [58, 119] width 96 height 15
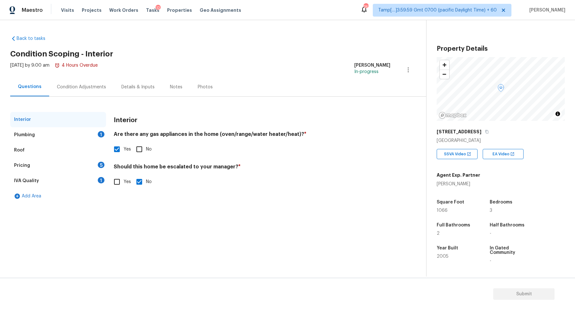
click at [87, 137] on div "Plumbing 1" at bounding box center [58, 134] width 96 height 15
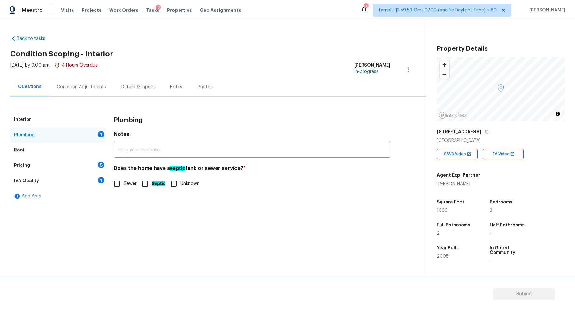
click at [133, 178] on label "Sewer" at bounding box center [123, 183] width 26 height 13
click at [124, 178] on input "Sewer" at bounding box center [116, 183] width 13 height 13
checkbox input "true"
click at [148, 186] on input "Septic" at bounding box center [144, 183] width 13 height 13
checkbox input "true"
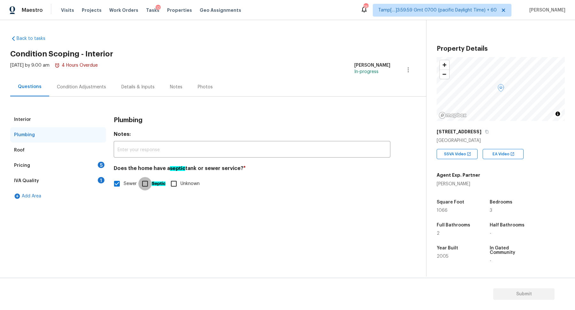
checkbox input "false"
click at [101, 172] on div "Pricing 5" at bounding box center [58, 165] width 96 height 15
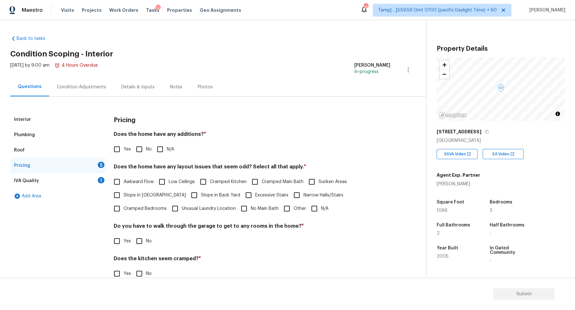
click at [143, 154] on input "No" at bounding box center [138, 149] width 13 height 13
checkbox input "true"
click at [133, 194] on span "Slope in Front Yard" at bounding box center [155, 196] width 62 height 7
click at [124, 194] on input "Slope in Front Yard" at bounding box center [116, 195] width 13 height 13
checkbox input "true"
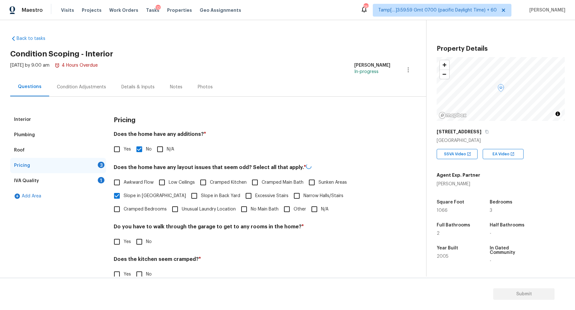
click at [201, 193] on span "Slope in Back Yard" at bounding box center [220, 196] width 39 height 7
click at [187, 192] on input "Slope in Back Yard" at bounding box center [193, 195] width 13 height 13
checkbox input "true"
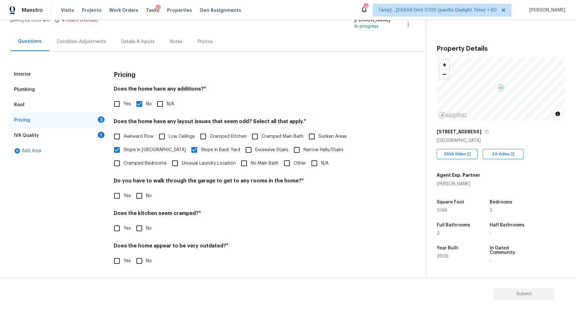
click at [142, 194] on input "No" at bounding box center [138, 195] width 13 height 13
checkbox input "true"
click at [144, 225] on input "No" at bounding box center [138, 228] width 13 height 13
checkbox input "true"
click at [143, 261] on input "No" at bounding box center [138, 260] width 13 height 13
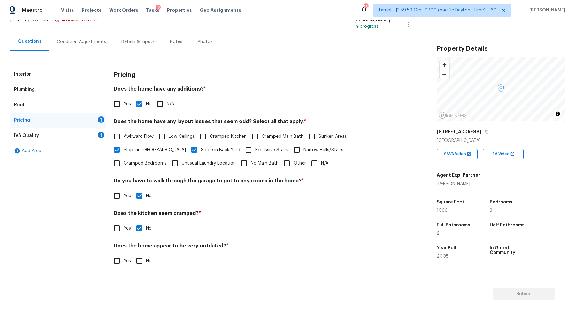
checkbox input "true"
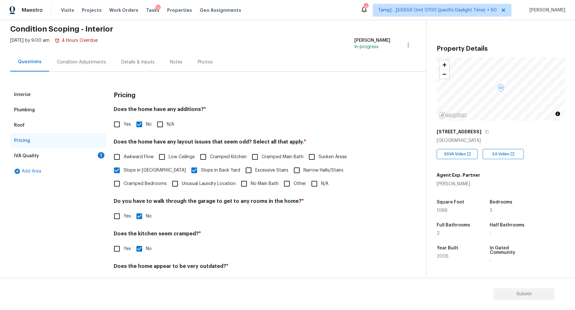
scroll to position [11, 0]
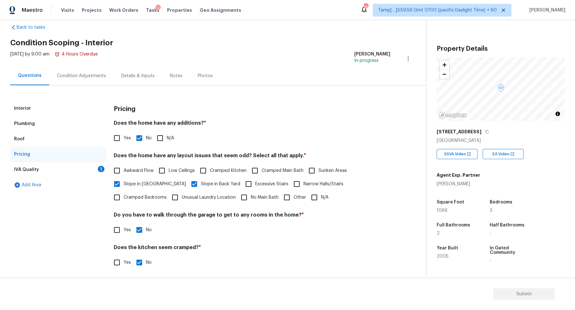
click at [76, 162] on div "IVA Quality 1" at bounding box center [58, 169] width 96 height 15
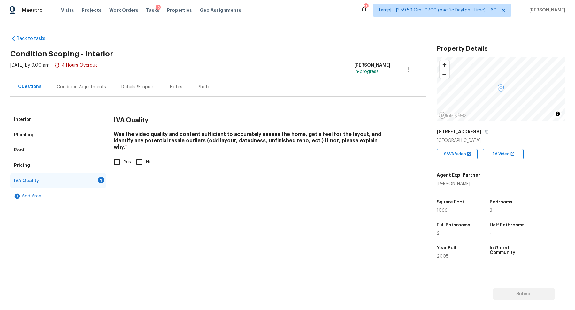
click at [122, 158] on input "Yes" at bounding box center [116, 161] width 13 height 13
checkbox input "true"
click at [87, 92] on div "Condition Adjustments" at bounding box center [81, 87] width 64 height 19
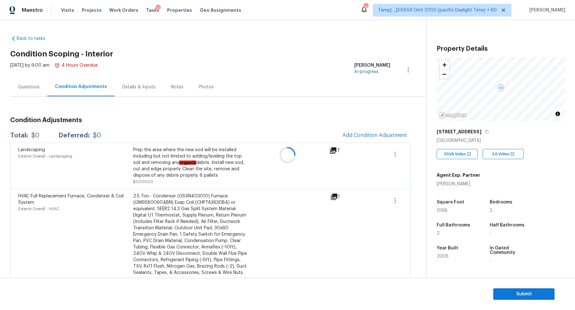
click at [375, 127] on div at bounding box center [287, 155] width 575 height 310
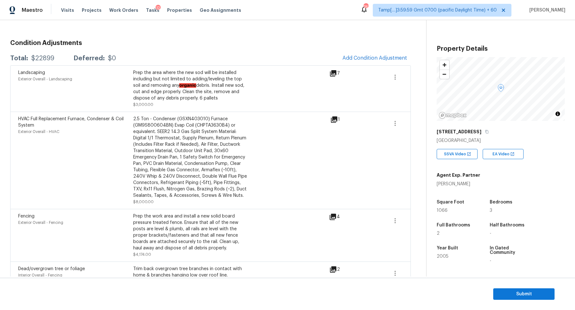
scroll to position [41, 0]
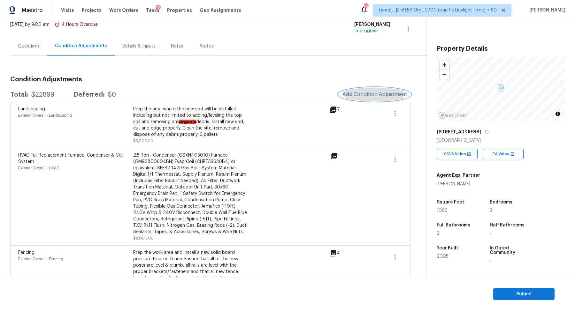
click at [373, 98] on button "Add Condition Adjustment" at bounding box center [374, 94] width 72 height 13
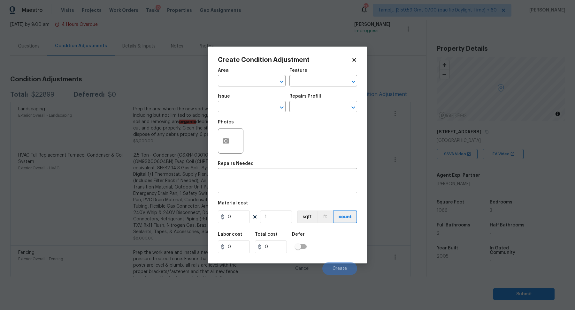
click at [245, 87] on span "Area ​" at bounding box center [252, 77] width 68 height 26
click at [245, 84] on input "text" at bounding box center [243, 82] width 50 height 10
click at [250, 106] on li "Interior Overall" at bounding box center [252, 106] width 68 height 11
type input "Interior Overall"
click at [250, 106] on input "text" at bounding box center [243, 107] width 50 height 10
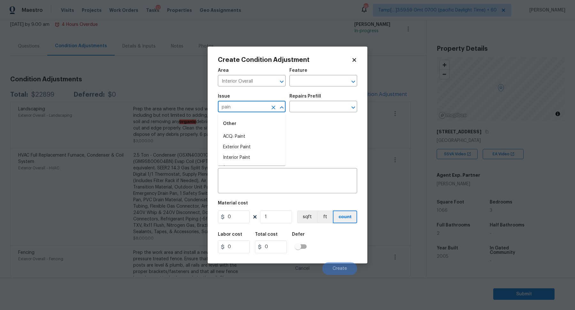
click at [248, 131] on div "Other" at bounding box center [252, 123] width 68 height 15
click at [248, 138] on li "ACQ: Paint" at bounding box center [252, 137] width 68 height 11
type input "ACQ: Paint"
click at [297, 111] on input "text" at bounding box center [314, 107] width 50 height 10
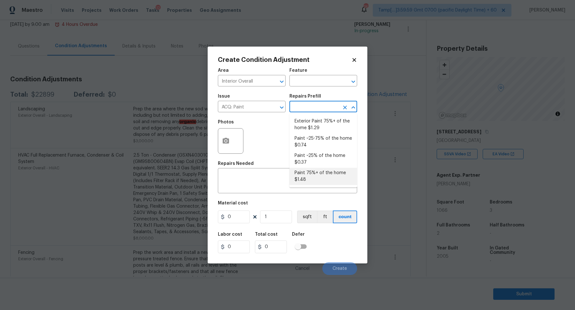
click at [303, 178] on li "Paint 75%+ of the home $1.48" at bounding box center [323, 176] width 68 height 17
type input "Acquisition"
type textarea "Acquisition Scope: 75%+ of the home will likely require interior paint"
type input "1.48"
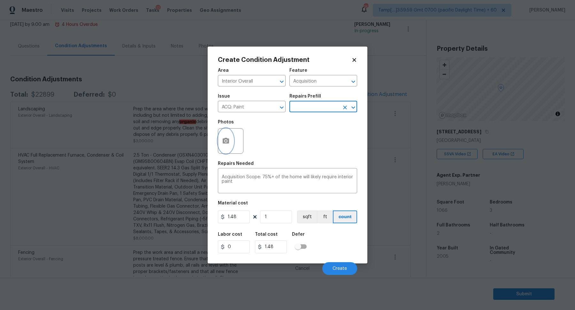
click at [226, 140] on circle "button" at bounding box center [226, 141] width 2 height 2
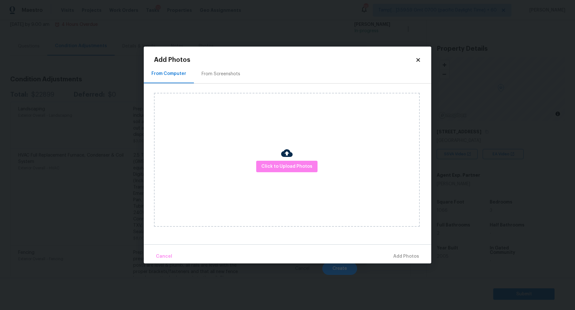
click at [261, 159] on div "Click to Upload Photos" at bounding box center [287, 160] width 266 height 134
click at [263, 161] on button "Click to Upload Photos" at bounding box center [286, 167] width 61 height 12
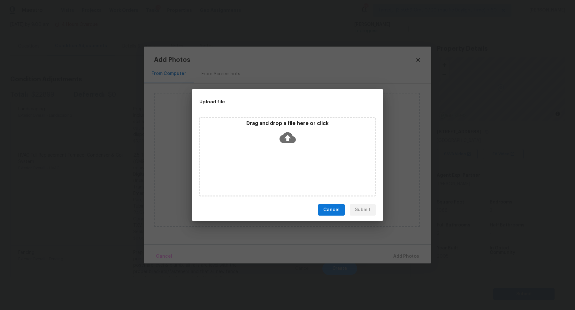
click at [289, 144] on icon at bounding box center [287, 138] width 16 height 16
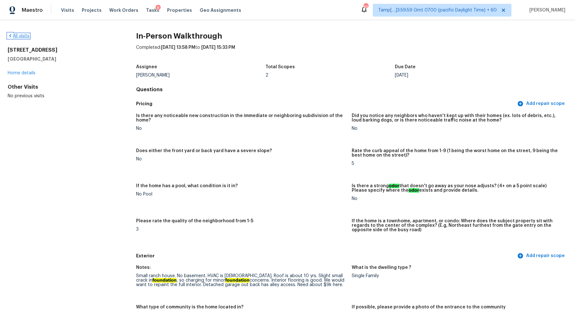
click at [23, 35] on link "All visits" at bounding box center [19, 36] width 22 height 4
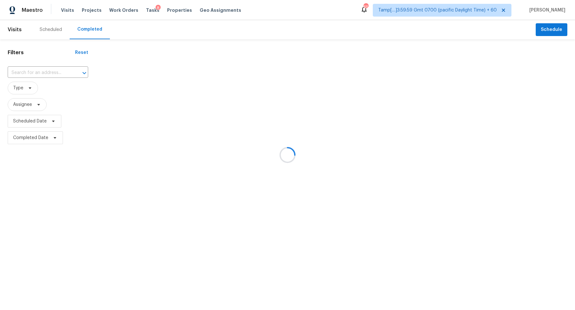
click at [50, 79] on div at bounding box center [287, 155] width 575 height 310
click at [54, 76] on div at bounding box center [287, 155] width 575 height 310
click at [57, 75] on div at bounding box center [287, 155] width 575 height 310
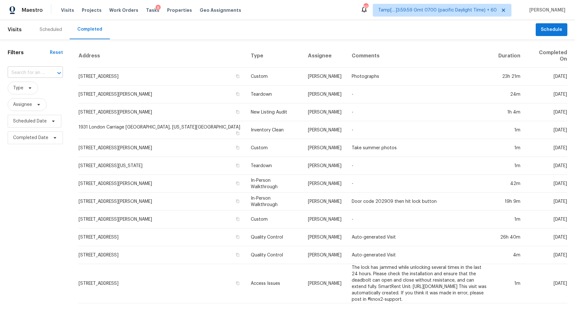
click at [48, 73] on div at bounding box center [54, 73] width 17 height 9
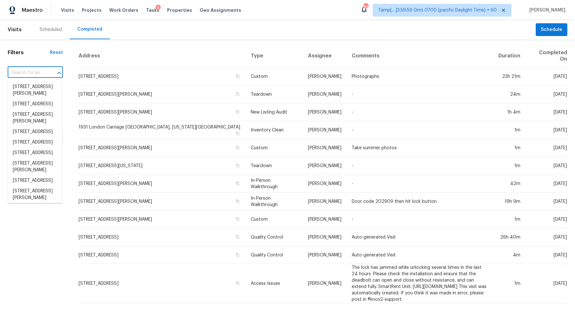
paste input "1651 Sandpiper Dr Rock Hill SC 29732"
type input "1651 Sandpiper Dr Rock Hill SC 29732"
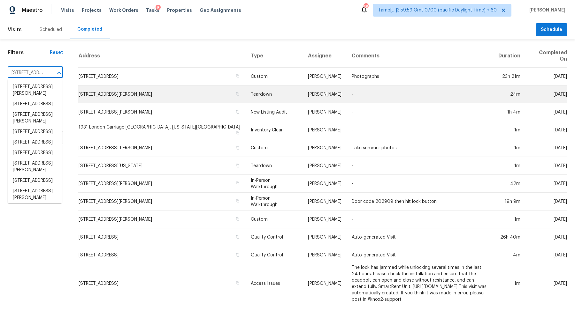
scroll to position [0, 45]
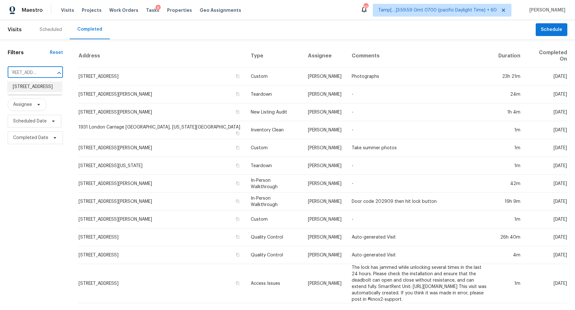
click at [24, 92] on li "1651 Sandpiper Dr, Rock Hill, SC 29732" at bounding box center [35, 87] width 54 height 11
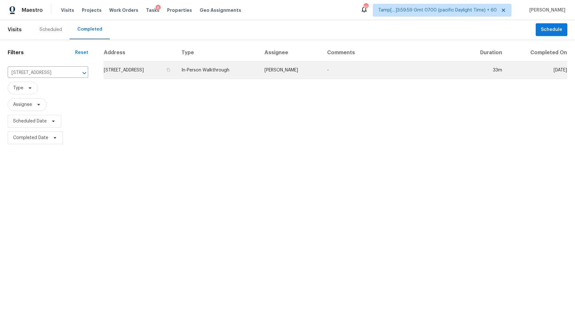
click at [118, 68] on td "1651 Sandpiper Dr, Rock Hill, SC 29732" at bounding box center [139, 70] width 73 height 18
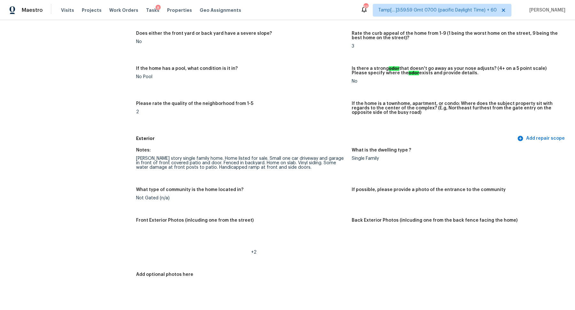
scroll to position [145, 0]
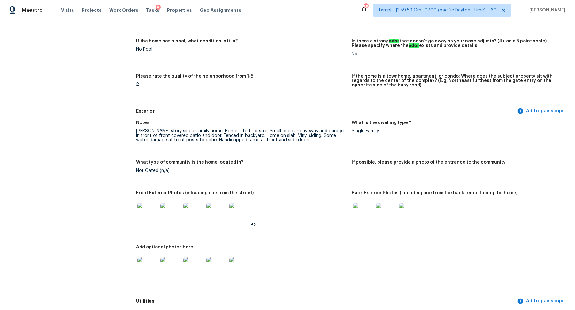
click at [149, 211] on img at bounding box center [147, 213] width 20 height 20
click at [145, 213] on img at bounding box center [147, 213] width 20 height 20
click at [360, 217] on img at bounding box center [363, 213] width 20 height 20
click at [139, 274] on img at bounding box center [147, 267] width 20 height 20
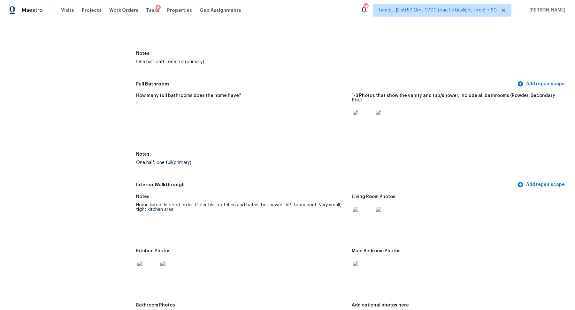
scroll to position [761, 0]
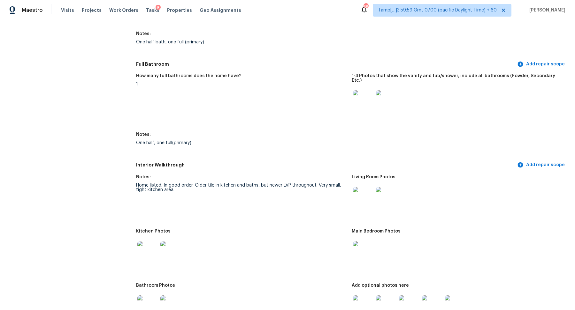
click at [154, 241] on img at bounding box center [147, 251] width 20 height 20
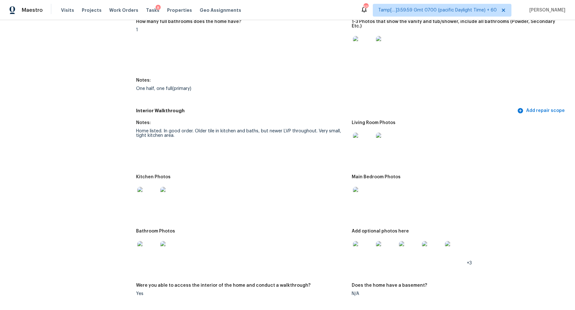
click at [353, 187] on img at bounding box center [363, 197] width 20 height 20
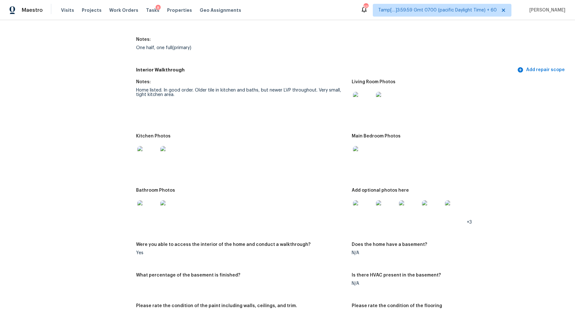
scroll to position [932, 0]
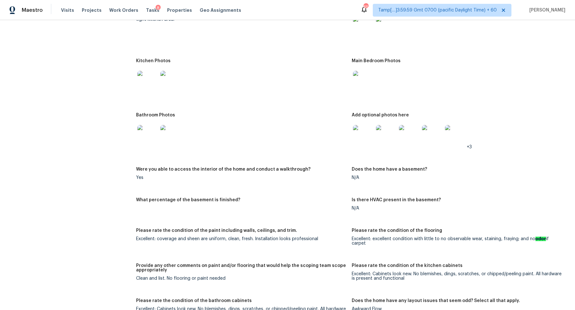
click at [153, 125] on img at bounding box center [147, 135] width 20 height 20
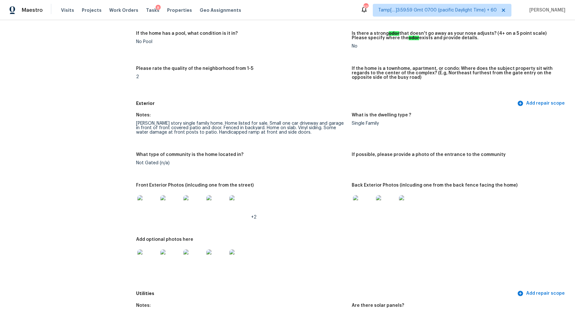
scroll to position [104, 0]
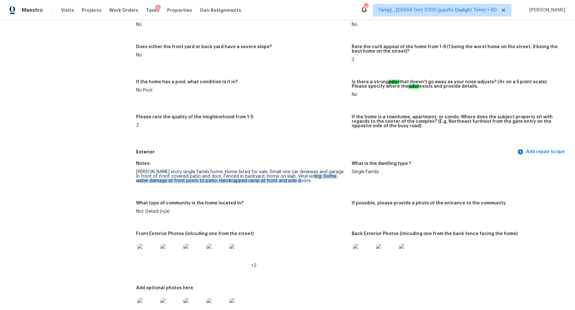
drag, startPoint x: 305, startPoint y: 176, endPoint x: 208, endPoint y: 191, distance: 98.6
click at [208, 191] on figure "Notes: 2000 one story single family home. Home listed for sale. Small one car d…" at bounding box center [243, 178] width 215 height 32
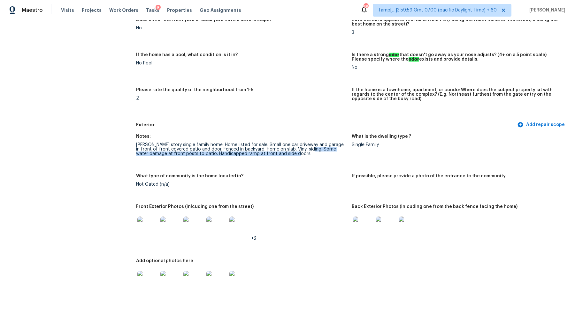
scroll to position [132, 0]
click at [155, 231] on img at bounding box center [147, 226] width 20 height 20
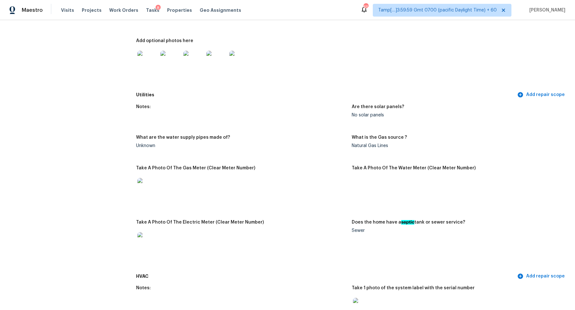
scroll to position [315, 0]
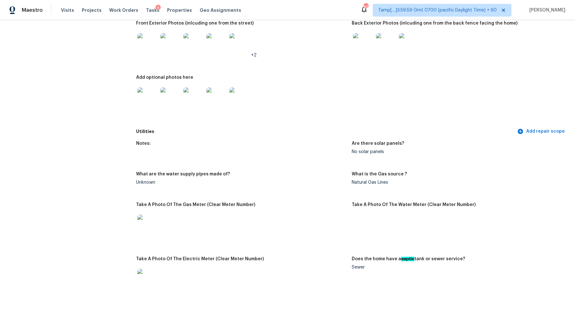
click at [154, 40] on img at bounding box center [147, 43] width 20 height 20
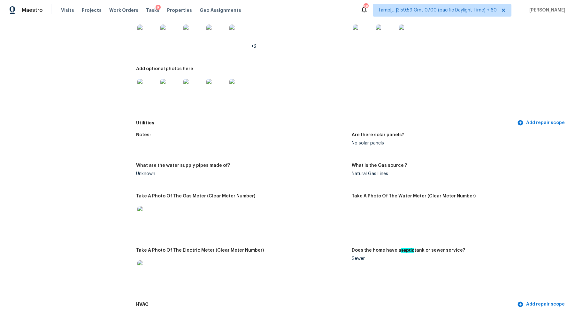
scroll to position [141, 0]
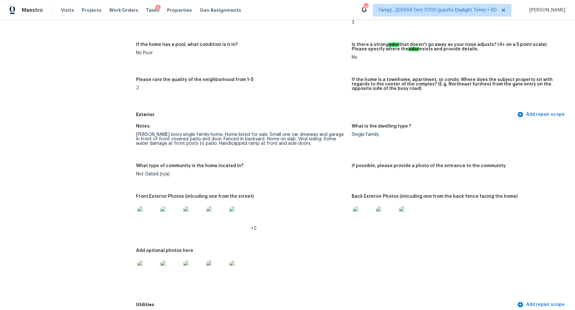
click at [268, 153] on figure "Notes: 2000 one story single family home. Home listed for sale. Small one car d…" at bounding box center [243, 140] width 215 height 32
drag, startPoint x: 318, startPoint y: 140, endPoint x: 199, endPoint y: 142, distance: 119.1
click at [199, 142] on div "2000 one story single family home. Home listed for sale. Small one car driveway…" at bounding box center [241, 138] width 210 height 13
copy div "water damage at front posts to patio"
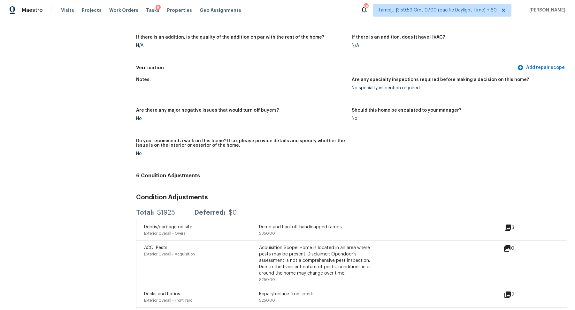
scroll to position [1424, 0]
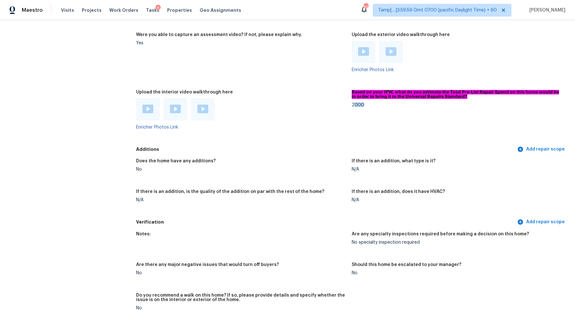
drag, startPoint x: 354, startPoint y: 95, endPoint x: 404, endPoint y: 95, distance: 50.8
click at [404, 103] on div "2000" at bounding box center [456, 105] width 210 height 4
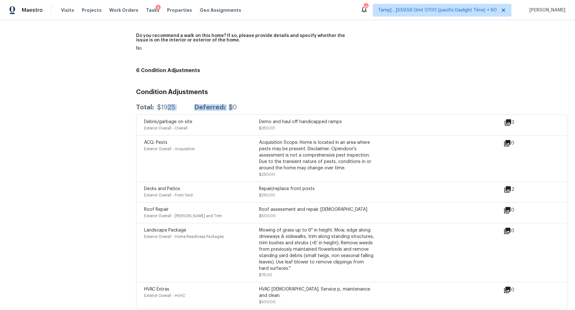
drag, startPoint x: 167, startPoint y: 100, endPoint x: 252, endPoint y: 104, distance: 85.0
click at [252, 104] on div "Total: $1925 Deferred: $0" at bounding box center [351, 108] width 431 height 14
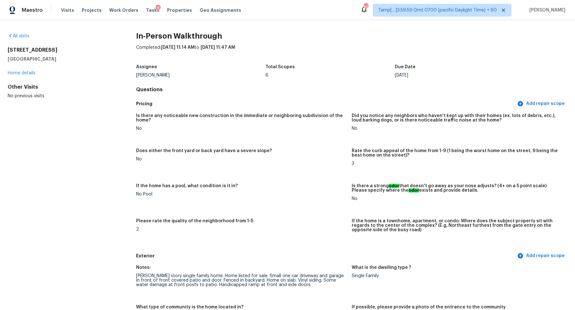
scroll to position [0, 0]
click at [24, 39] on div "All visits 1651 Sandpiper Dr Rock Hill, SC 29732 Home details Other Visits No p…" at bounding box center [62, 66] width 108 height 66
click at [21, 38] on link "All visits" at bounding box center [19, 36] width 22 height 4
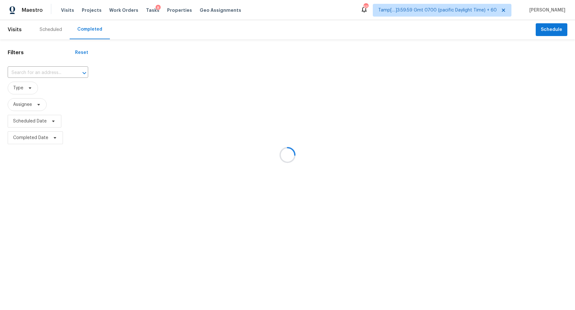
click at [55, 74] on div at bounding box center [287, 155] width 575 height 310
click at [46, 70] on div at bounding box center [287, 155] width 575 height 310
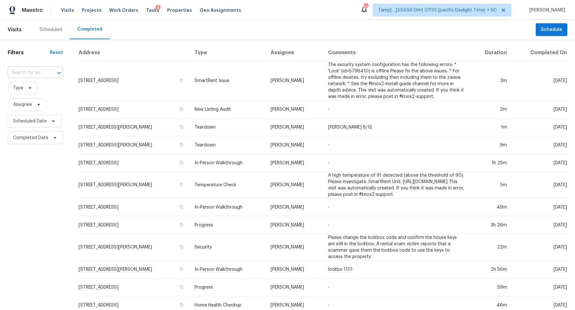
click at [37, 74] on input "text" at bounding box center [26, 73] width 37 height 10
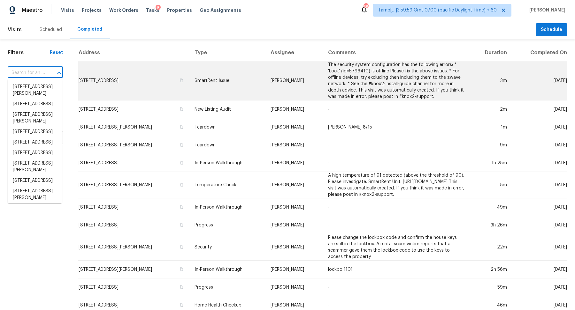
paste input "10740 Royal York Dr Conroe TX 77303"
type input "10740 Royal York Dr Conroe TX 77303"
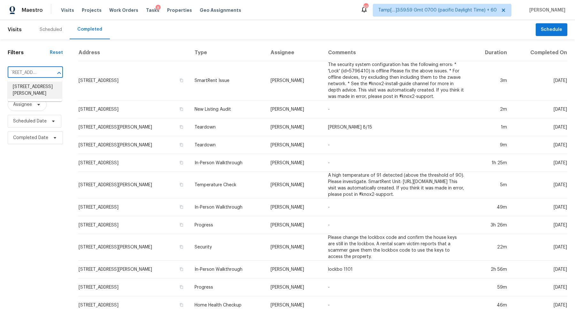
click at [43, 90] on li "10740 Royal York Dr, Conroe, TX 77303" at bounding box center [35, 90] width 54 height 17
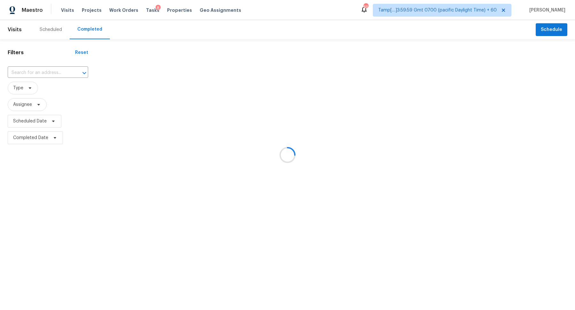
type input "10740 Royal York Dr, Conroe, TX 77303"
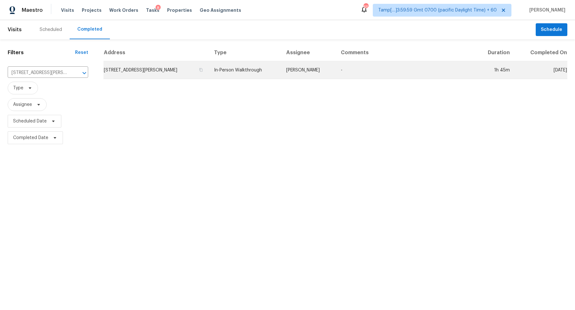
click at [136, 72] on td "10740 Royal York Dr, Conroe, TX 77303" at bounding box center [155, 70] width 105 height 18
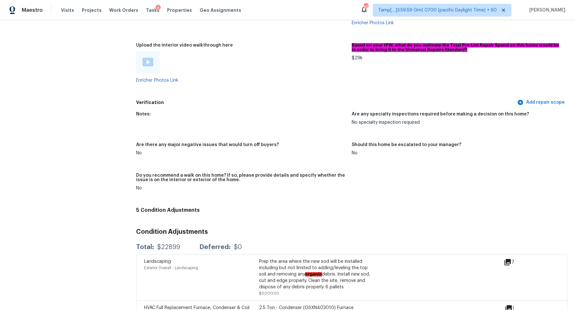
scroll to position [1119, 0]
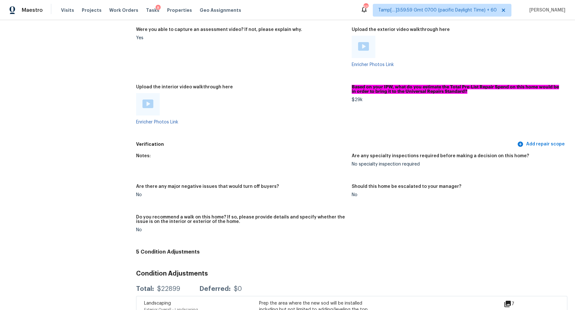
click at [153, 99] on div at bounding box center [148, 104] width 24 height 22
click at [147, 104] on img at bounding box center [147, 104] width 11 height 9
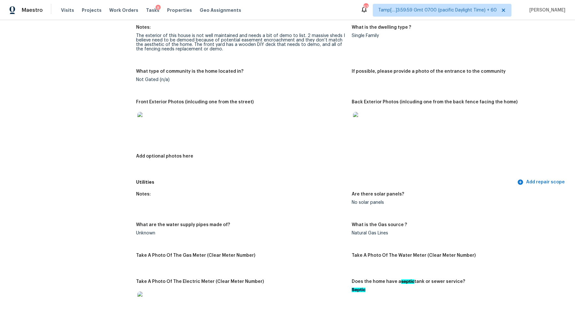
scroll to position [461, 0]
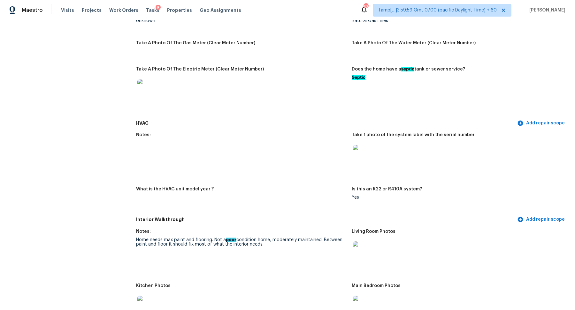
click at [366, 162] on img at bounding box center [363, 155] width 20 height 20
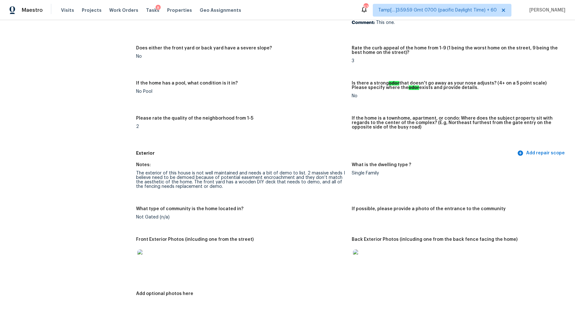
scroll to position [0, 0]
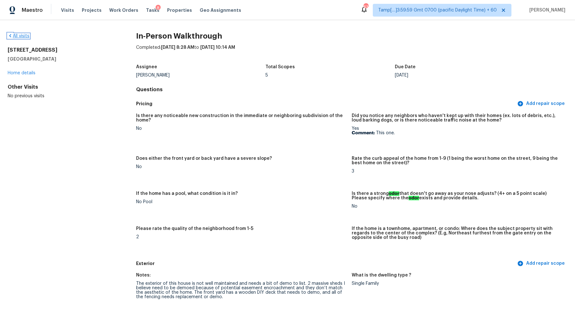
click at [21, 37] on link "All visits" at bounding box center [19, 36] width 22 height 4
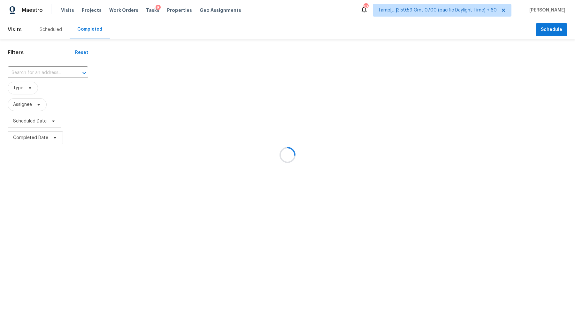
click at [54, 66] on div at bounding box center [287, 155] width 575 height 310
click at [54, 68] on div at bounding box center [287, 155] width 575 height 310
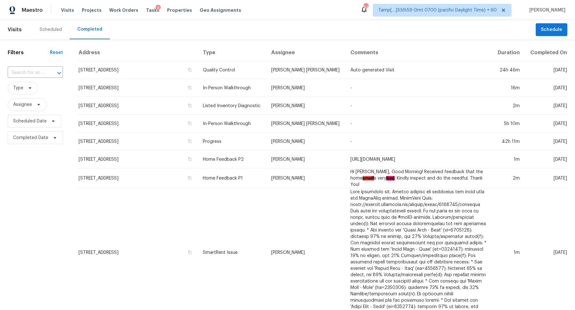
click at [54, 69] on div at bounding box center [54, 73] width 17 height 9
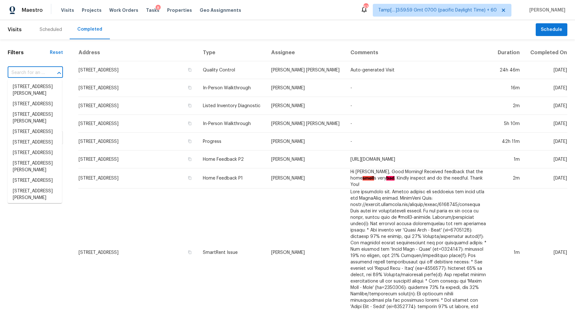
paste input "1762 Aden Mist Dr Houston TX 77003"
type input "1762 Aden Mist Dr Houston TX 77003"
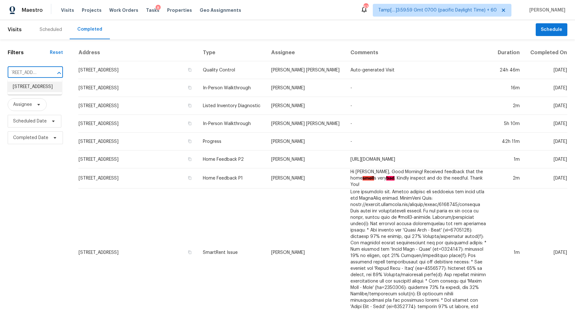
click at [40, 86] on li "1762 Aden Mist Dr, Houston, TX 77003" at bounding box center [35, 87] width 54 height 11
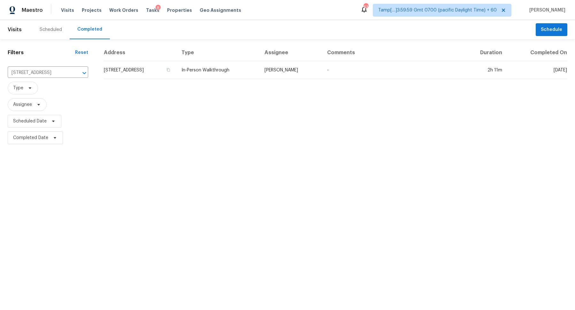
click at [153, 62] on td "1762 Aden Mist Dr, Houston, TX 77003" at bounding box center [139, 70] width 73 height 18
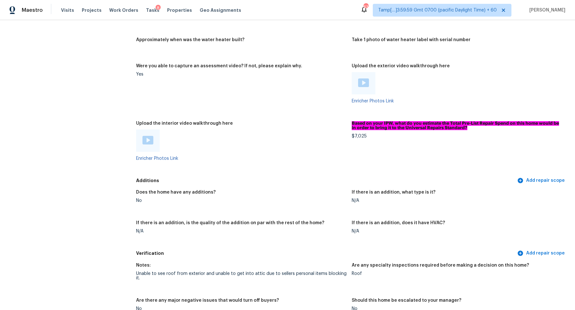
scroll to position [1124, 0]
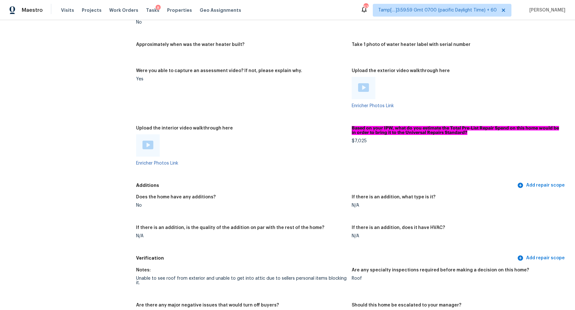
click at [144, 146] on img at bounding box center [147, 145] width 11 height 9
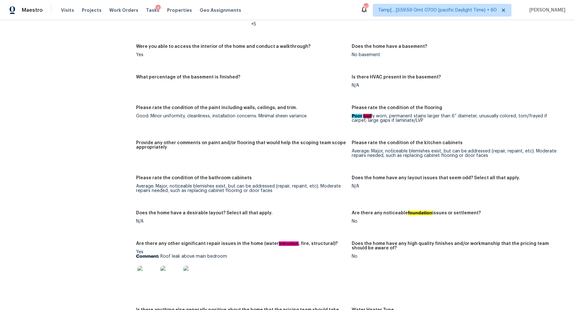
scroll to position [1016, 0]
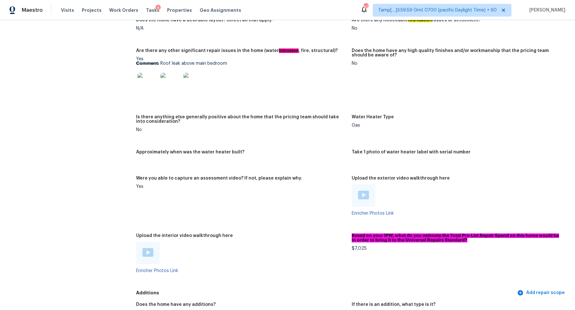
click at [149, 78] on img at bounding box center [147, 83] width 20 height 20
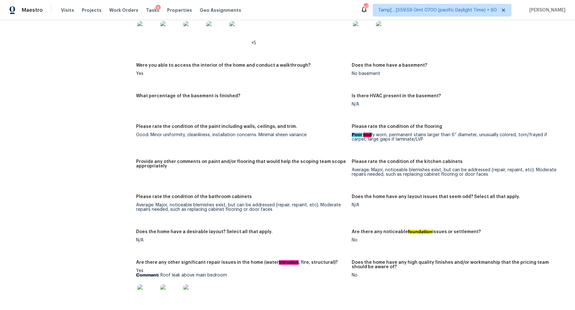
scroll to position [875, 0]
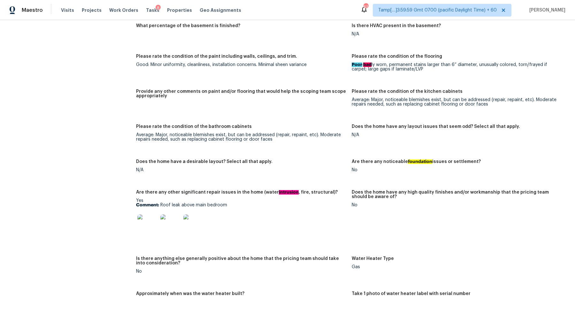
click at [153, 230] on img at bounding box center [147, 225] width 20 height 20
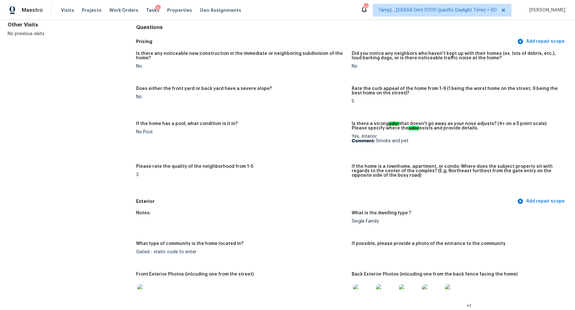
scroll to position [0, 0]
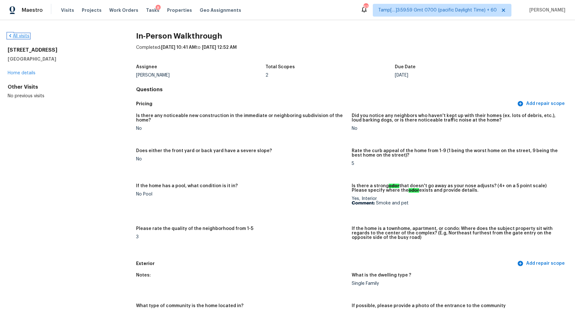
click at [18, 36] on link "All visits" at bounding box center [19, 36] width 22 height 4
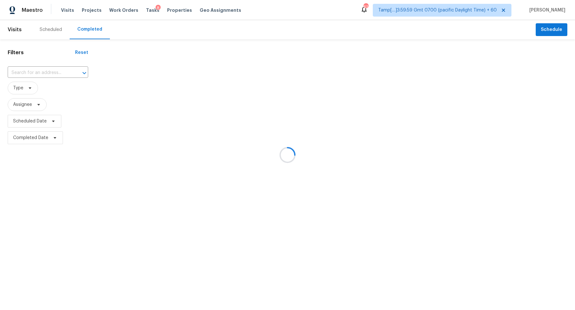
click at [47, 66] on div at bounding box center [287, 155] width 575 height 310
click at [49, 68] on div at bounding box center [287, 155] width 575 height 310
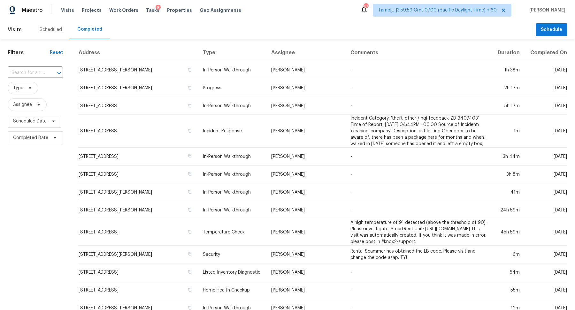
click at [49, 69] on div at bounding box center [54, 73] width 17 height 9
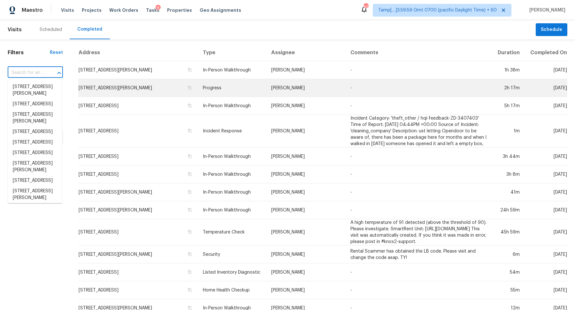
paste input "819 Scenic Cir Seymour TN 37865"
type input "819 Scenic Cir Seymour TN 37865"
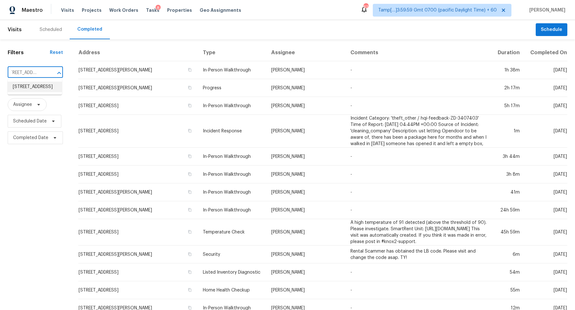
click at [36, 90] on li "819 Scenic Cir, Seymour, TN 37865" at bounding box center [35, 87] width 54 height 11
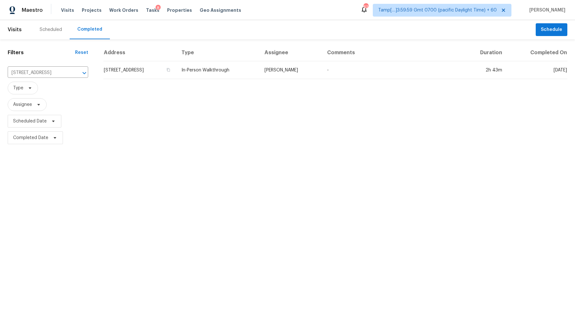
click at [136, 74] on td "819 Scenic Cir, Seymour, TN 37865" at bounding box center [139, 70] width 73 height 18
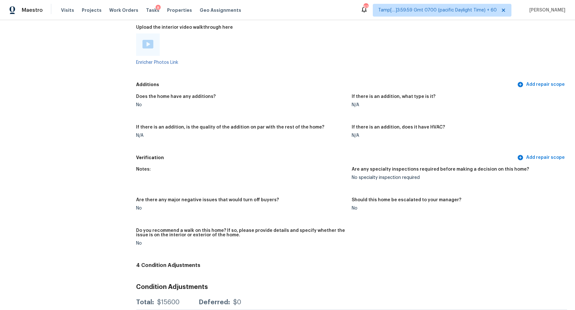
scroll to position [1307, 0]
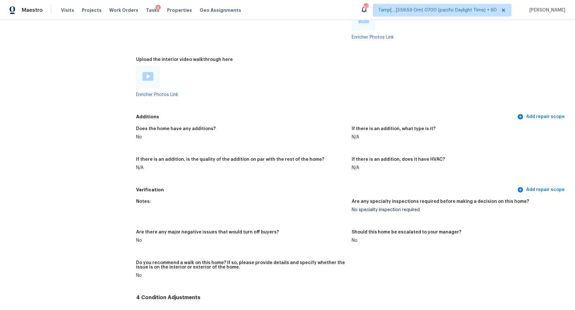
click at [147, 72] on img at bounding box center [147, 76] width 11 height 9
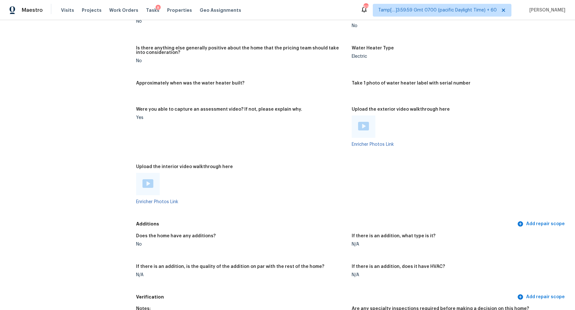
scroll to position [1177, 0]
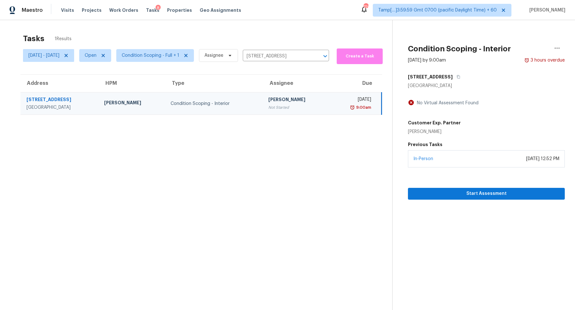
scroll to position [20, 0]
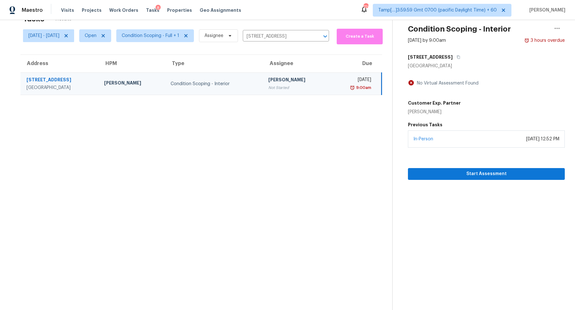
click at [306, 42] on div "[DATE] - [DATE] Open Condition Scoping - Full + 1 Assignee [STREET_ADDRESS] ​" at bounding box center [176, 35] width 306 height 17
click at [311, 35] on input "[STREET_ADDRESS]" at bounding box center [277, 37] width 68 height 10
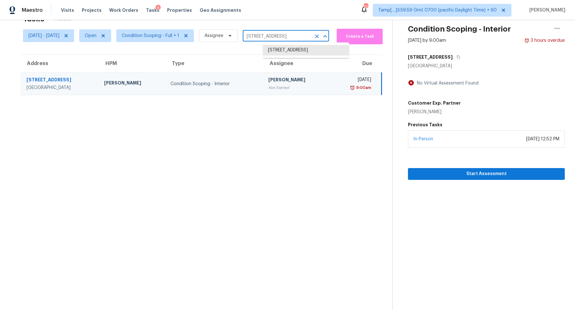
paste input "[STREET_ADDRESS]"
type input "[STREET_ADDRESS]"
click at [309, 52] on li "[STREET_ADDRESS]" at bounding box center [306, 50] width 86 height 11
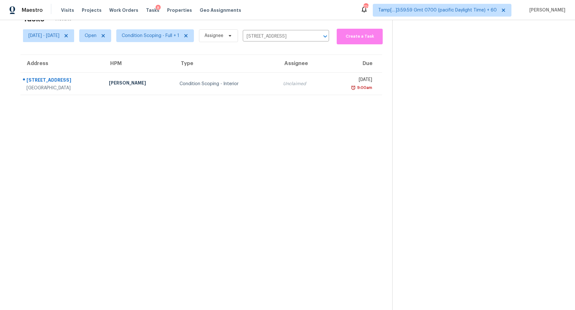
click at [259, 87] on td "Condition Scoping - Interior" at bounding box center [225, 84] width 103 height 22
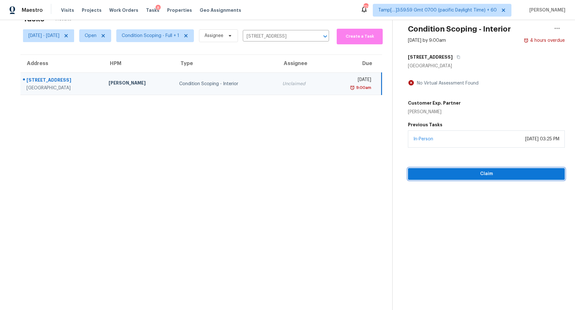
click at [473, 175] on span "Claim" at bounding box center [486, 174] width 147 height 8
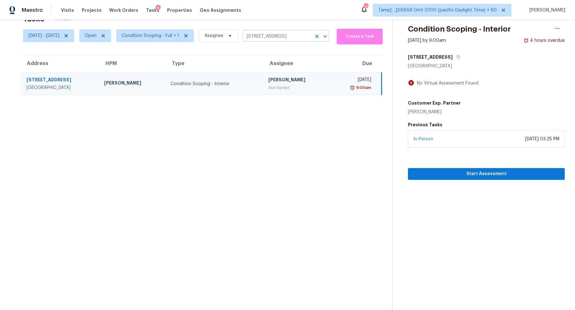
click at [288, 37] on input "[STREET_ADDRESS]" at bounding box center [277, 37] width 68 height 10
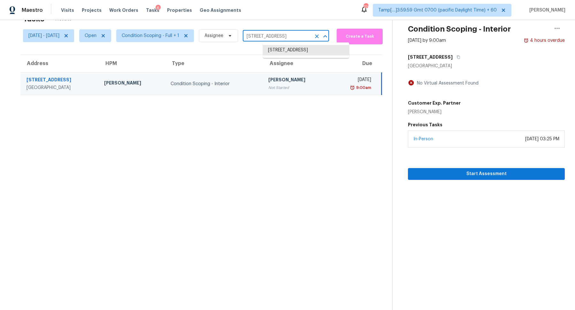
click at [288, 37] on input "[STREET_ADDRESS]" at bounding box center [277, 37] width 68 height 10
paste input "[STREET_ADDRESS]"
type input "[STREET_ADDRESS]"
click at [304, 50] on li "[STREET_ADDRESS]" at bounding box center [306, 50] width 86 height 11
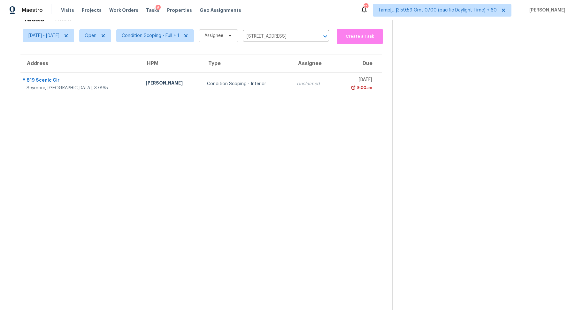
click at [232, 77] on td "Condition Scoping - Interior" at bounding box center [247, 84] width 90 height 22
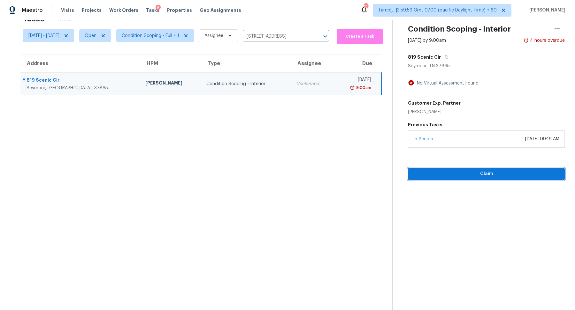
click at [461, 170] on span "Claim" at bounding box center [486, 174] width 147 height 8
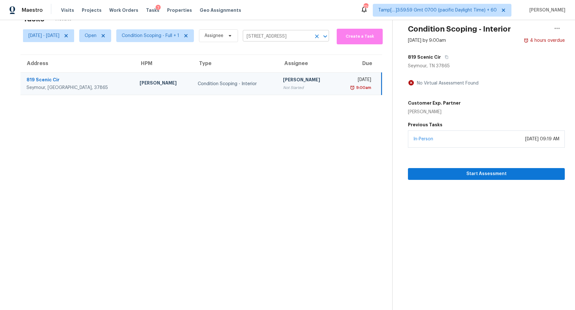
click at [266, 37] on input "[STREET_ADDRESS]" at bounding box center [277, 37] width 68 height 10
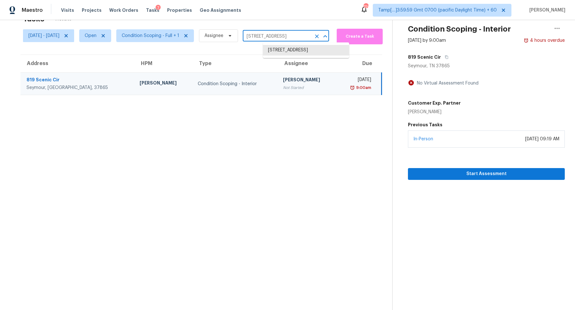
click at [266, 37] on input "[STREET_ADDRESS]" at bounding box center [277, 37] width 68 height 10
paste input "[STREET_ADDRESS][PERSON_NAME]"
type input "[STREET_ADDRESS][PERSON_NAME]"
click at [276, 56] on li "[STREET_ADDRESS][PERSON_NAME]" at bounding box center [306, 50] width 86 height 11
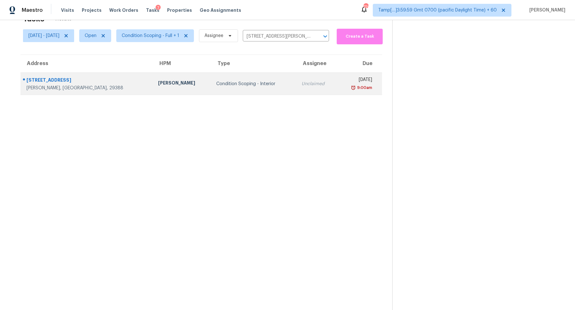
click at [296, 74] on td "Unclaimed" at bounding box center [316, 84] width 41 height 22
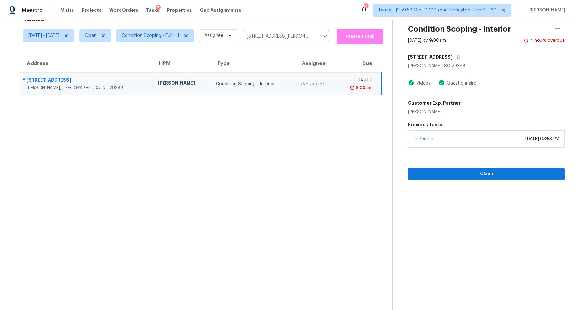
click at [473, 142] on div "In-Person [DATE] 03:53 PM" at bounding box center [486, 139] width 157 height 17
click at [473, 168] on button "Claim" at bounding box center [486, 174] width 157 height 12
click at [280, 32] on input "[STREET_ADDRESS][PERSON_NAME]" at bounding box center [277, 37] width 68 height 10
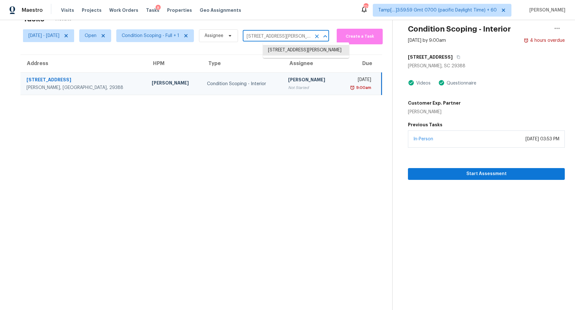
click at [280, 32] on input "[STREET_ADDRESS][PERSON_NAME]" at bounding box center [277, 37] width 68 height 10
paste input "[STREET_ADDRESS]"
type input "[STREET_ADDRESS]"
click at [287, 49] on li "[STREET_ADDRESS]" at bounding box center [306, 50] width 86 height 11
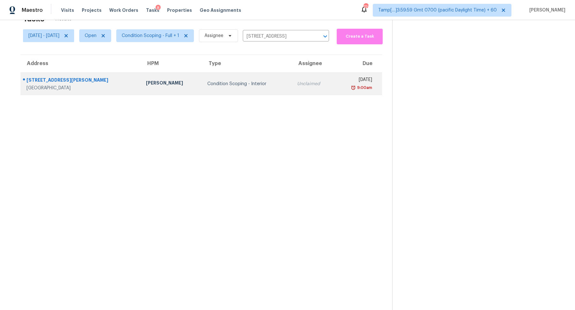
click at [292, 74] on td "Unclaimed" at bounding box center [313, 84] width 43 height 22
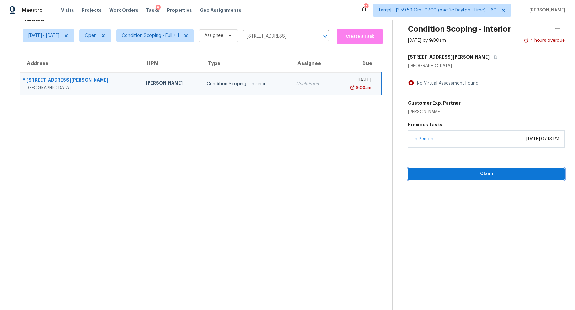
click at [448, 175] on span "Claim" at bounding box center [486, 174] width 147 height 8
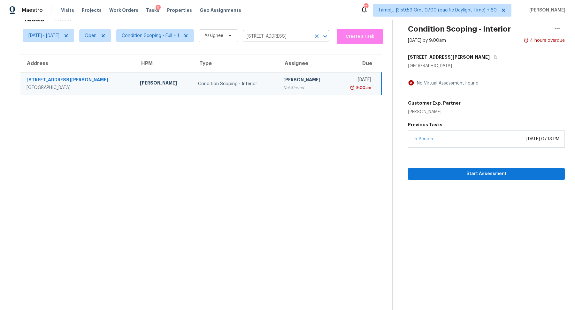
click at [277, 34] on input "[STREET_ADDRESS]" at bounding box center [277, 37] width 68 height 10
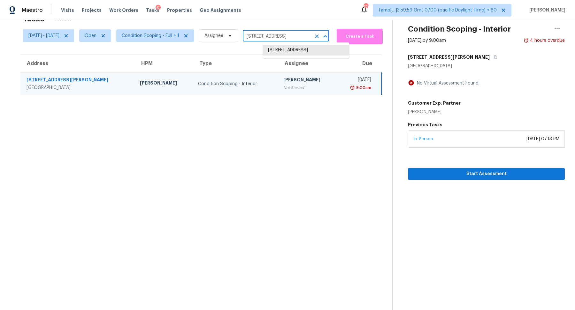
paste input "1567 NW Midlake Ln Beaverton OR 97006"
type input "1567 NW Midlake Ln Beaverton OR 97006"
click at [310, 49] on li "1567 NW Midlake Ln, [GEOGRAPHIC_DATA], [GEOGRAPHIC_DATA] 97006" at bounding box center [306, 57] width 86 height 24
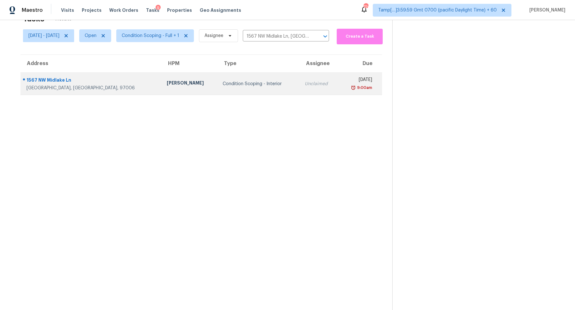
click at [299, 74] on td "Unclaimed" at bounding box center [318, 84] width 39 height 22
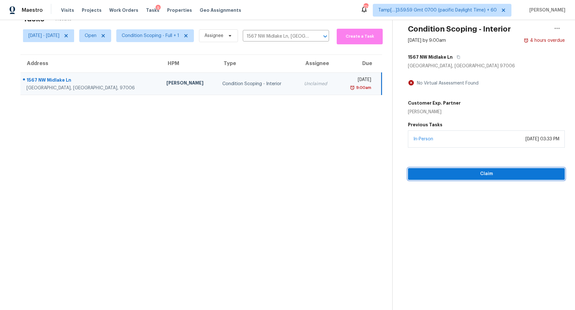
click at [484, 170] on span "Claim" at bounding box center [486, 174] width 147 height 8
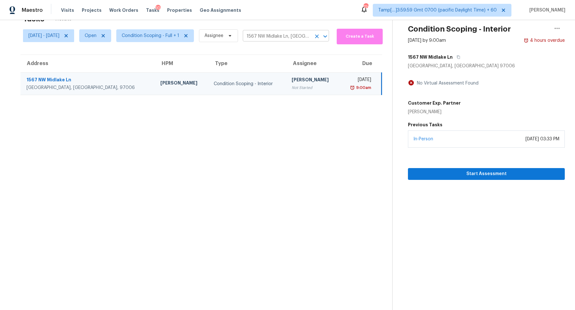
click at [286, 35] on input "1567 NW Midlake Ln, [GEOGRAPHIC_DATA], [GEOGRAPHIC_DATA] 97006" at bounding box center [277, 37] width 68 height 10
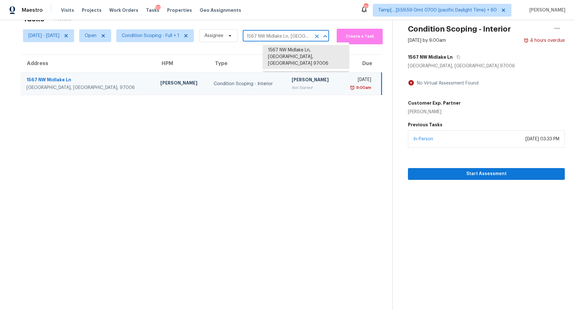
click at [286, 35] on input "1567 NW Midlake Ln, [GEOGRAPHIC_DATA], [GEOGRAPHIC_DATA] 97006" at bounding box center [277, 37] width 68 height 10
paste input "[STREET_ADDRESS][PERSON_NAME]"
type input "[STREET_ADDRESS][PERSON_NAME]"
click at [306, 50] on li "[STREET_ADDRESS]" at bounding box center [306, 50] width 86 height 11
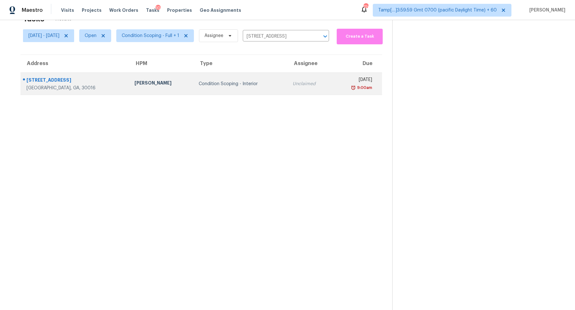
click at [287, 79] on td "Unclaimed" at bounding box center [309, 84] width 45 height 22
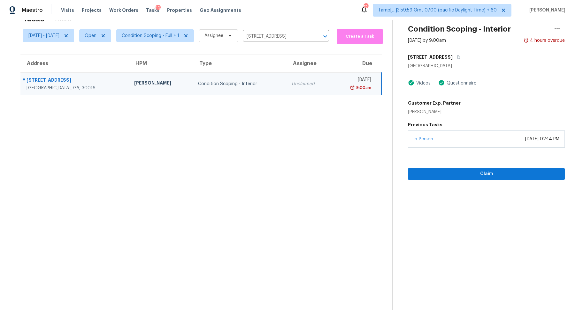
click at [483, 166] on div "Claim" at bounding box center [486, 164] width 157 height 32
click at [482, 170] on span "Claim" at bounding box center [486, 174] width 147 height 8
click at [298, 36] on input "[STREET_ADDRESS]" at bounding box center [277, 37] width 68 height 10
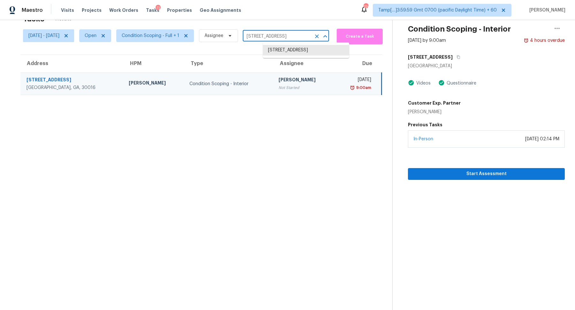
click at [298, 36] on input "[STREET_ADDRESS]" at bounding box center [277, 37] width 68 height 10
paste input "[STREET_ADDRESS]"
type input "[STREET_ADDRESS]"
click at [295, 49] on li "[STREET_ADDRESS]" at bounding box center [306, 50] width 86 height 11
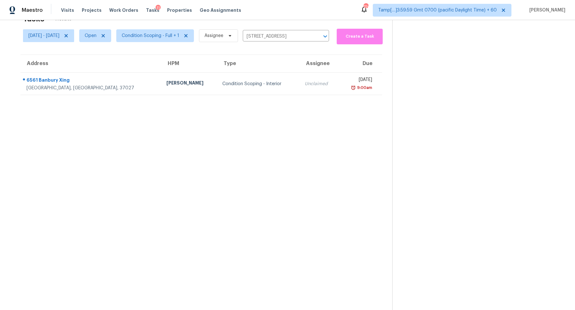
click at [299, 75] on td "Unclaimed" at bounding box center [318, 84] width 39 height 22
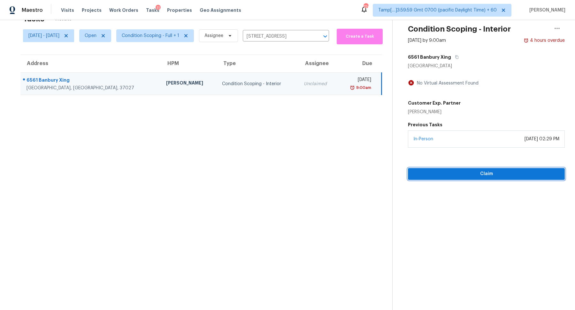
click at [497, 170] on span "Claim" at bounding box center [486, 174] width 147 height 8
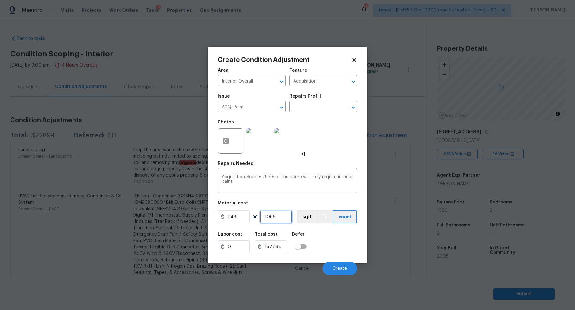
scroll to position [41, 0]
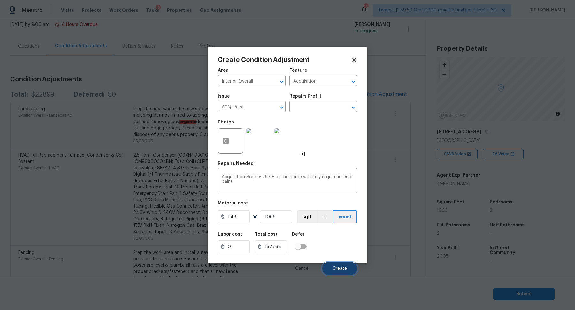
click at [338, 265] on button "Create" at bounding box center [339, 268] width 35 height 13
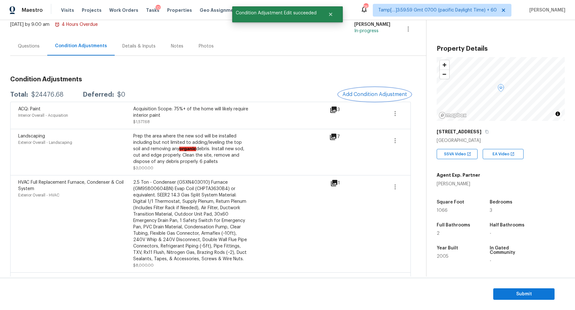
click at [362, 88] on button "Add Condition Adjustment" at bounding box center [374, 94] width 72 height 13
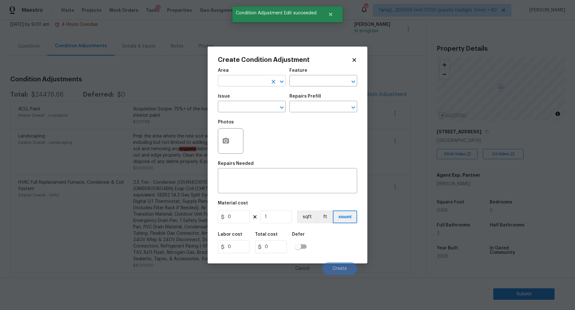
click at [245, 81] on input "text" at bounding box center [243, 82] width 50 height 10
drag, startPoint x: 225, startPoint y: 112, endPoint x: 230, endPoint y: 107, distance: 6.6
click at [226, 110] on ul "Interior Addition Interior Overall" at bounding box center [252, 101] width 68 height 26
click at [230, 107] on li "Interior Overall" at bounding box center [252, 106] width 68 height 11
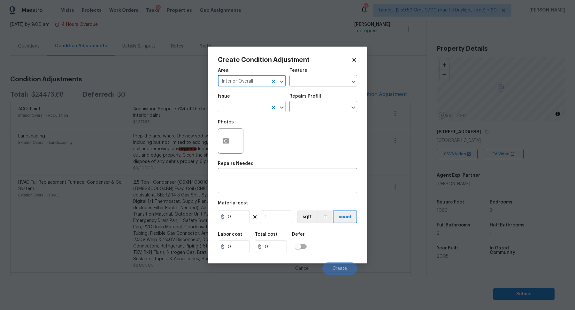
type input "Interior Overall"
click at [245, 103] on input "text" at bounding box center [243, 107] width 50 height 10
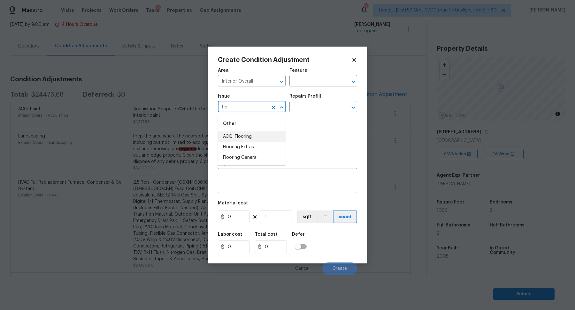
click at [253, 135] on li "ACQ: Flooring" at bounding box center [252, 137] width 68 height 11
type input "ACQ: Flooring"
click at [311, 112] on input "text" at bounding box center [314, 107] width 50 height 10
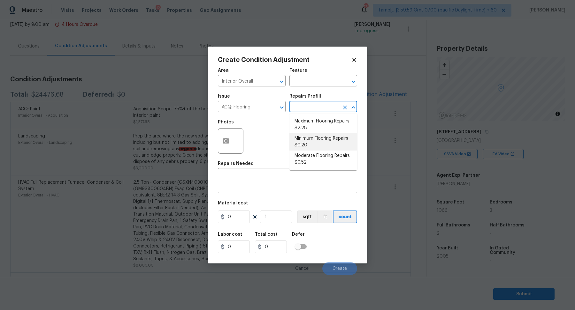
click at [310, 128] on li "Maximum Flooring Repairs $2.28" at bounding box center [323, 124] width 68 height 17
type input "Acquisition"
type textarea "Acquisition Scope: Maximum flooring repairs"
type input "2.28"
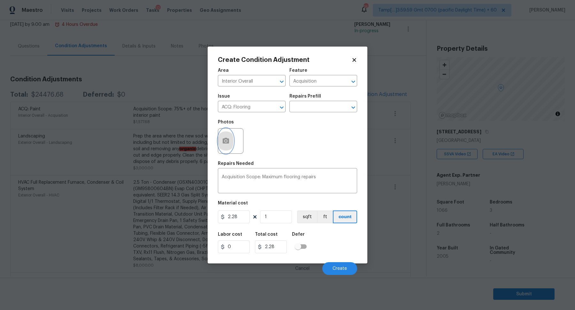
click at [229, 139] on icon "button" at bounding box center [226, 141] width 6 height 6
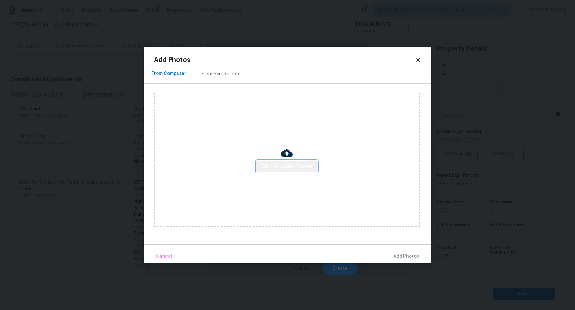
click at [291, 165] on span "Click to Upload Photos" at bounding box center [286, 167] width 51 height 8
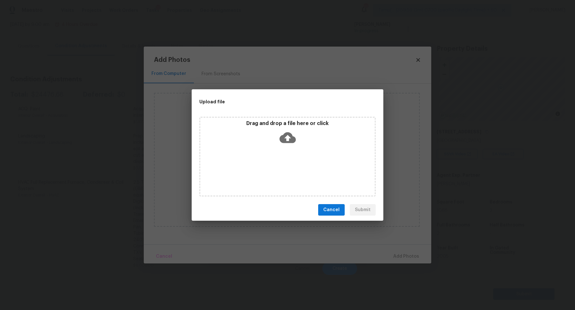
click at [305, 142] on div "Drag and drop a file here or click" at bounding box center [287, 133] width 174 height 27
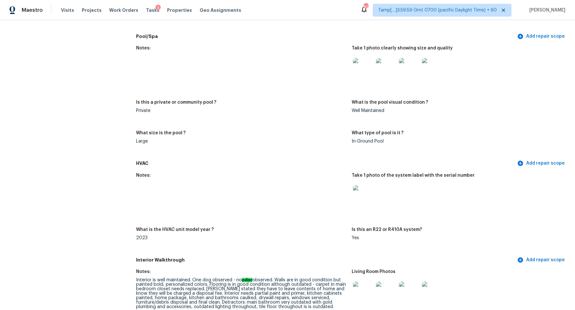
scroll to position [700, 0]
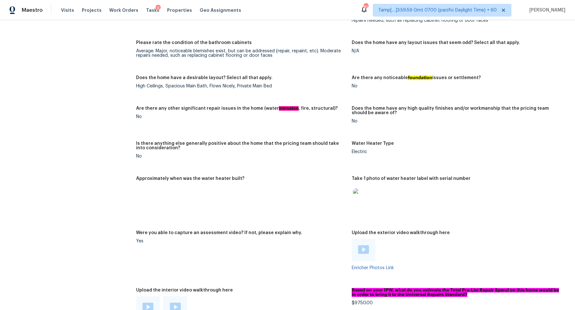
scroll to position [1125, 0]
